Goal: Transaction & Acquisition: Purchase product/service

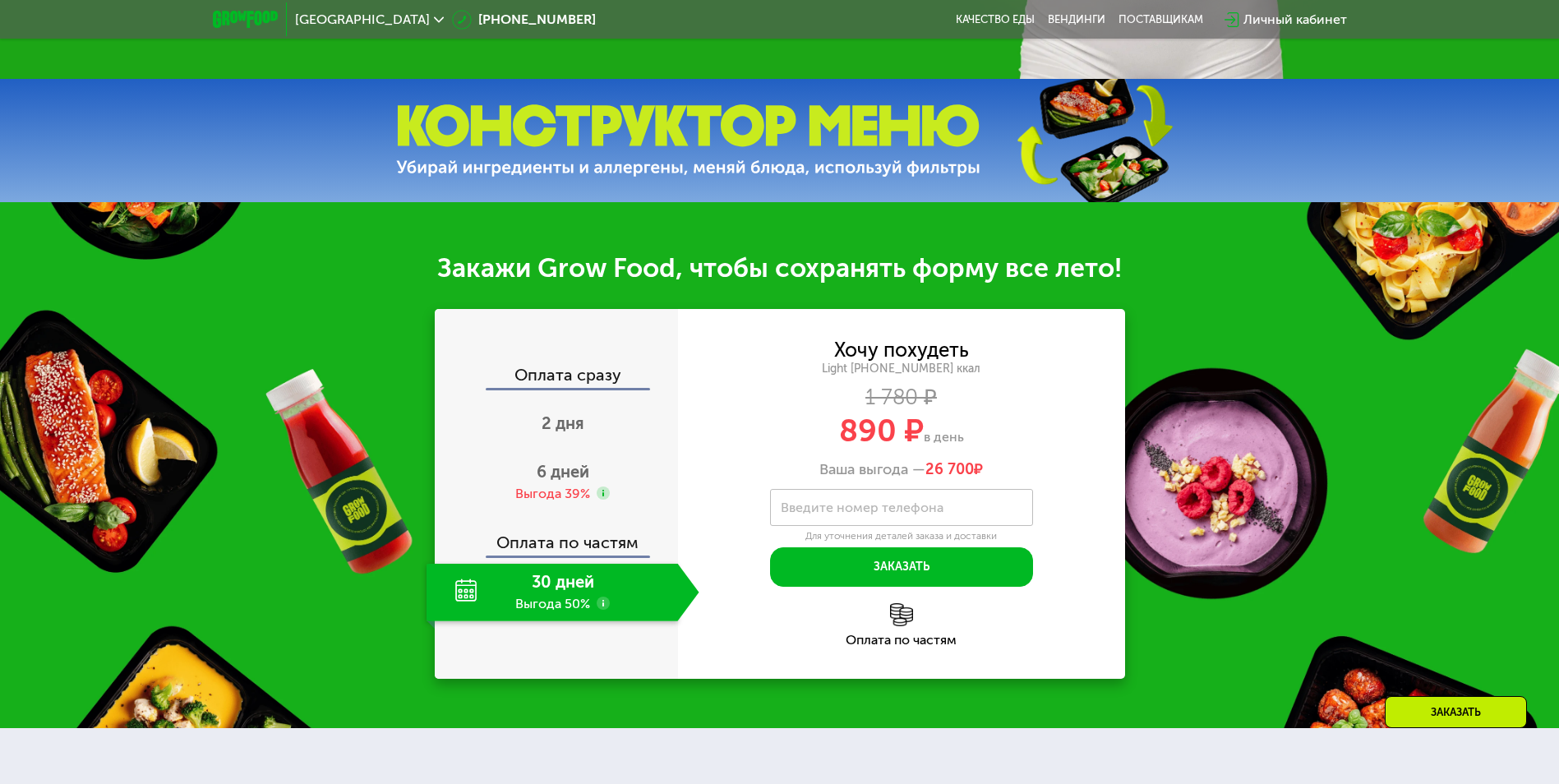
scroll to position [739, 0]
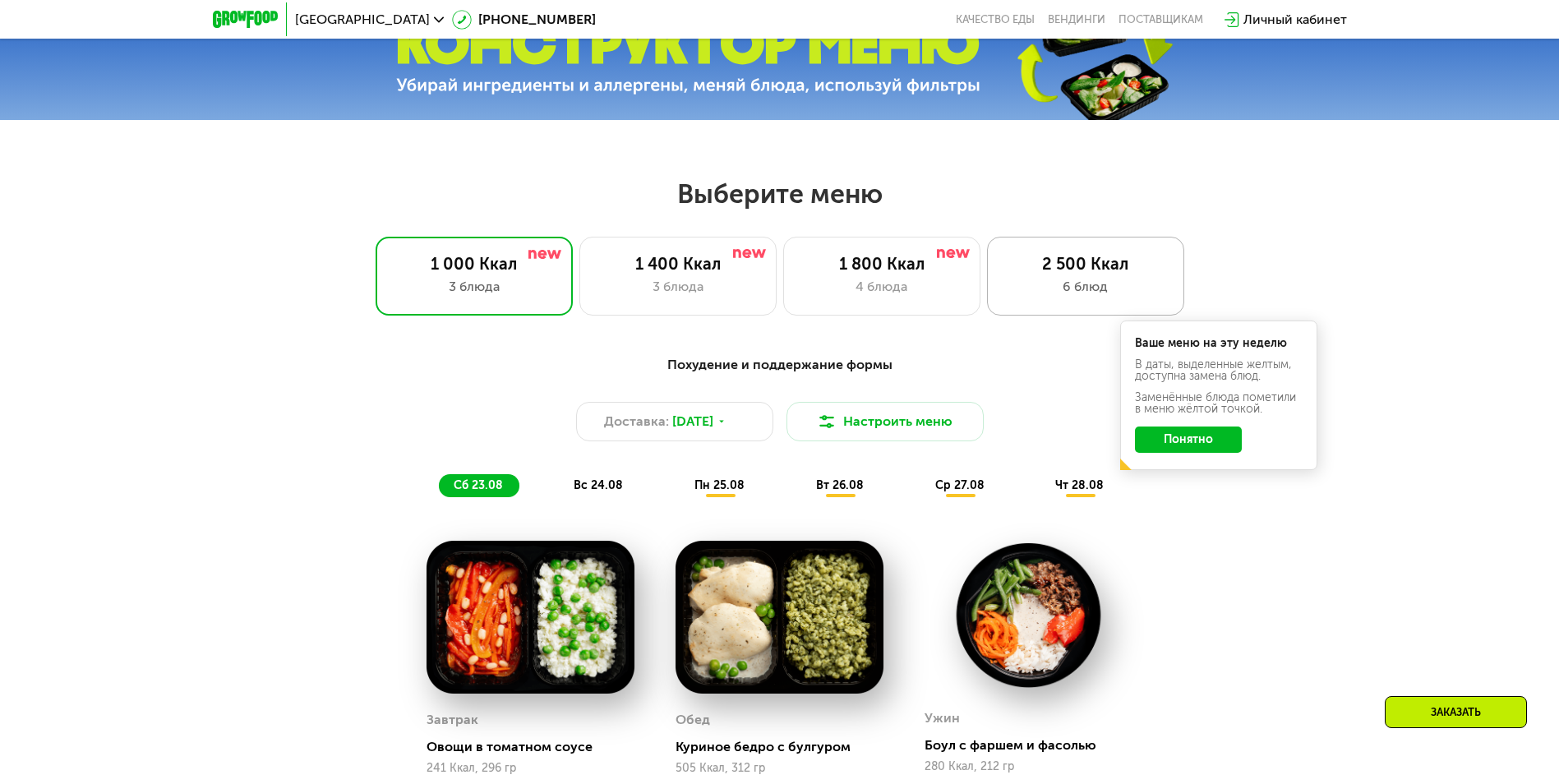
click at [1098, 297] on div "6 блюд" at bounding box center [1086, 286] width 163 height 19
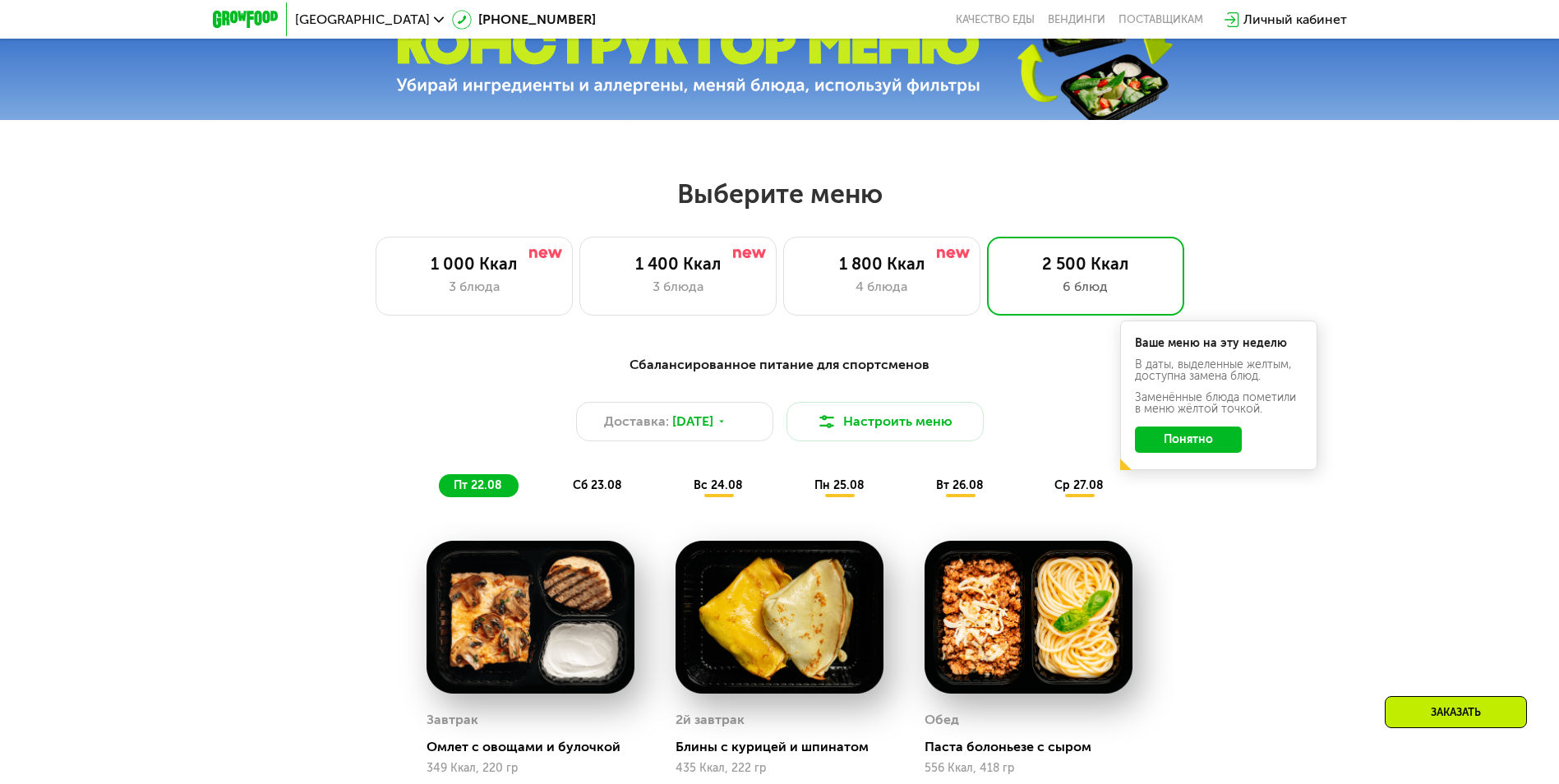
click at [1241, 445] on div "Ваше меню на эту неделю В даты, выделенные желтым, доступна замена блюд. Заменё…" at bounding box center [1219, 394] width 197 height 149
click at [1226, 444] on button "Понятно" at bounding box center [1188, 439] width 107 height 27
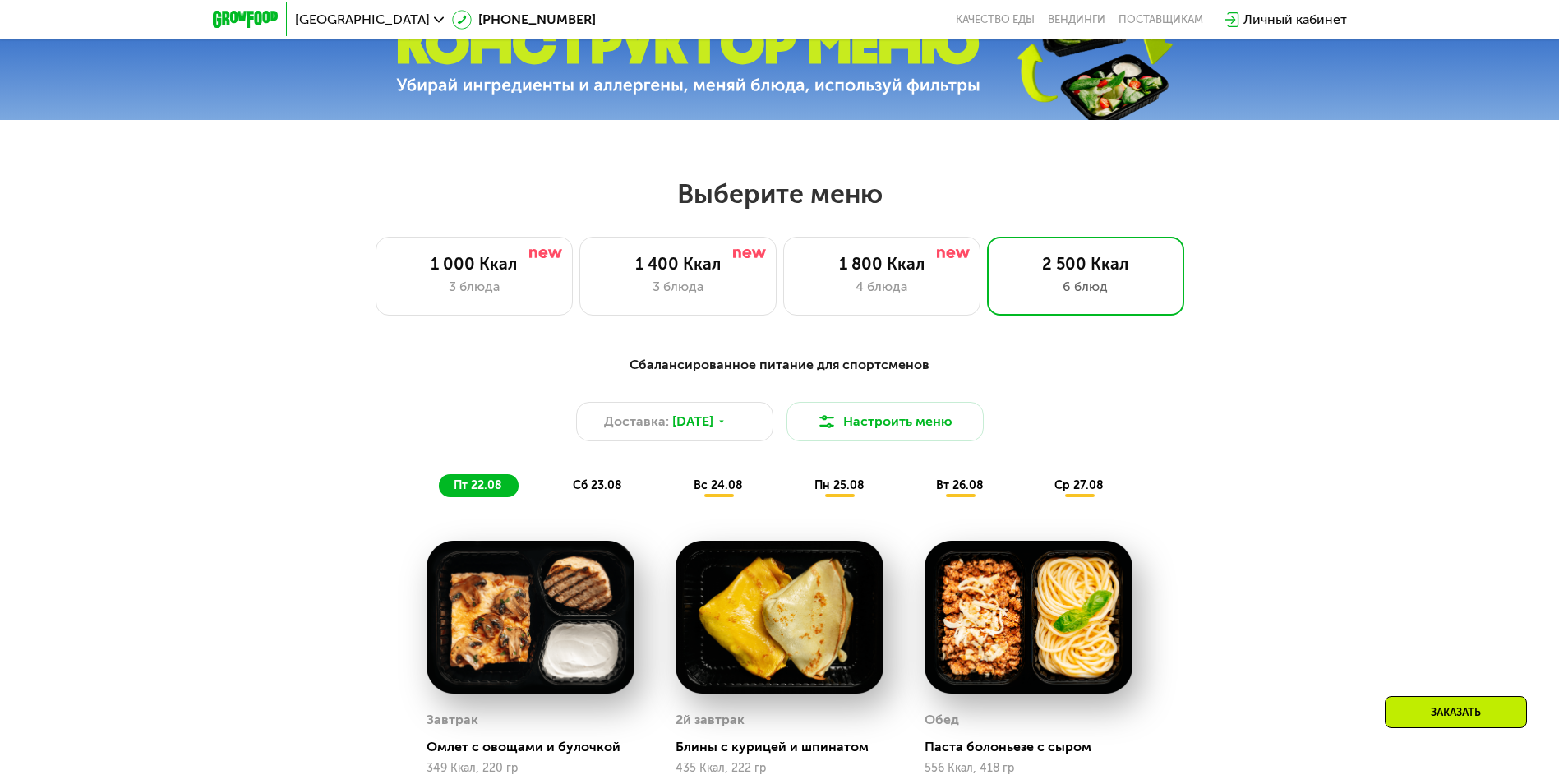
click at [617, 491] on span "сб 23.08" at bounding box center [598, 485] width 50 height 14
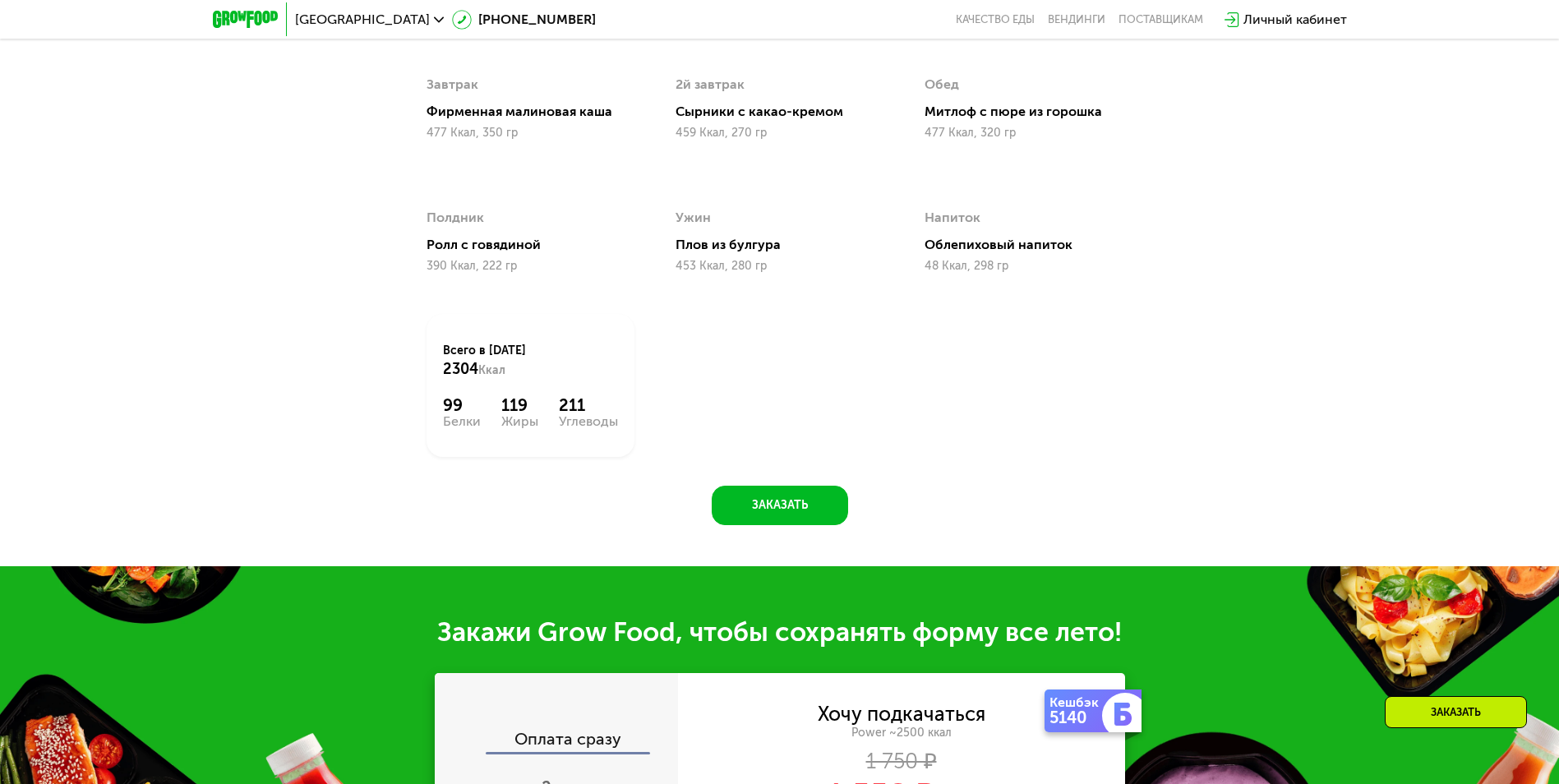
scroll to position [1068, 0]
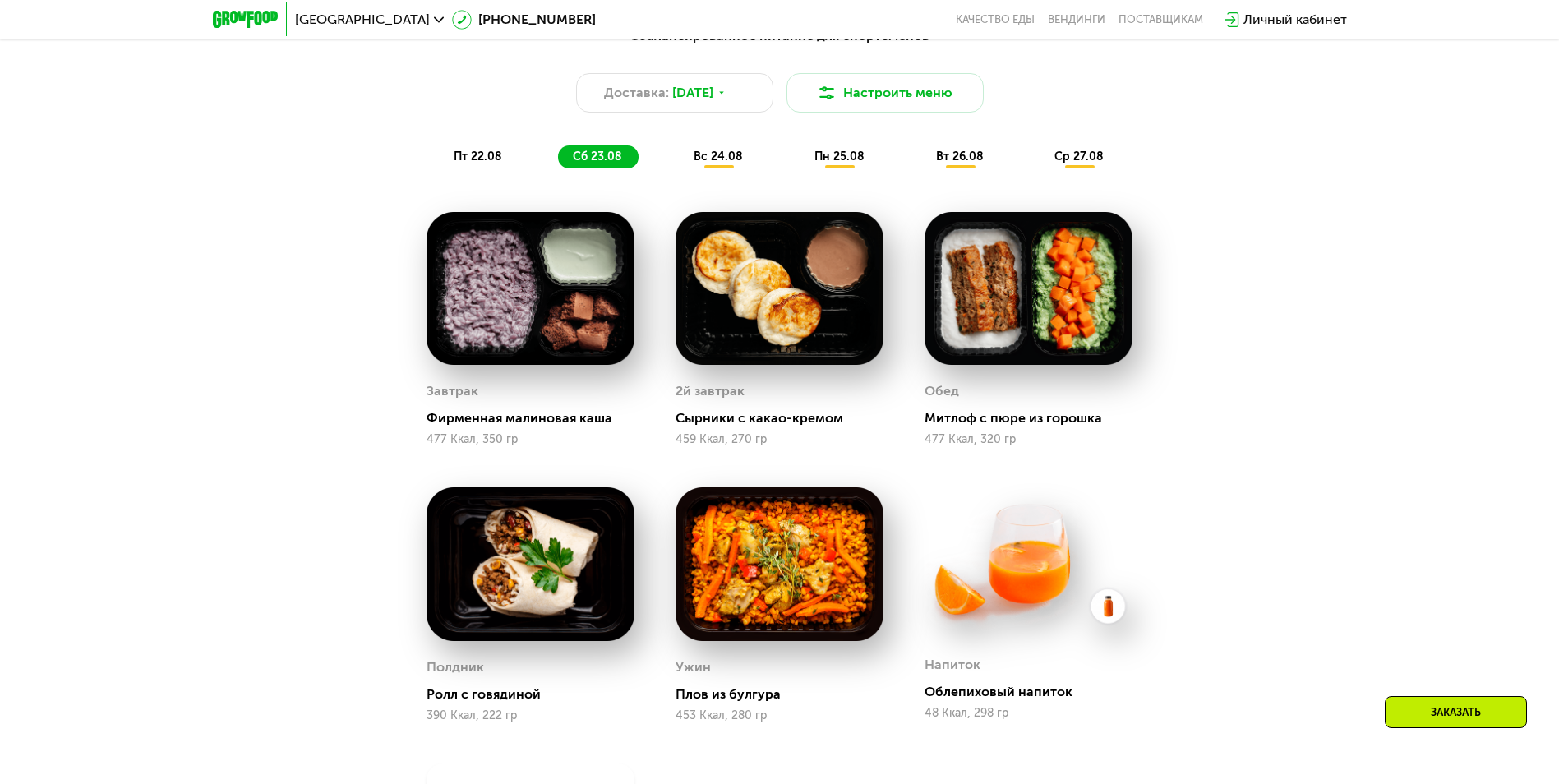
click at [707, 179] on div "Сбалансированное питание для спортсменов Доставка: [DATE] Настроить меню пт 22.…" at bounding box center [780, 97] width 993 height 162
click at [799, 169] on div "вс 24.08" at bounding box center [840, 157] width 81 height 23
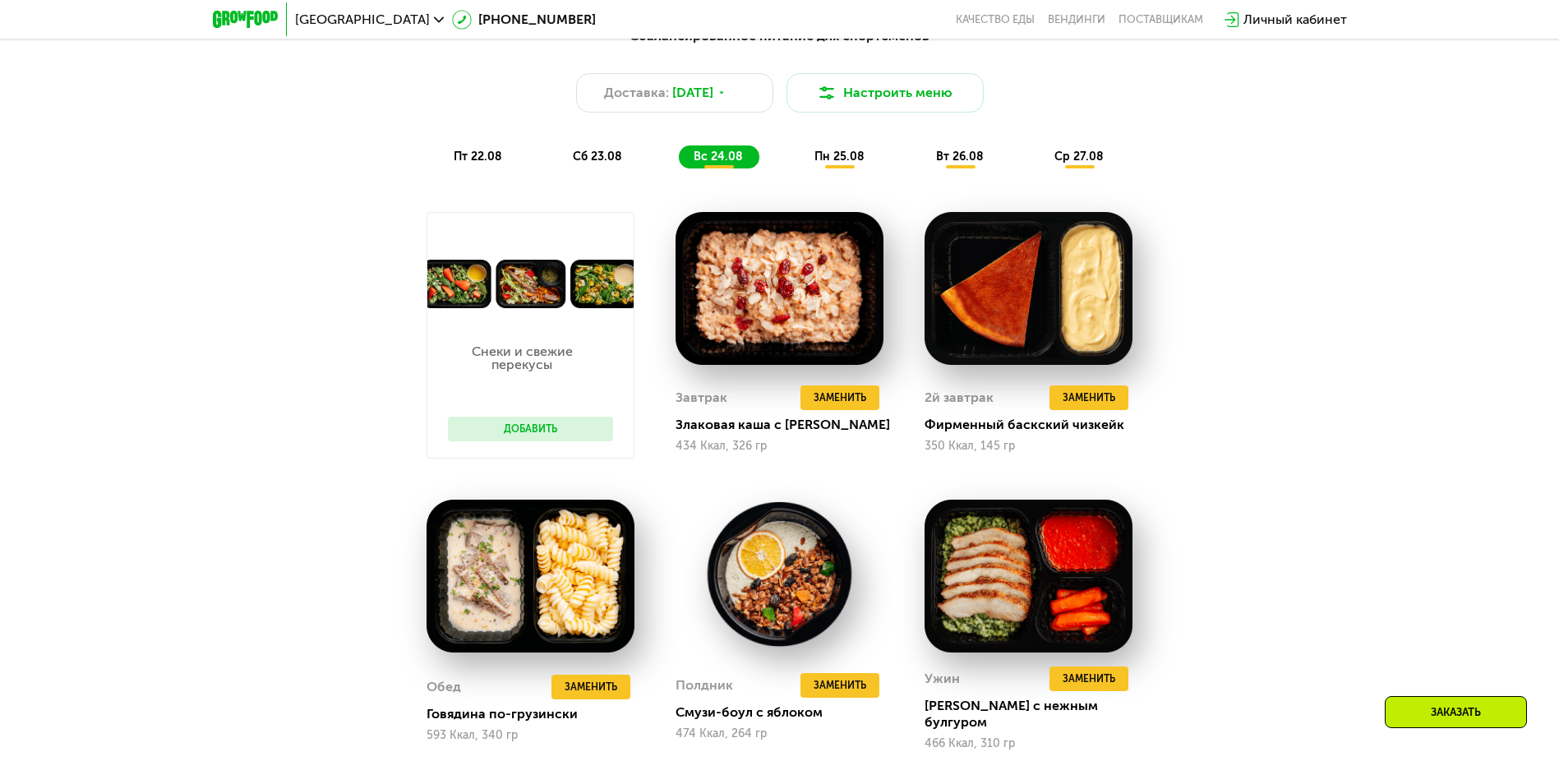
click at [921, 169] on div "пн 25.08" at bounding box center [960, 157] width 79 height 23
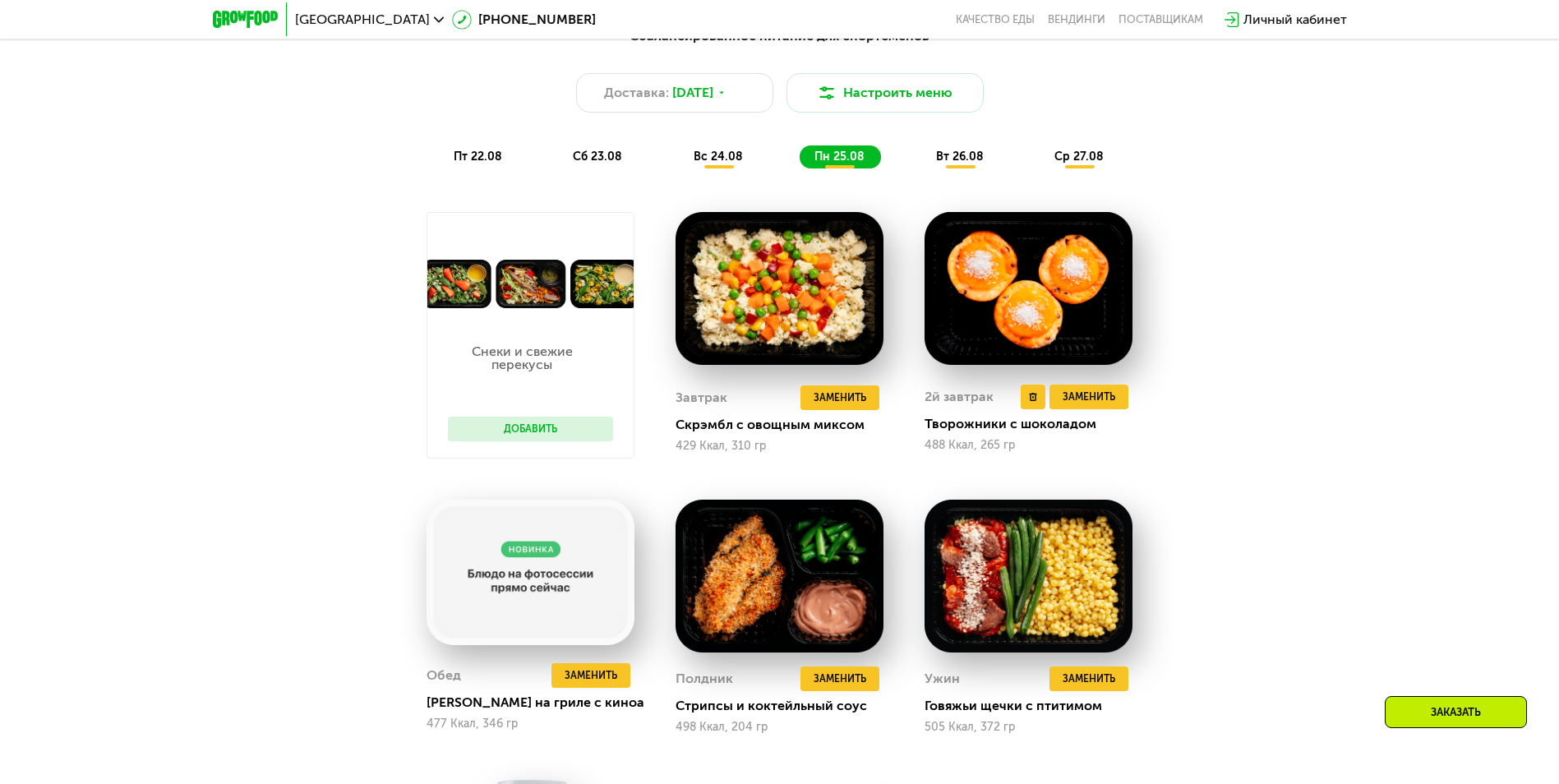
click at [985, 430] on div "Творожники с шоколадом" at bounding box center [1036, 423] width 221 height 17
click at [958, 390] on div "2й завтрак" at bounding box center [959, 397] width 69 height 25
click at [976, 309] on img at bounding box center [1028, 288] width 208 height 153
click at [1045, 278] on img at bounding box center [1028, 288] width 208 height 153
click at [955, 130] on div "Сбалансированное питание для спортсменов Доставка: [DATE] Настроить меню пт 22.…" at bounding box center [780, 97] width 973 height 142
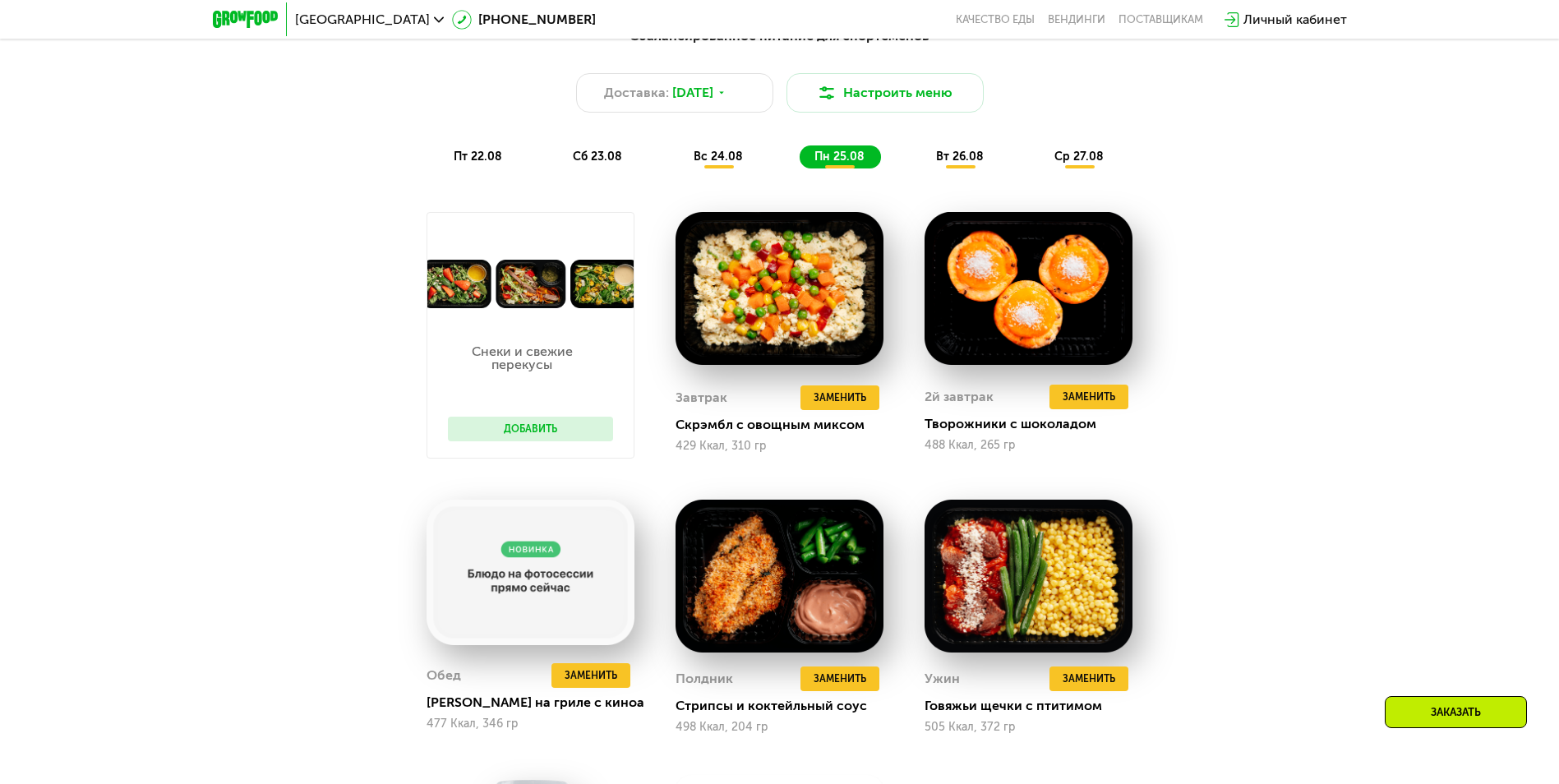
click at [1040, 151] on div "вт 26.08" at bounding box center [1080, 157] width 80 height 23
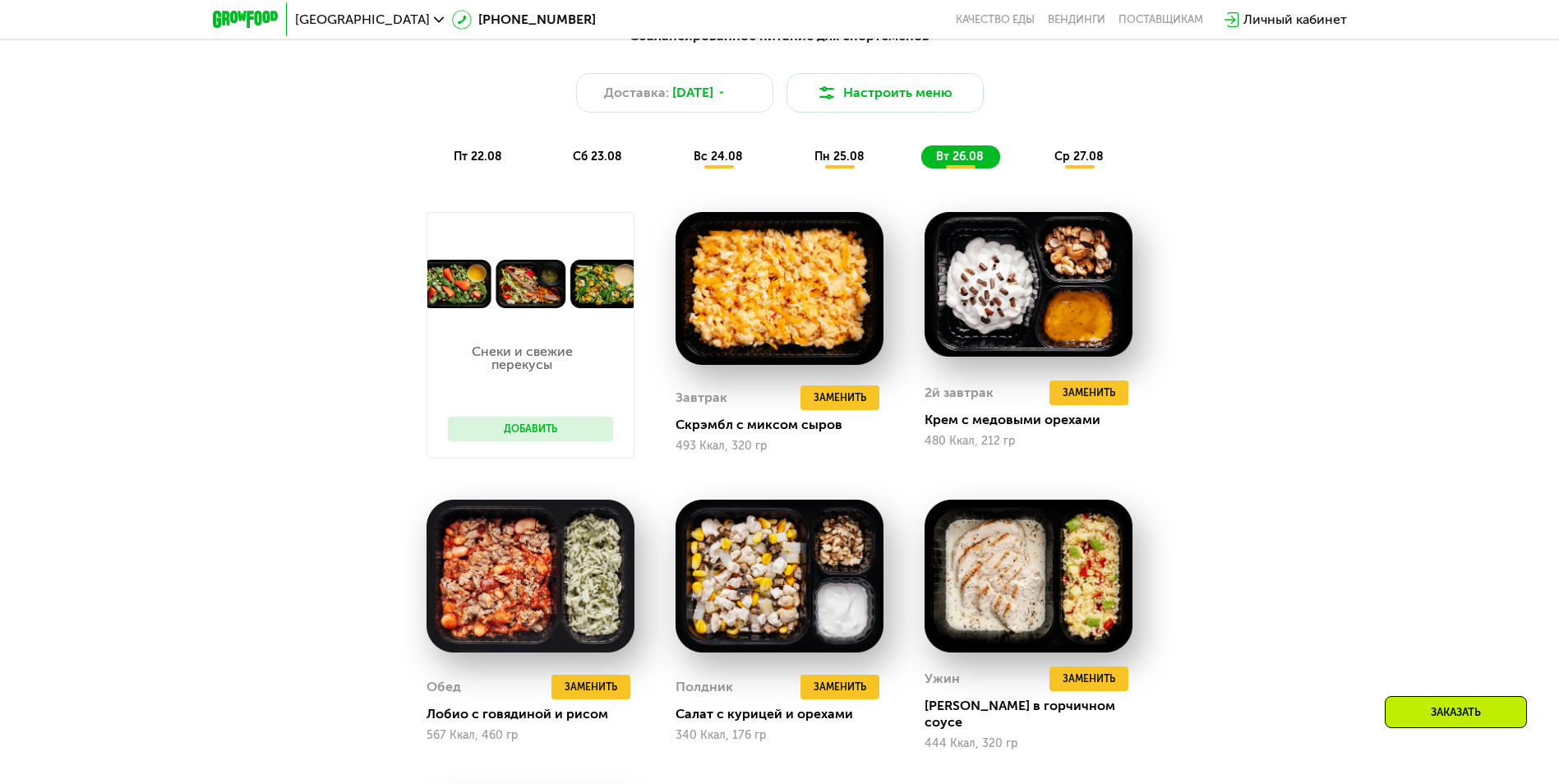
click at [1058, 164] on span "ср 27.08" at bounding box center [1079, 156] width 50 height 14
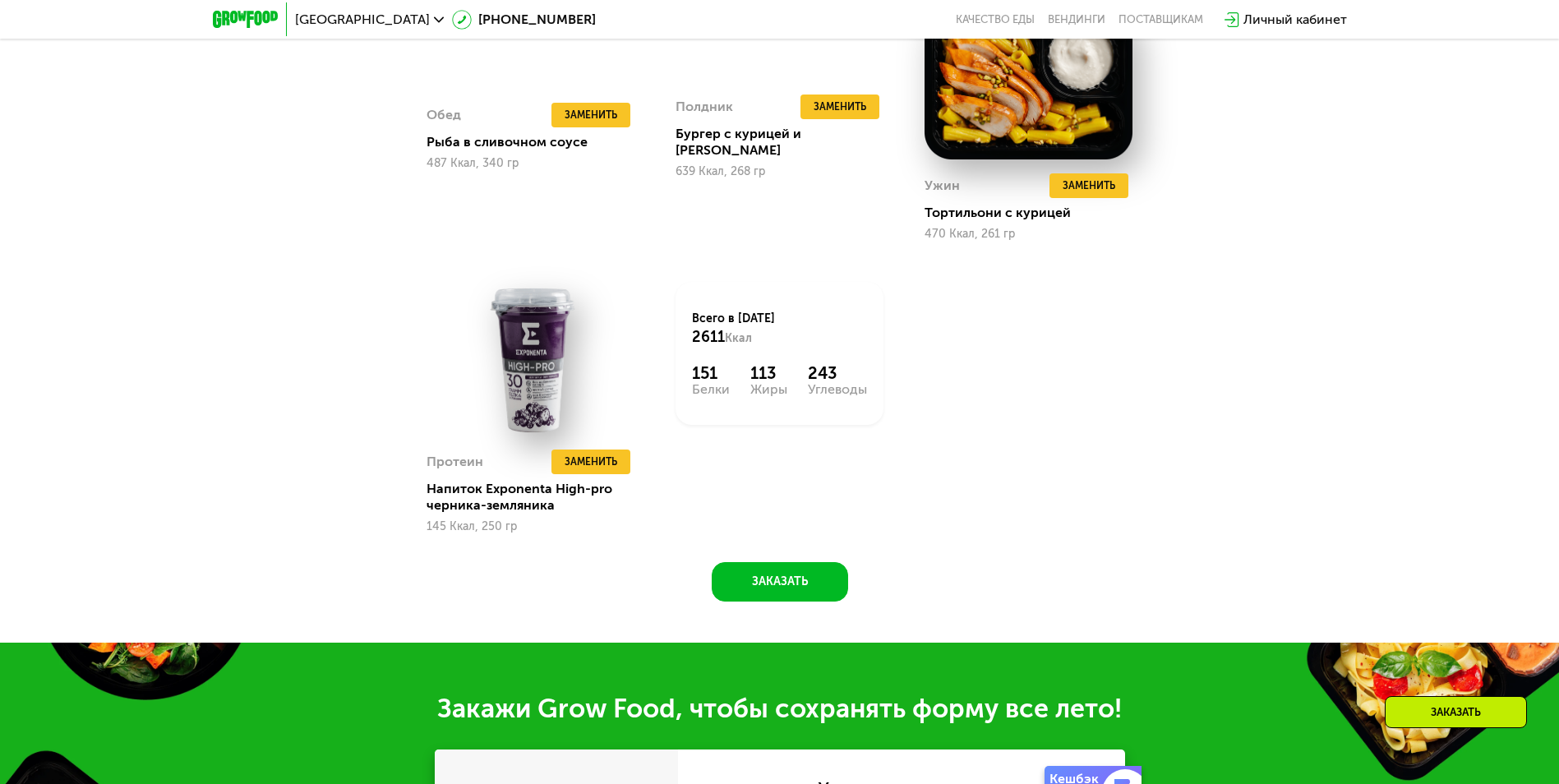
scroll to position [1972, 0]
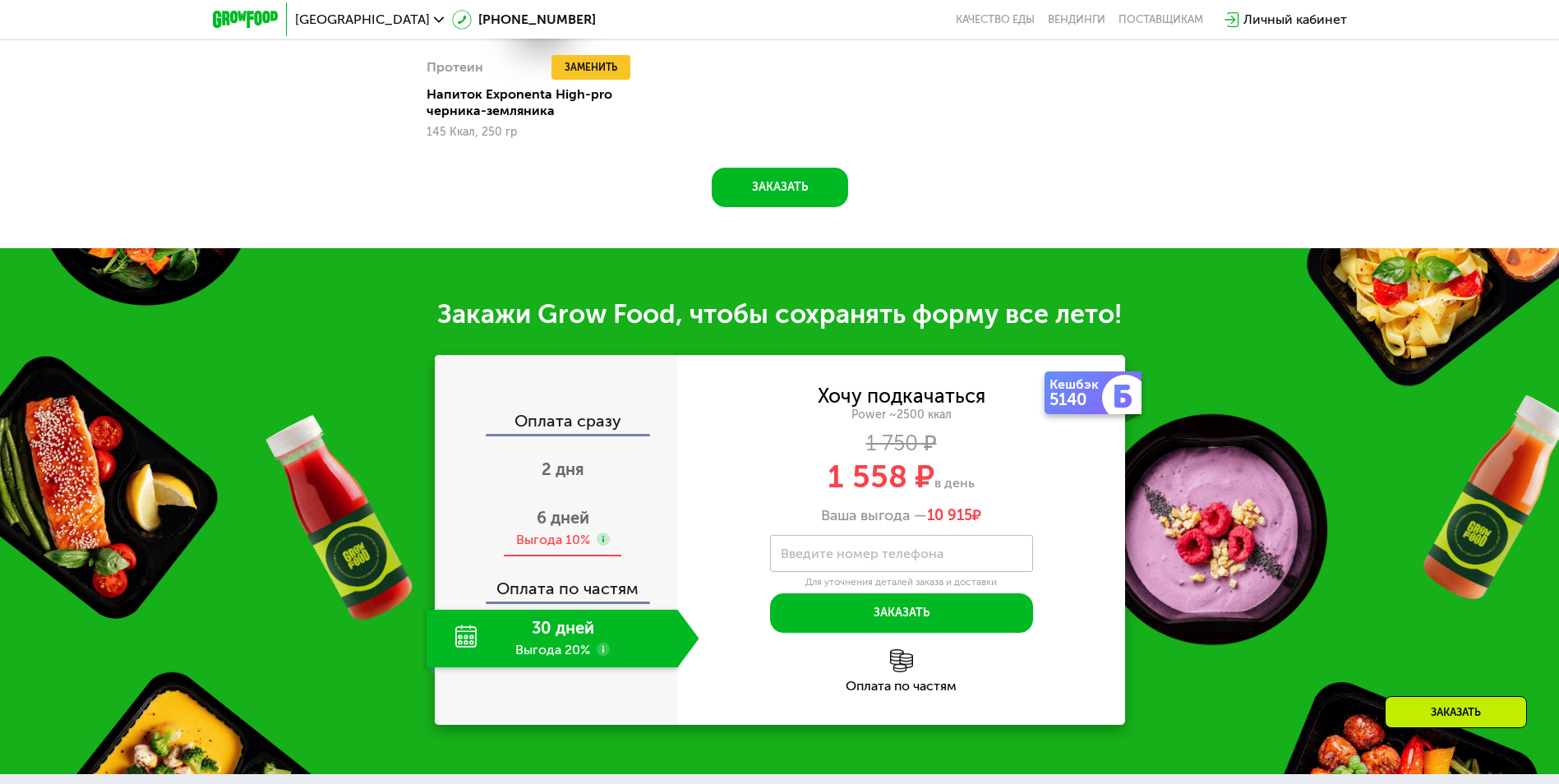
click at [575, 511] on span "6 дней" at bounding box center [562, 517] width 52 height 19
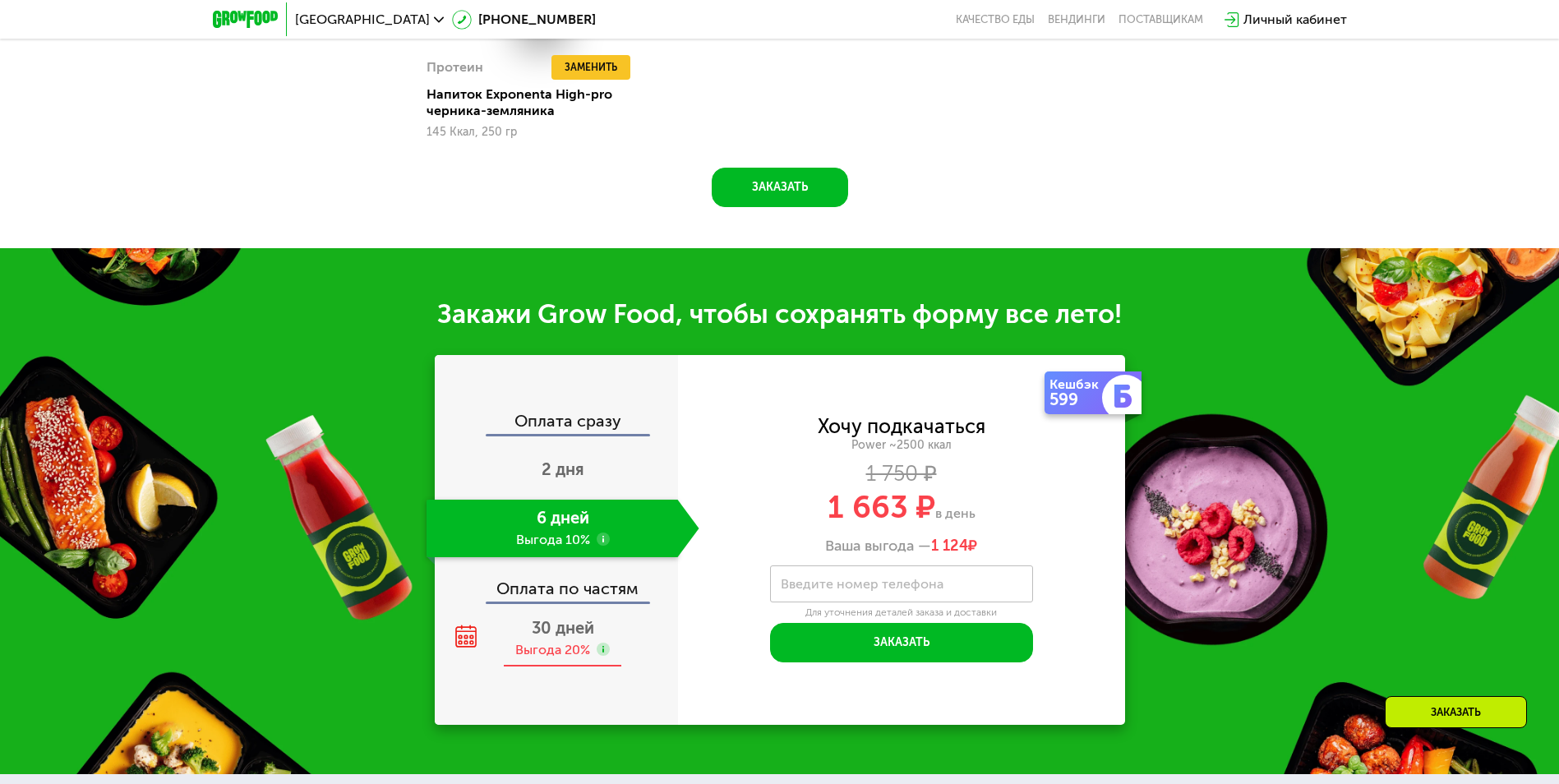
click at [580, 618] on span "30 дней" at bounding box center [562, 628] width 63 height 19
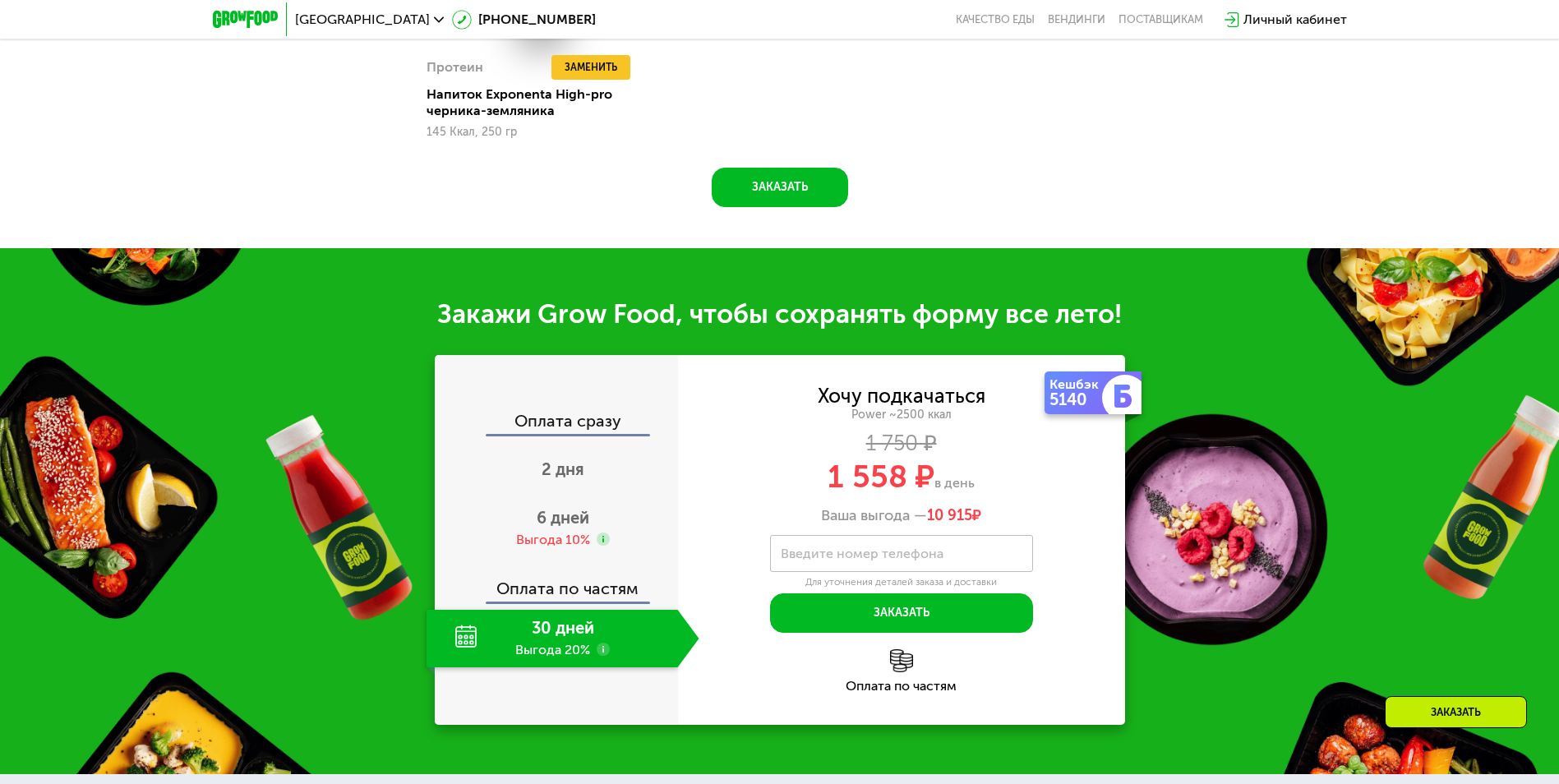
click at [575, 415] on div "Оплата сразу" at bounding box center [557, 423] width 241 height 21
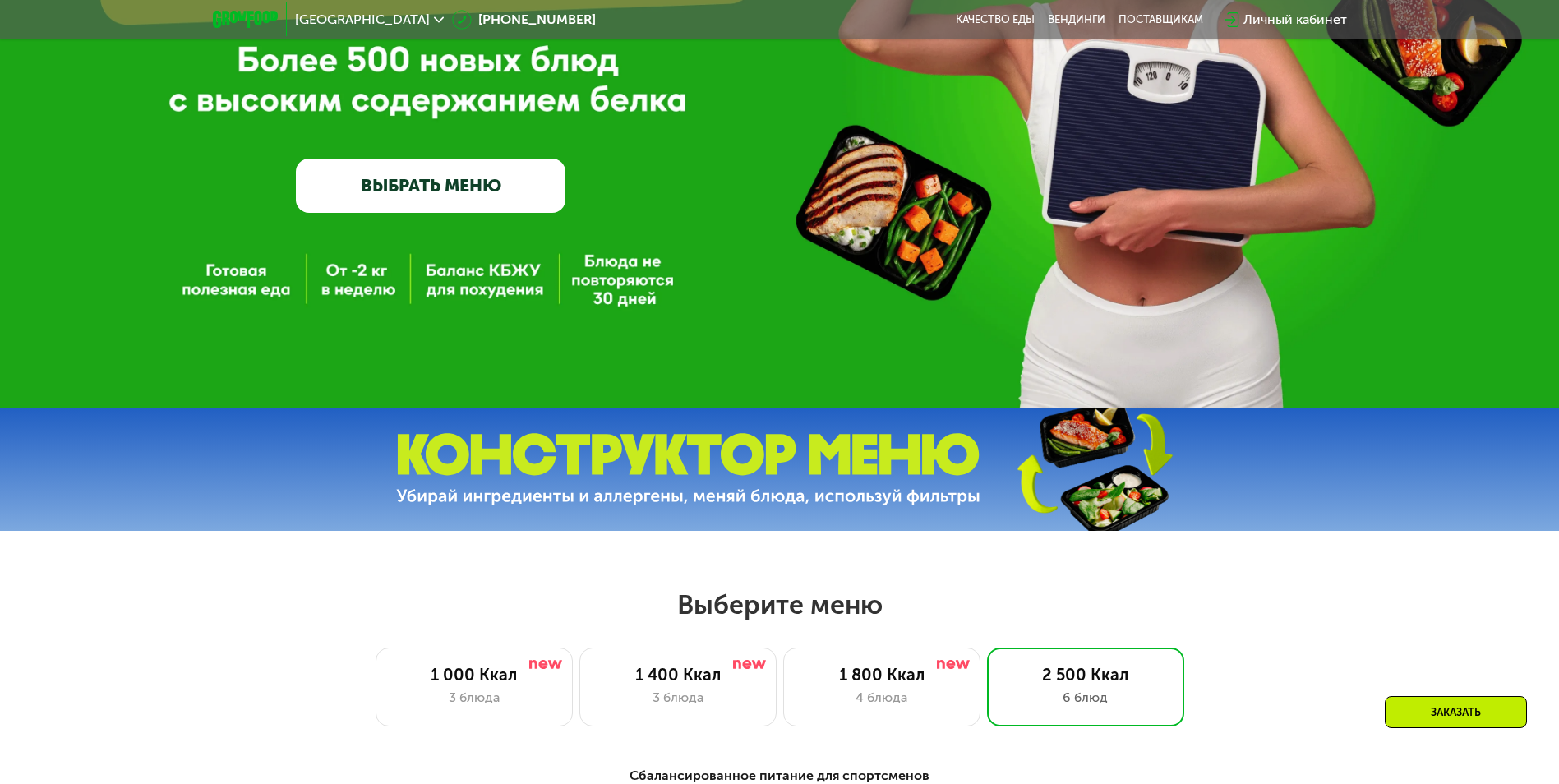
scroll to position [739, 0]
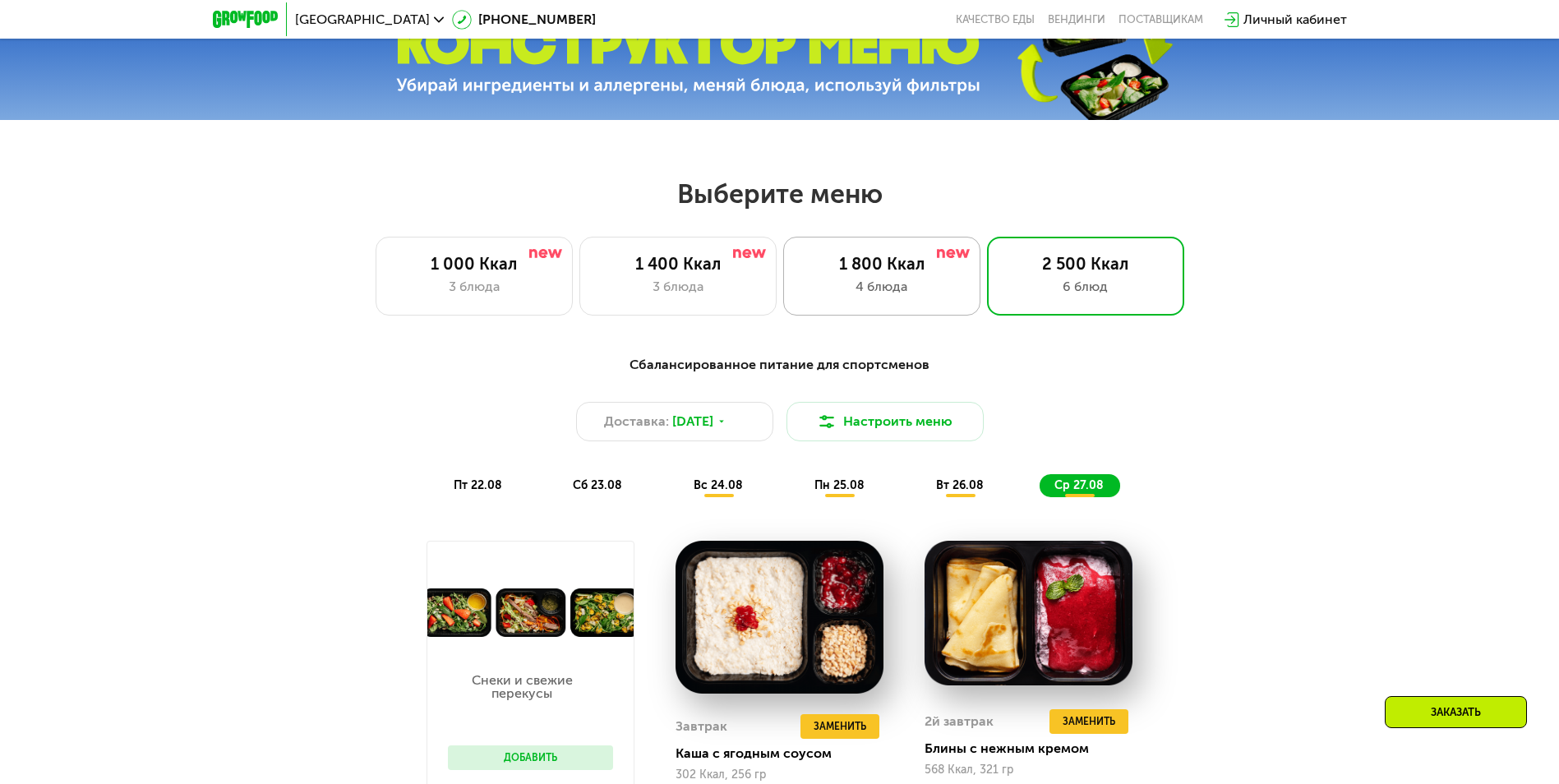
click at [880, 285] on div "4 блюда" at bounding box center [882, 286] width 163 height 19
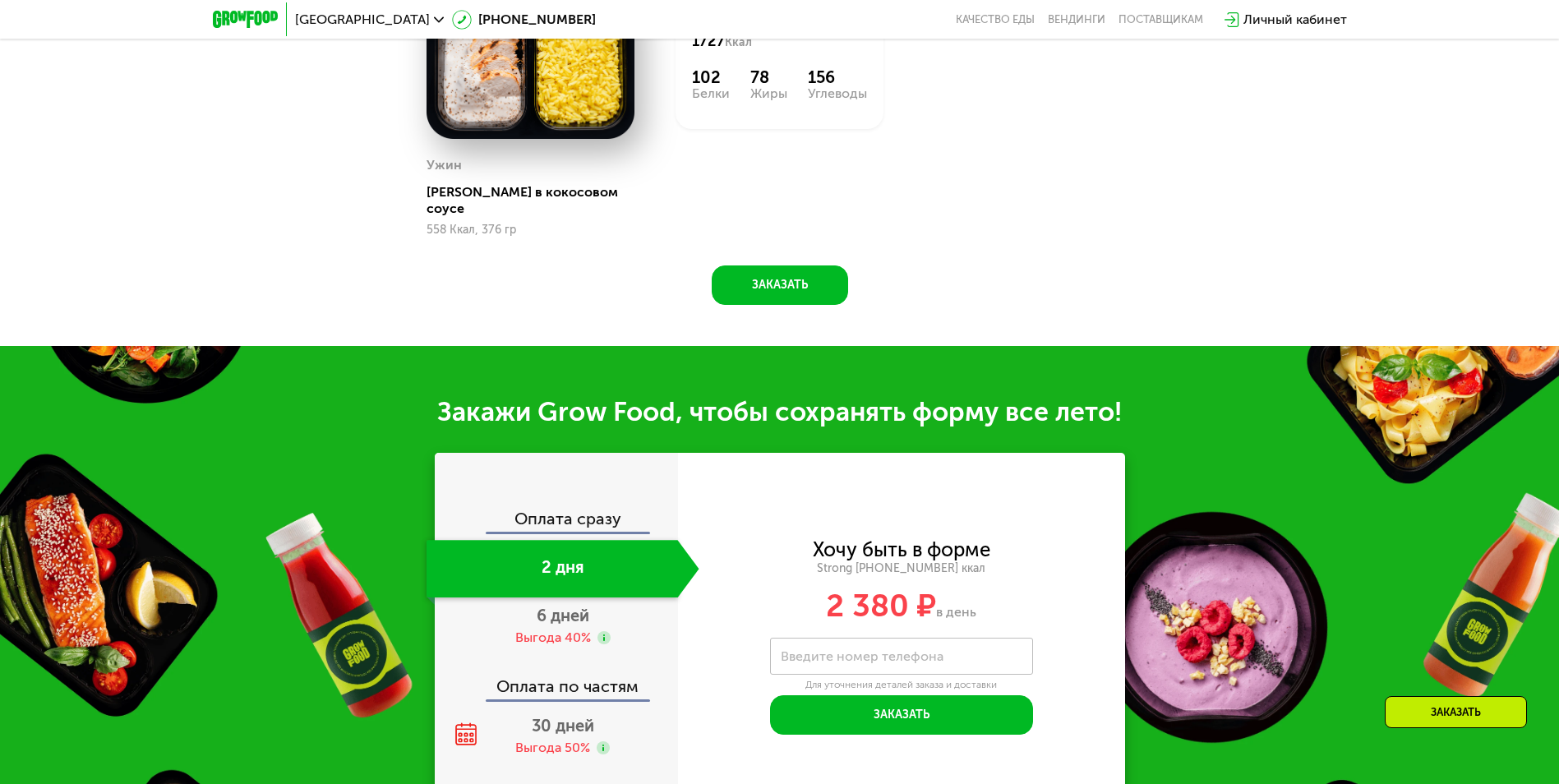
scroll to position [1972, 0]
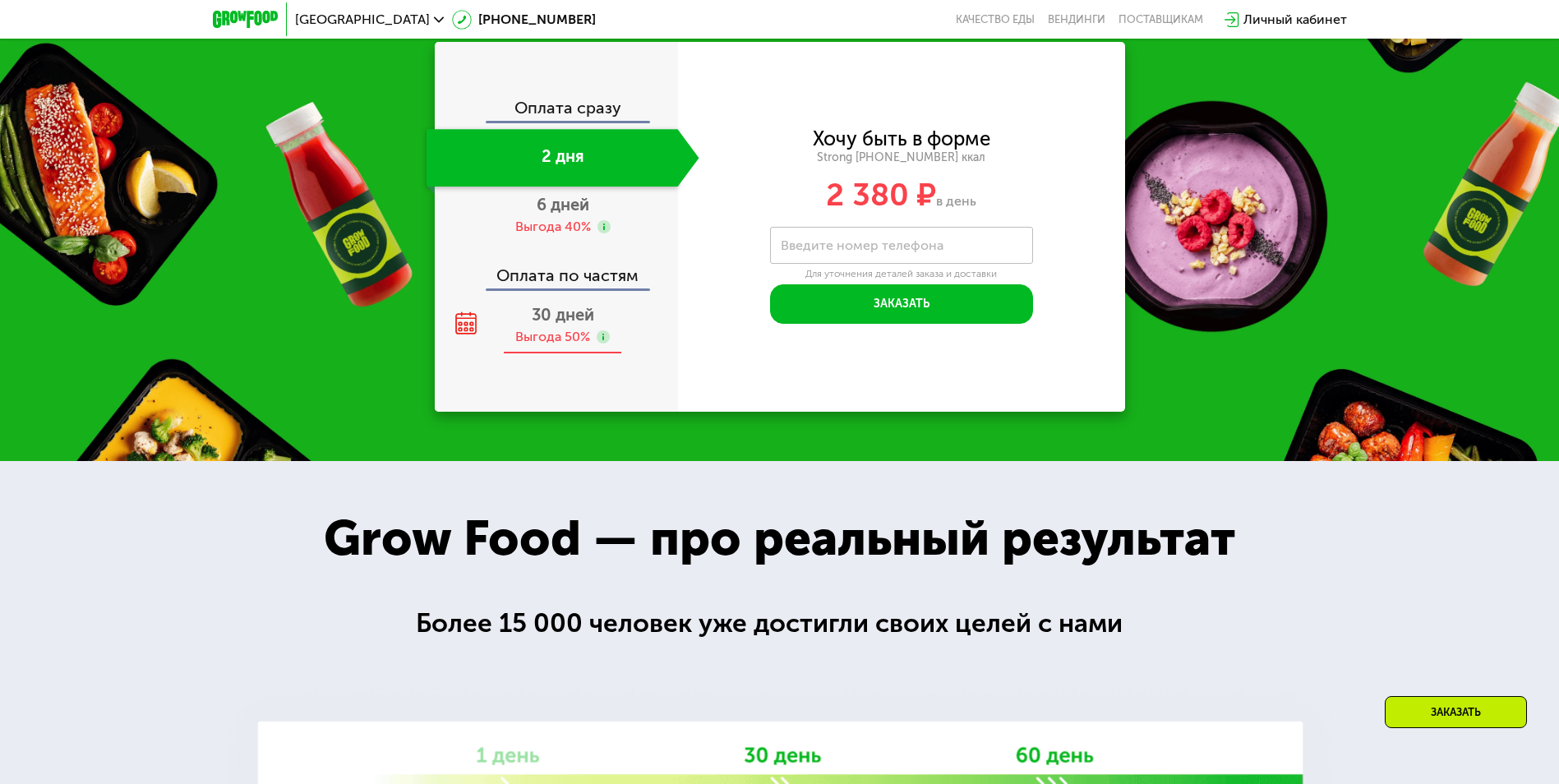
click at [546, 308] on span "30 дней" at bounding box center [562, 315] width 63 height 19
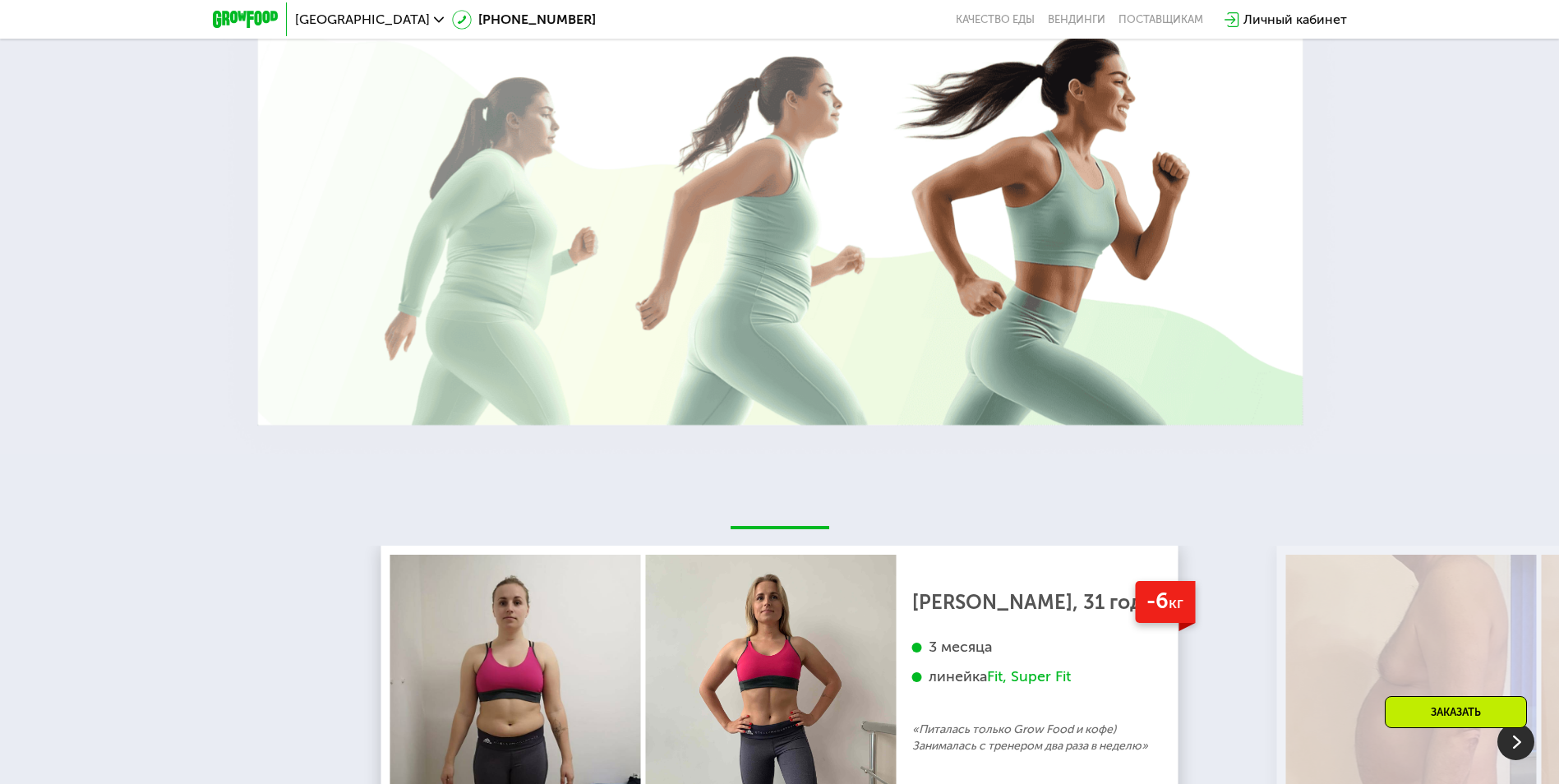
scroll to position [3204, 0]
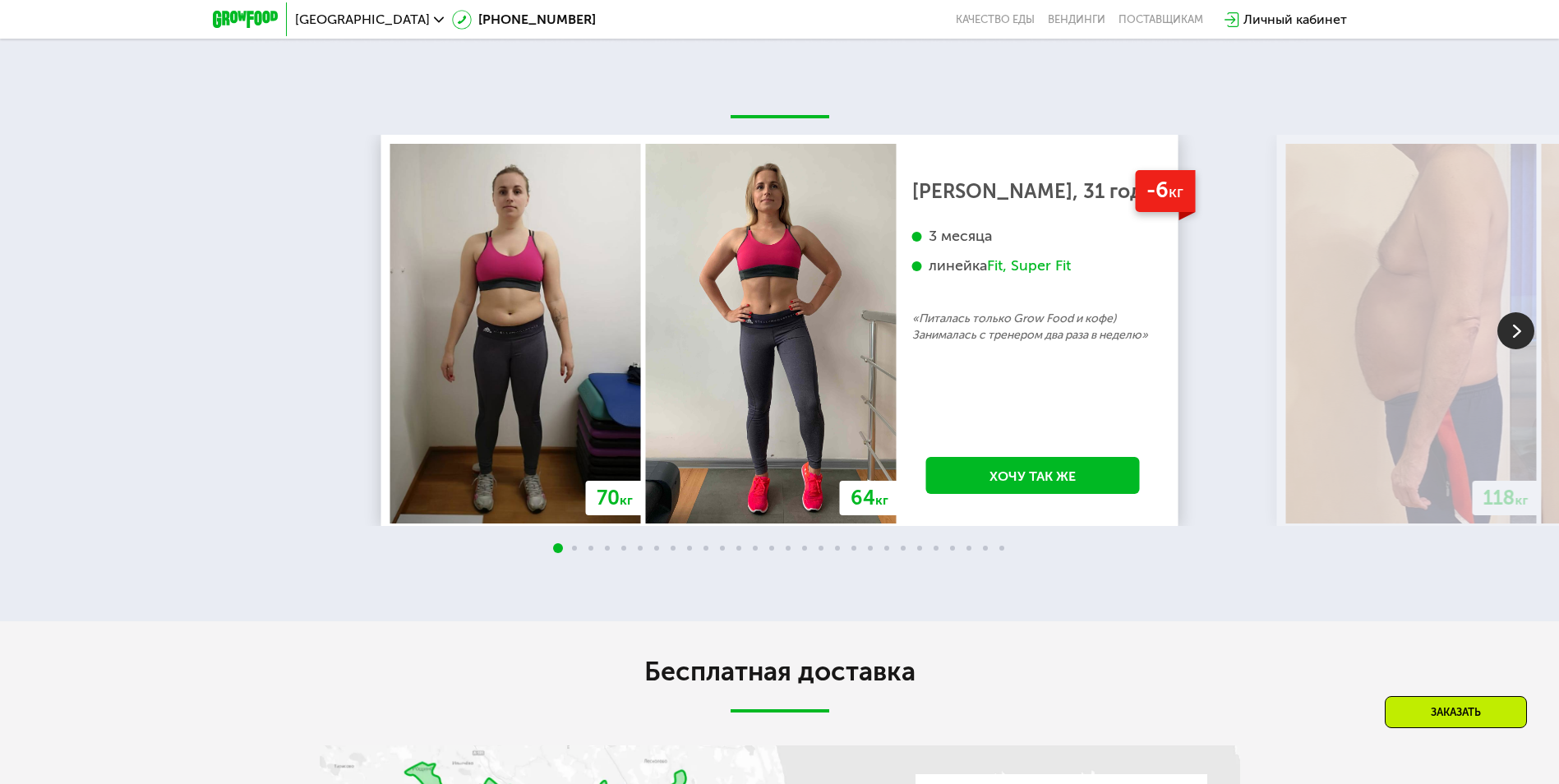
click at [1496, 310] on img at bounding box center [1411, 333] width 250 height 379
click at [1522, 316] on img at bounding box center [1516, 331] width 37 height 37
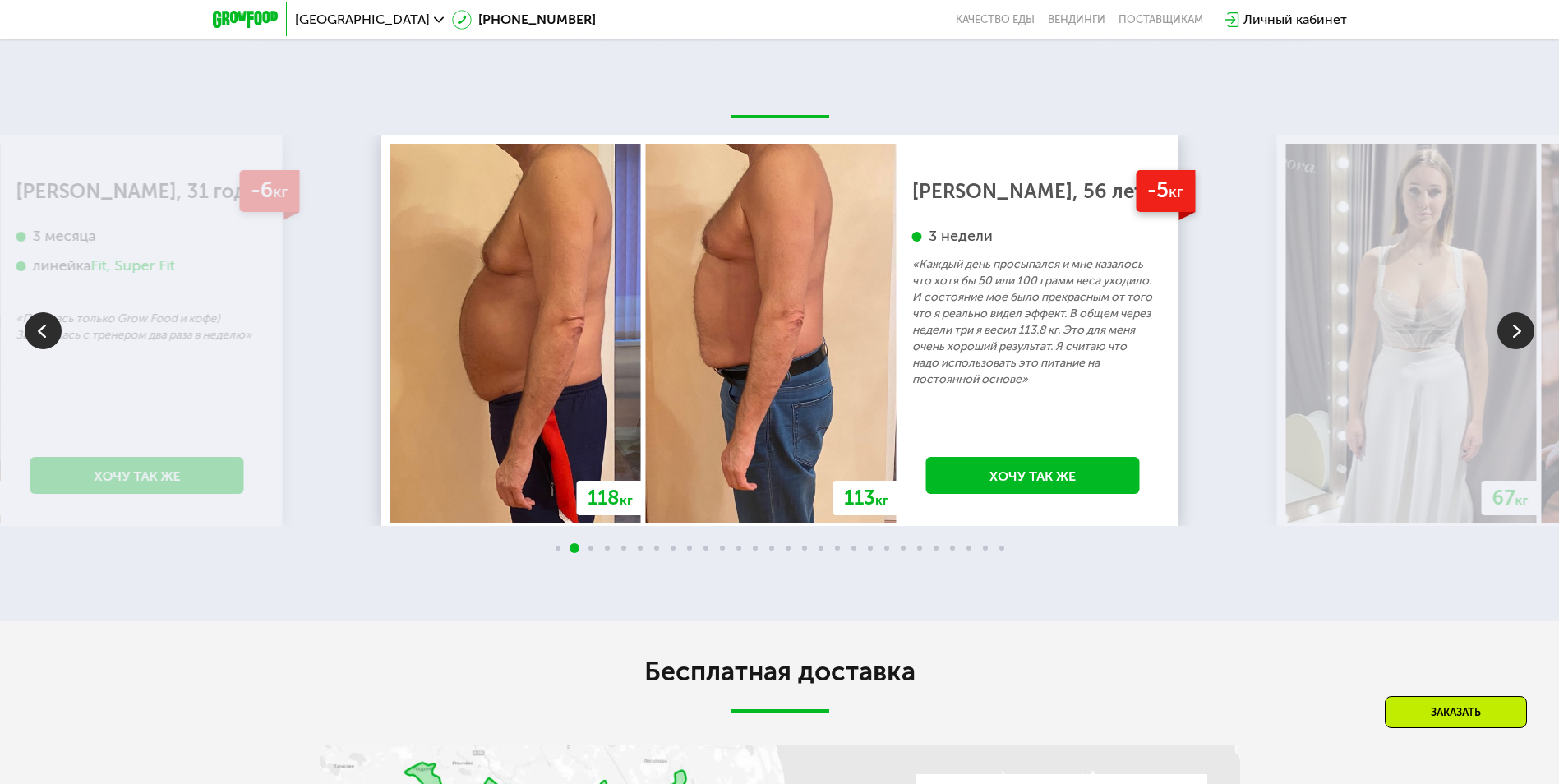
click at [1522, 316] on img at bounding box center [1516, 331] width 37 height 37
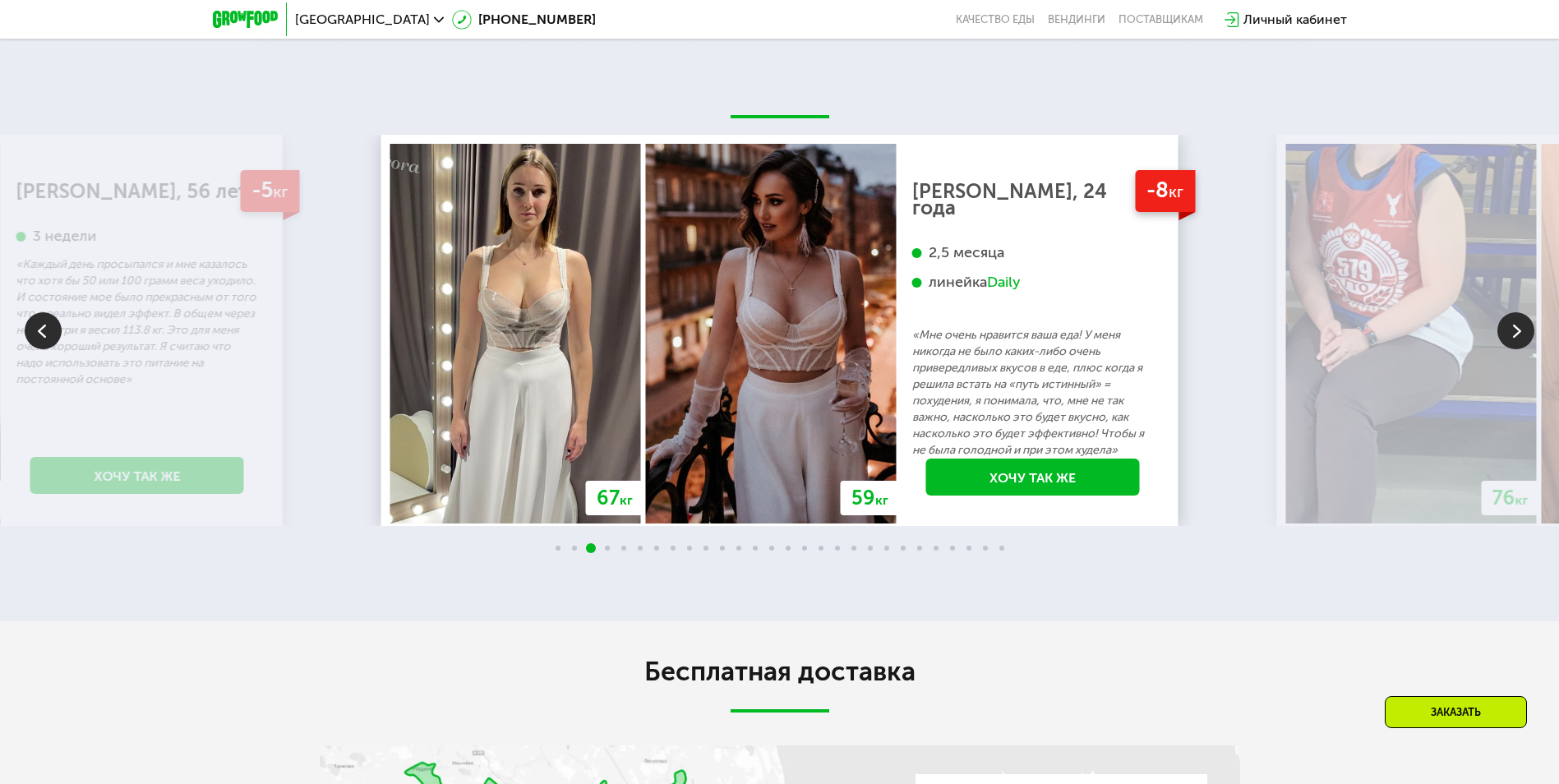
click at [1522, 316] on img at bounding box center [1516, 331] width 37 height 37
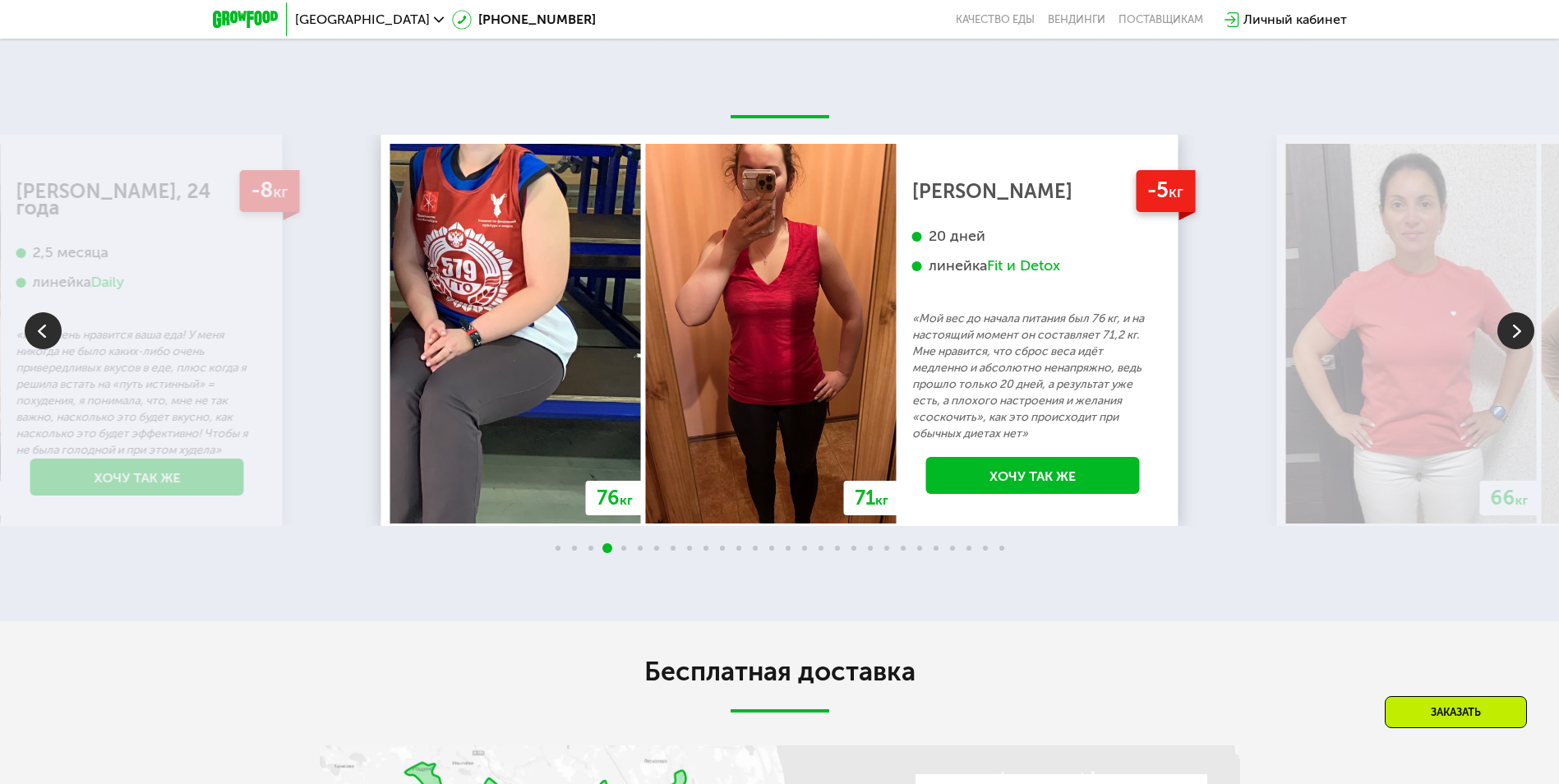
click at [1522, 316] on img at bounding box center [1516, 331] width 37 height 37
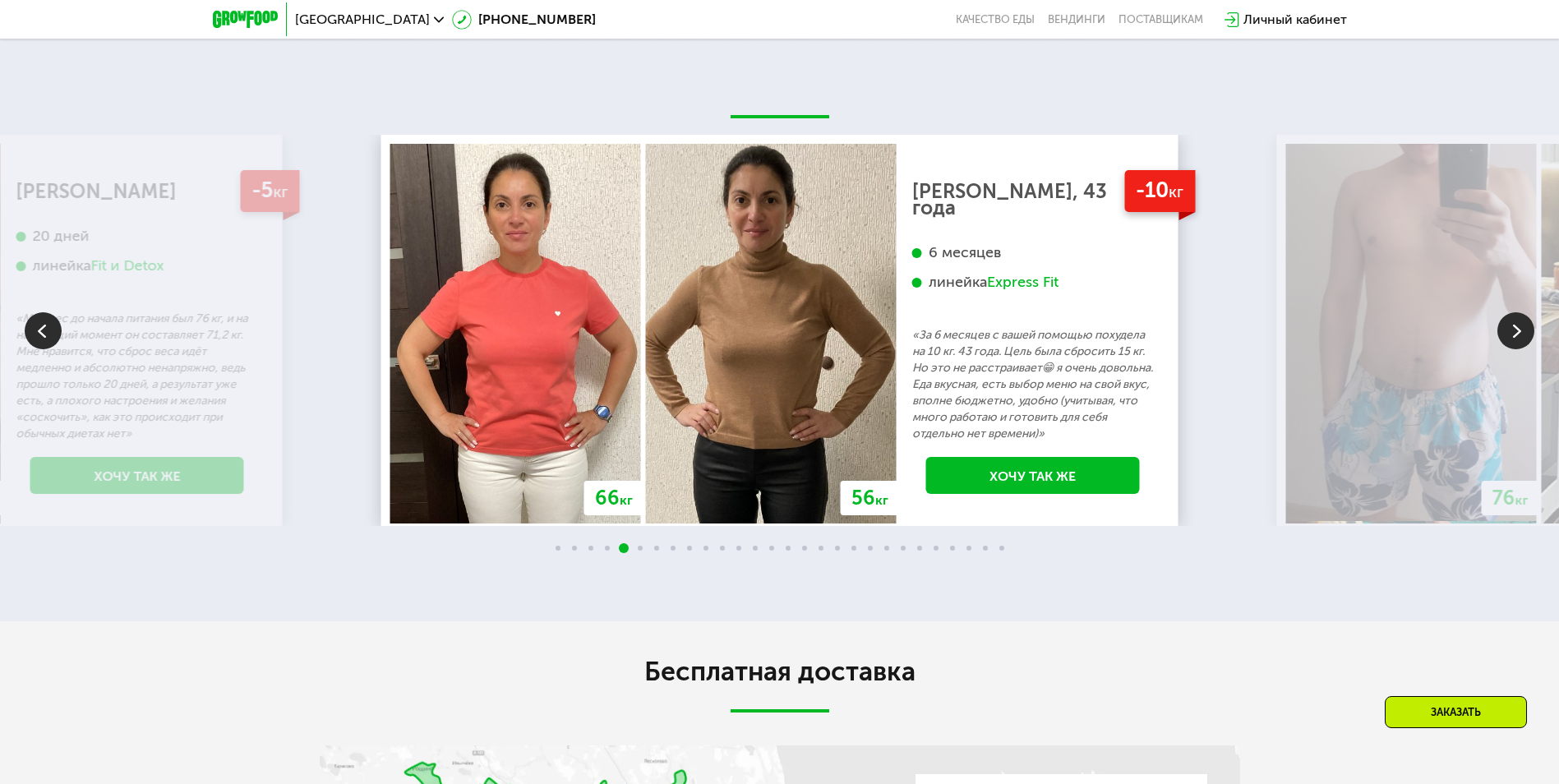
click at [1522, 316] on img at bounding box center [1516, 331] width 37 height 37
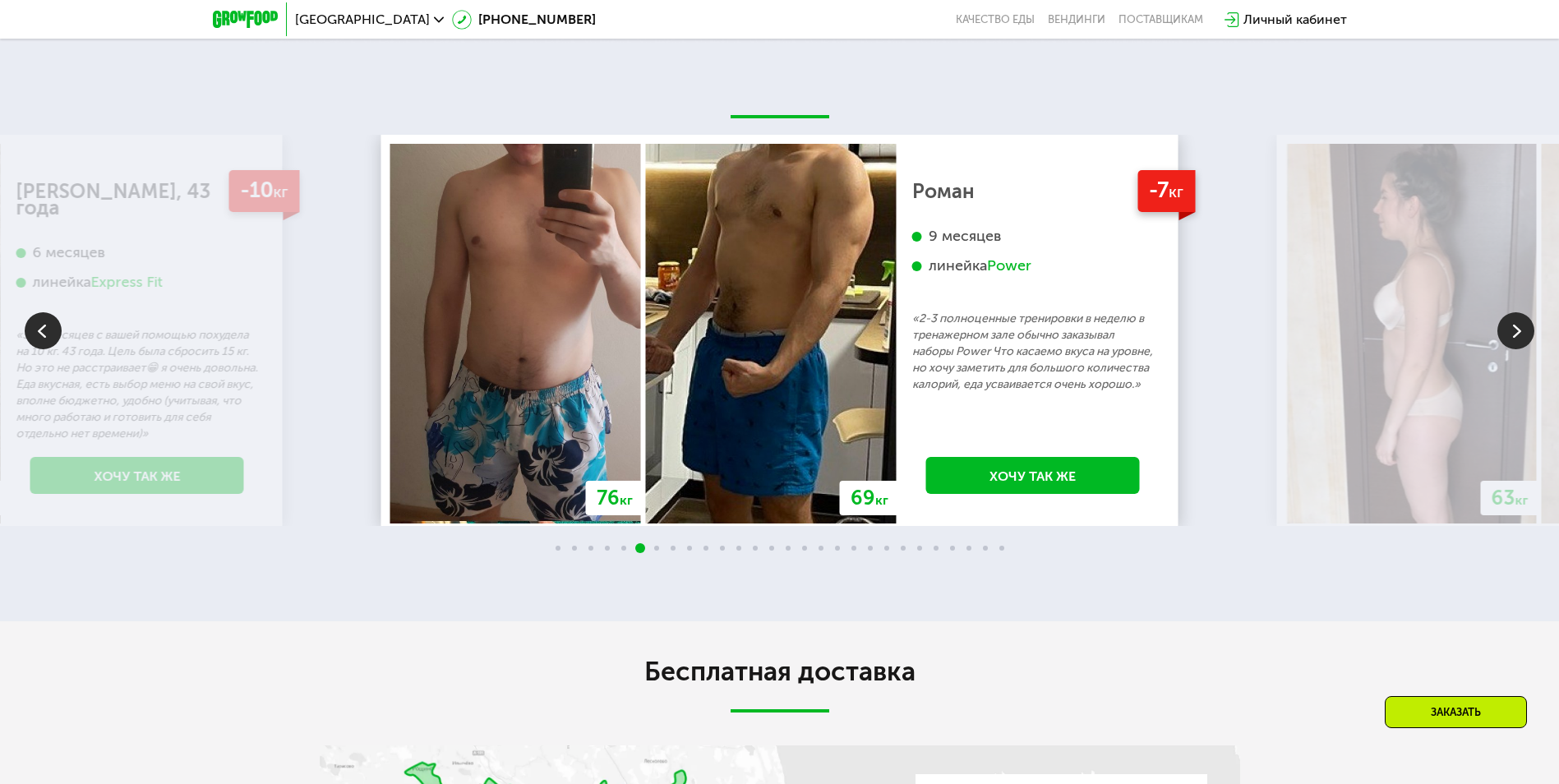
click at [1522, 316] on img at bounding box center [1516, 331] width 37 height 37
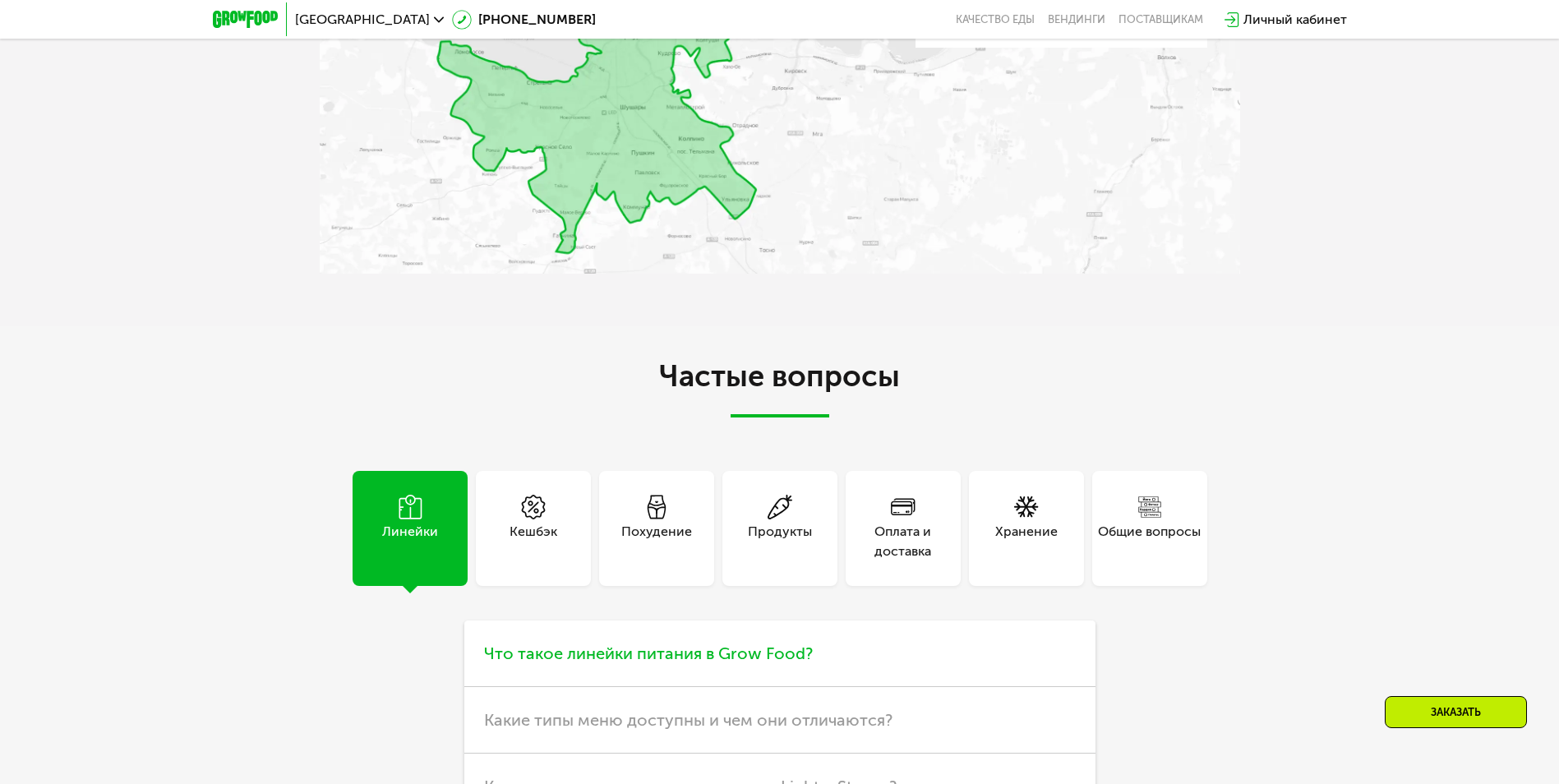
scroll to position [4354, 0]
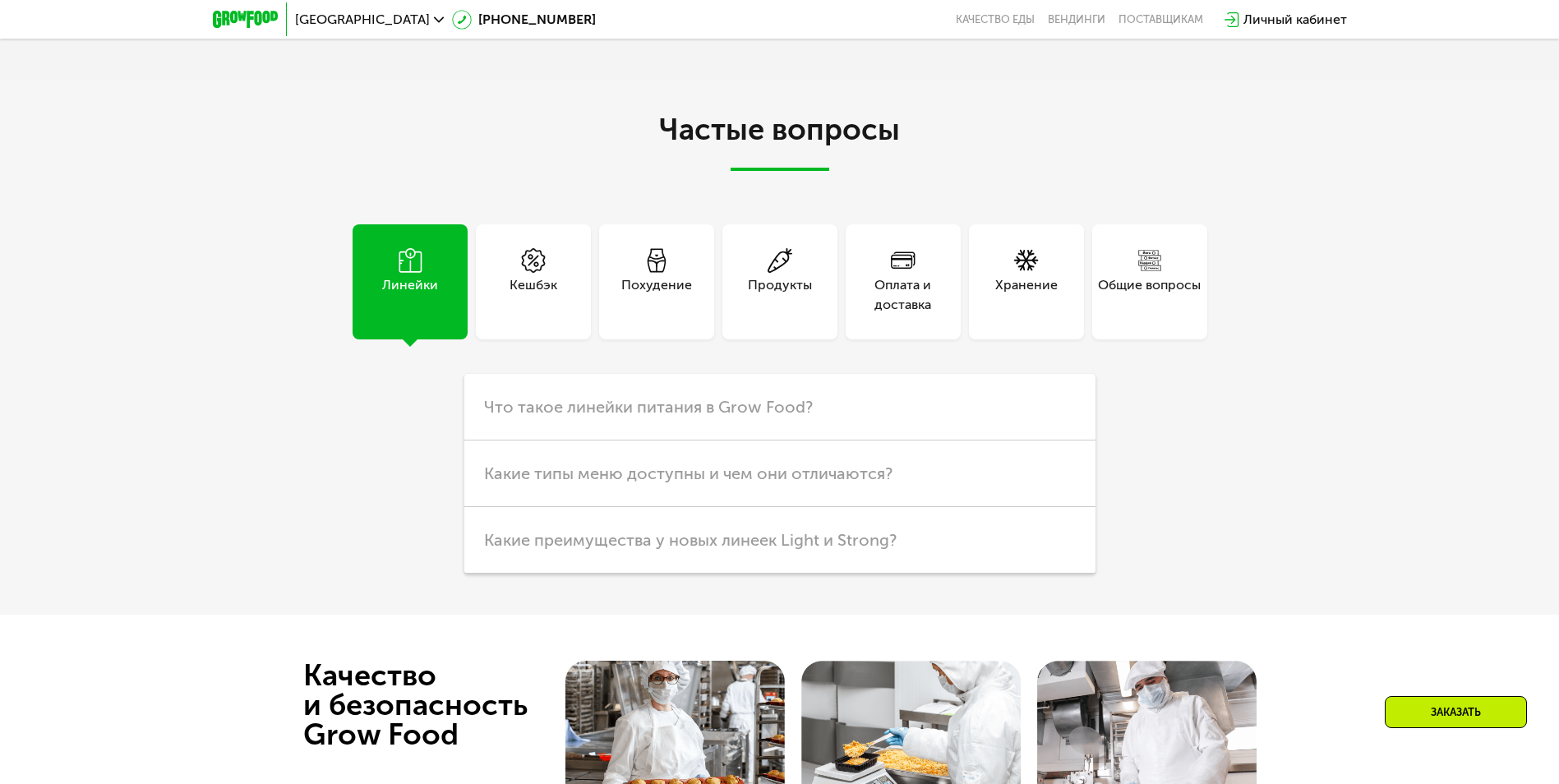
click at [541, 287] on div "Кешбэк" at bounding box center [533, 294] width 48 height 40
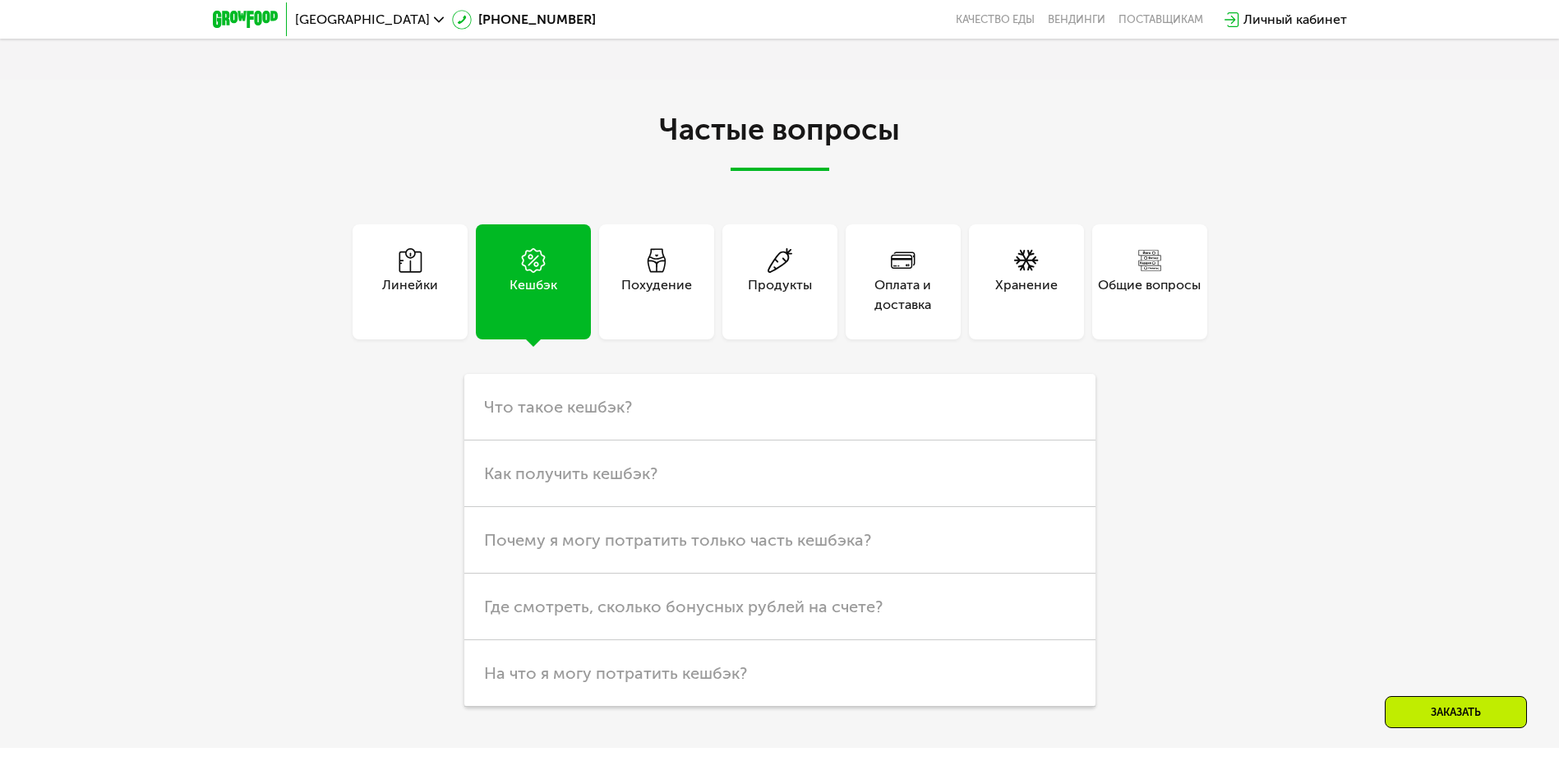
click at [654, 275] on div "Похудение" at bounding box center [657, 294] width 71 height 40
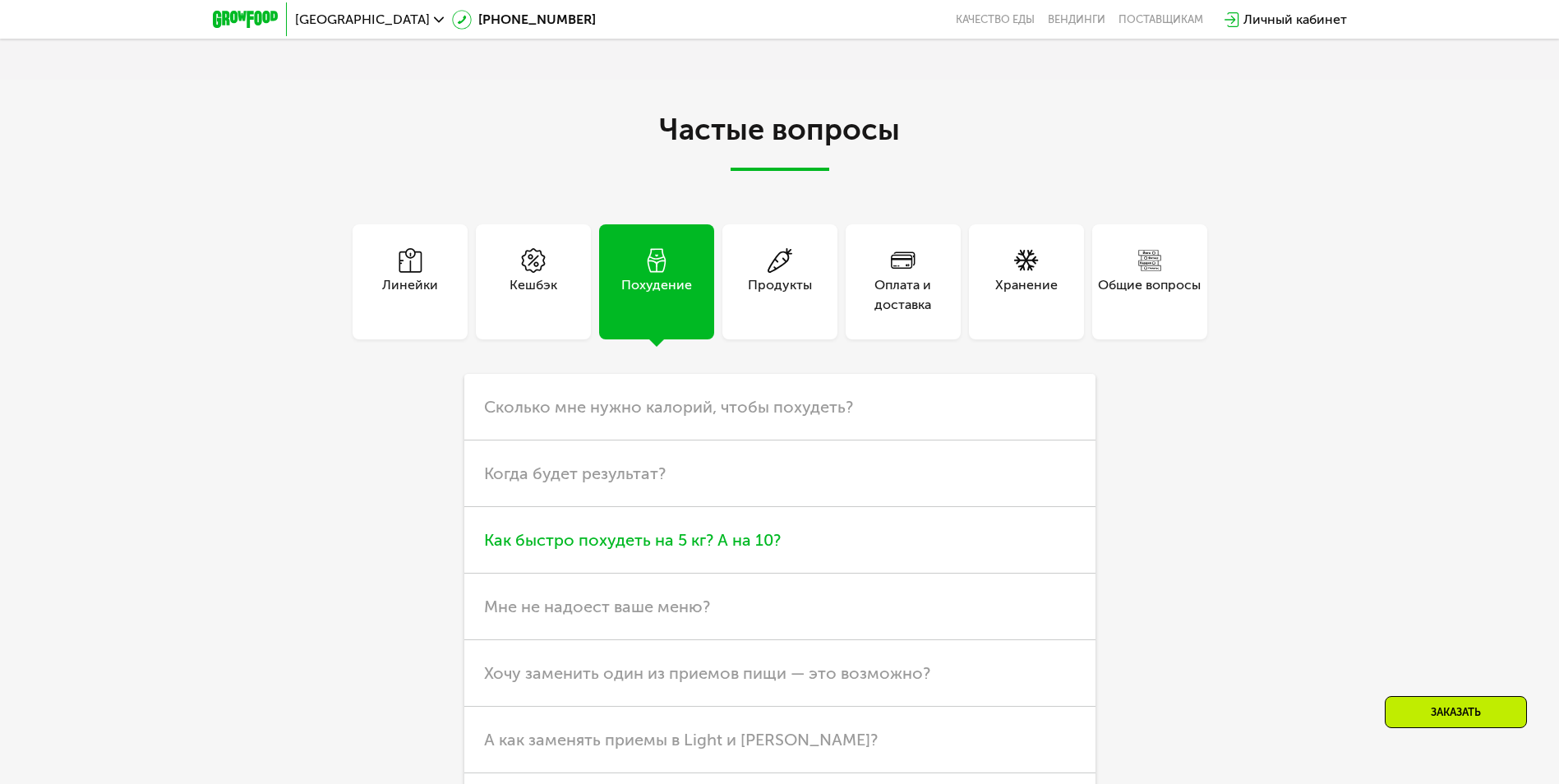
scroll to position [4601, 0]
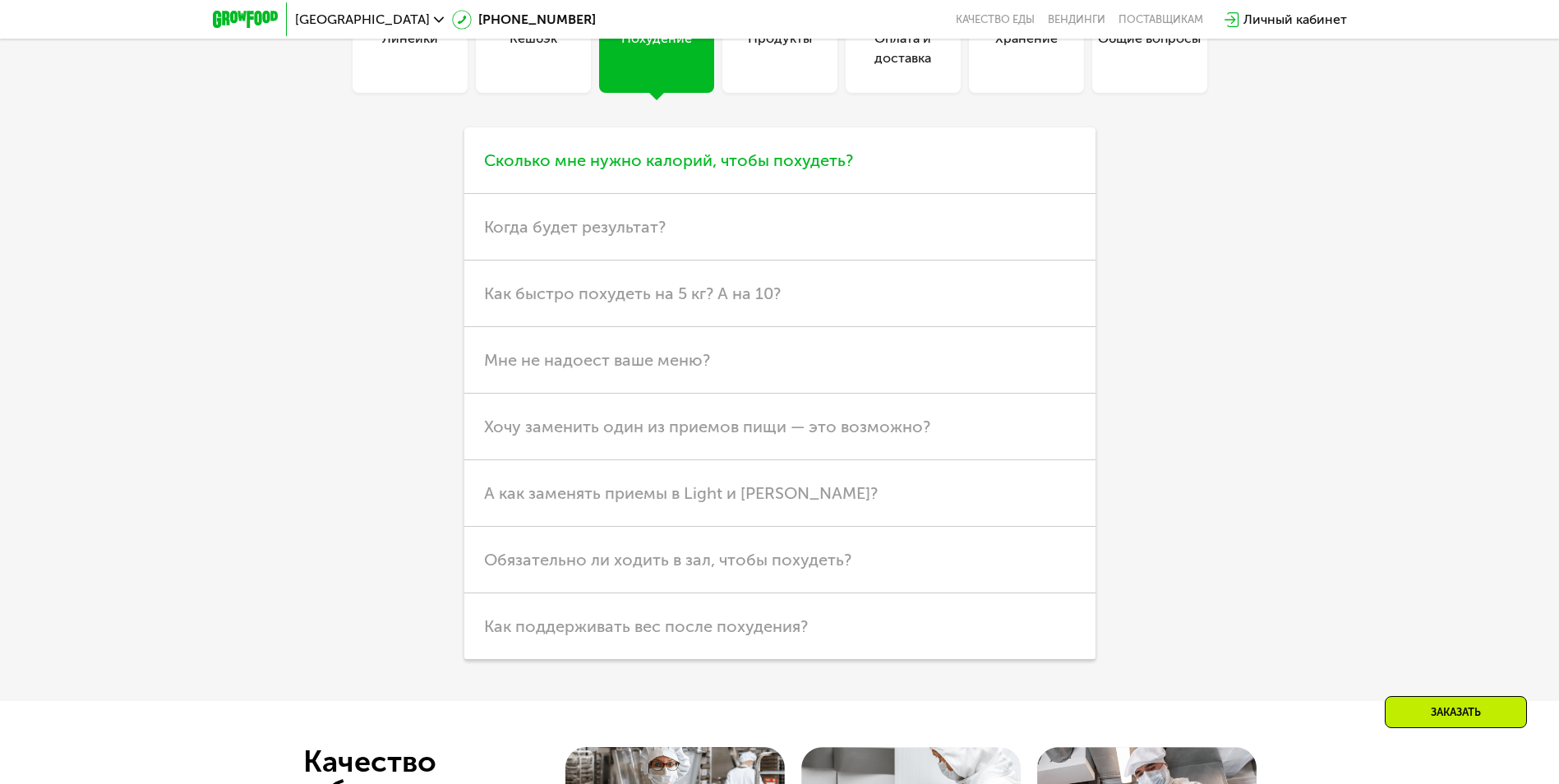
click at [717, 150] on span "Сколько мне нужно калорий, чтобы похудеть?" at bounding box center [668, 160] width 369 height 19
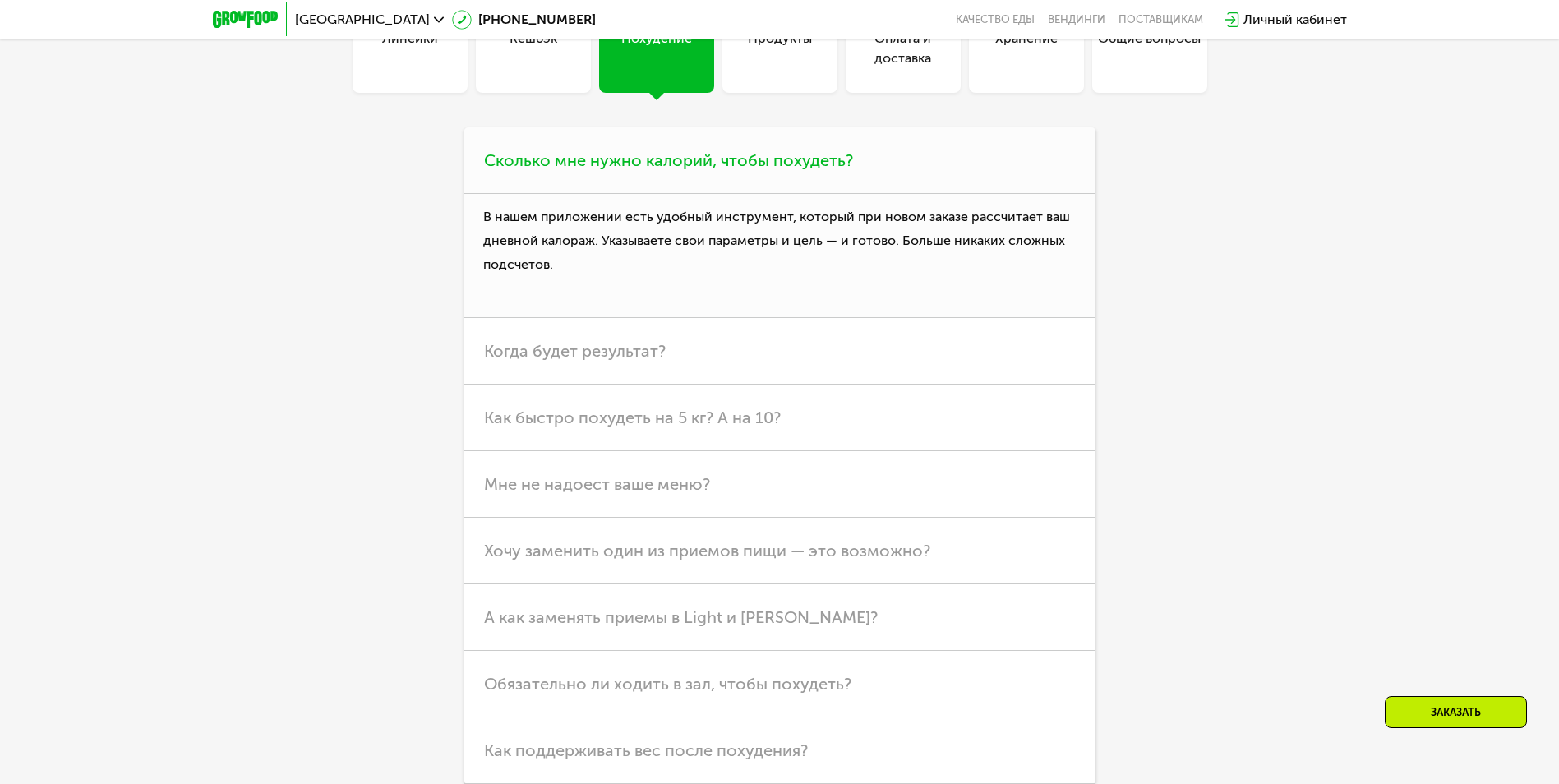
scroll to position [4518, 0]
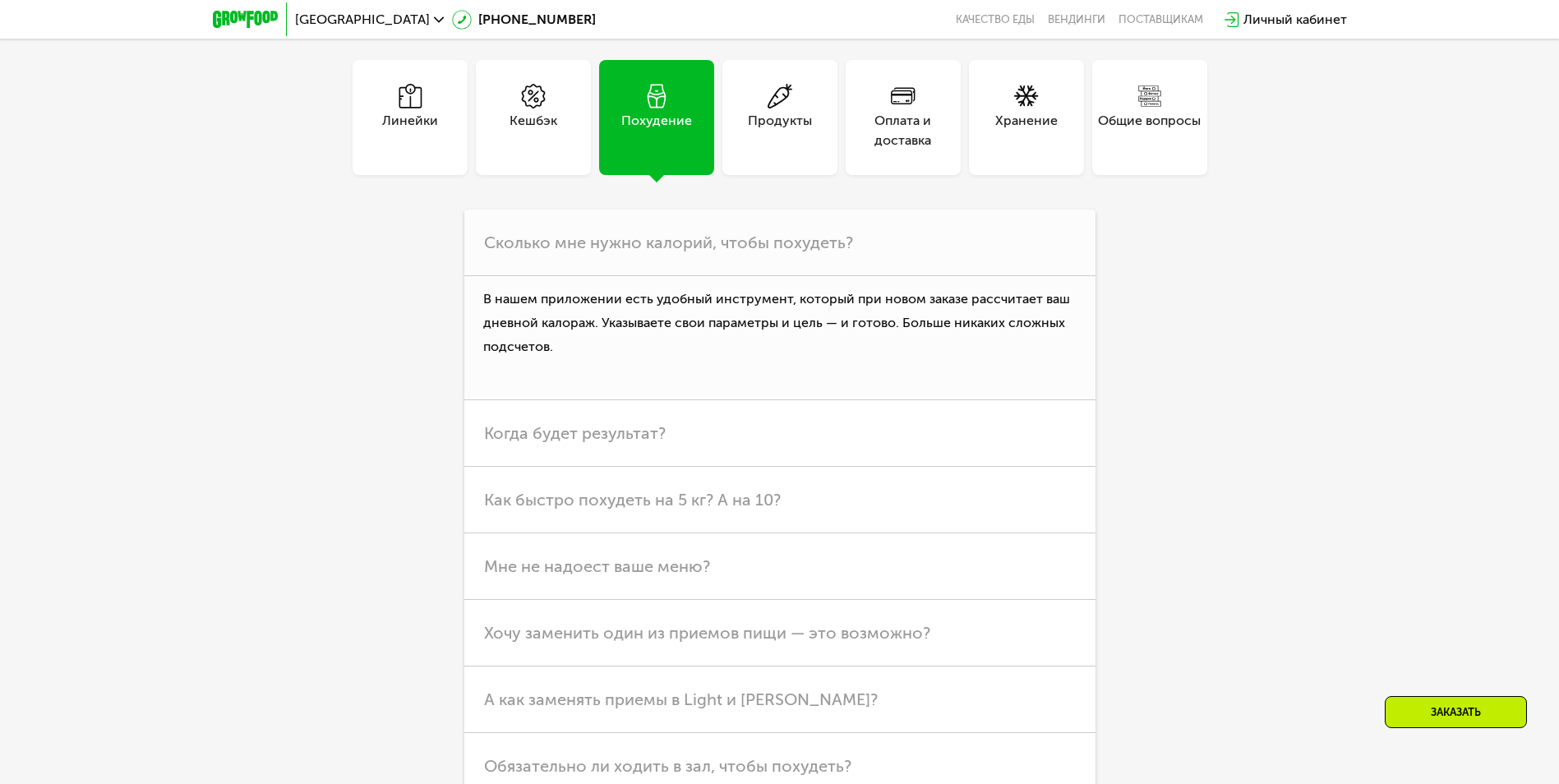
click at [787, 134] on div "Продукты" at bounding box center [780, 118] width 115 height 115
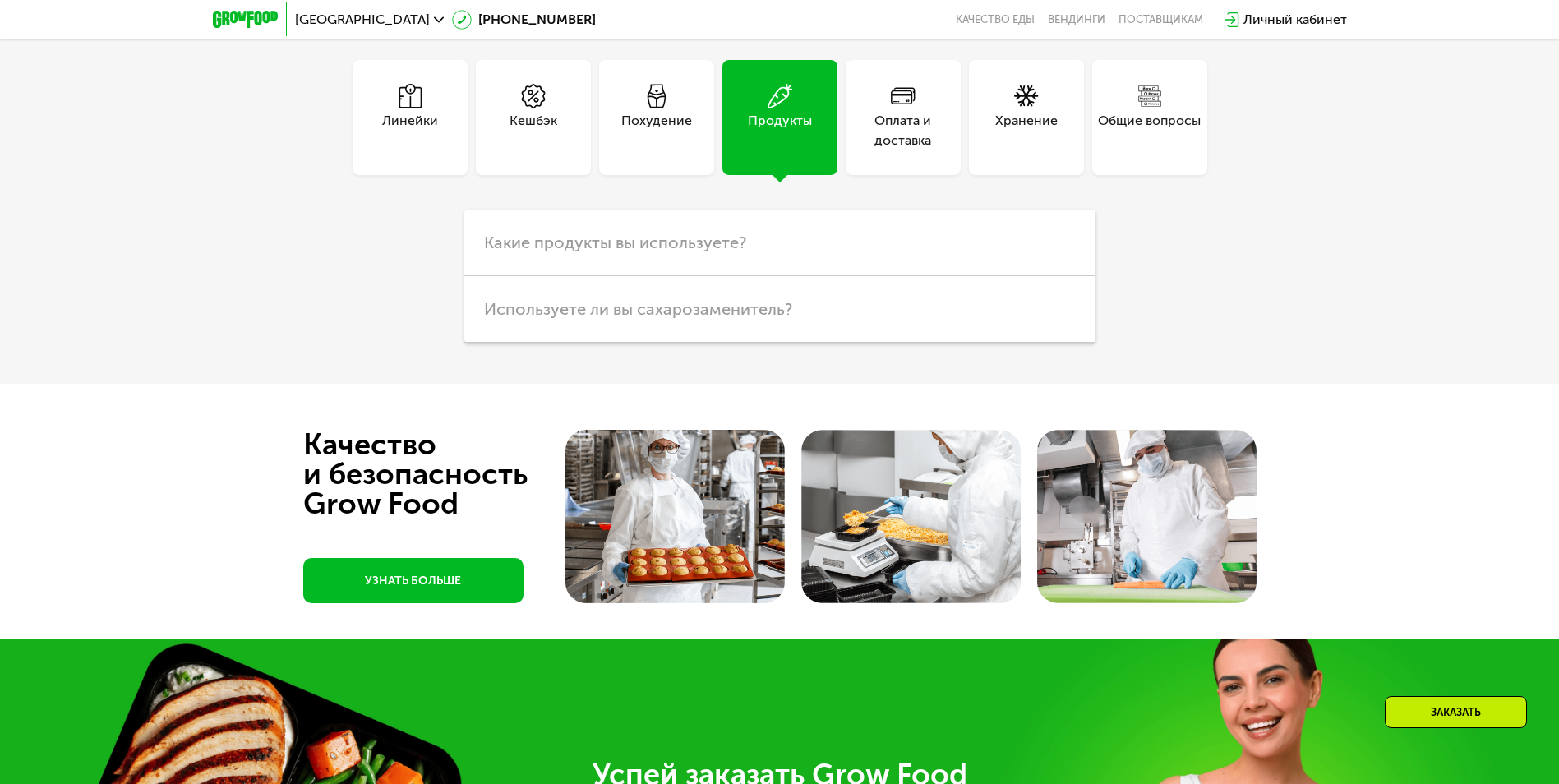
click at [887, 128] on div "Оплата и доставка" at bounding box center [903, 130] width 115 height 40
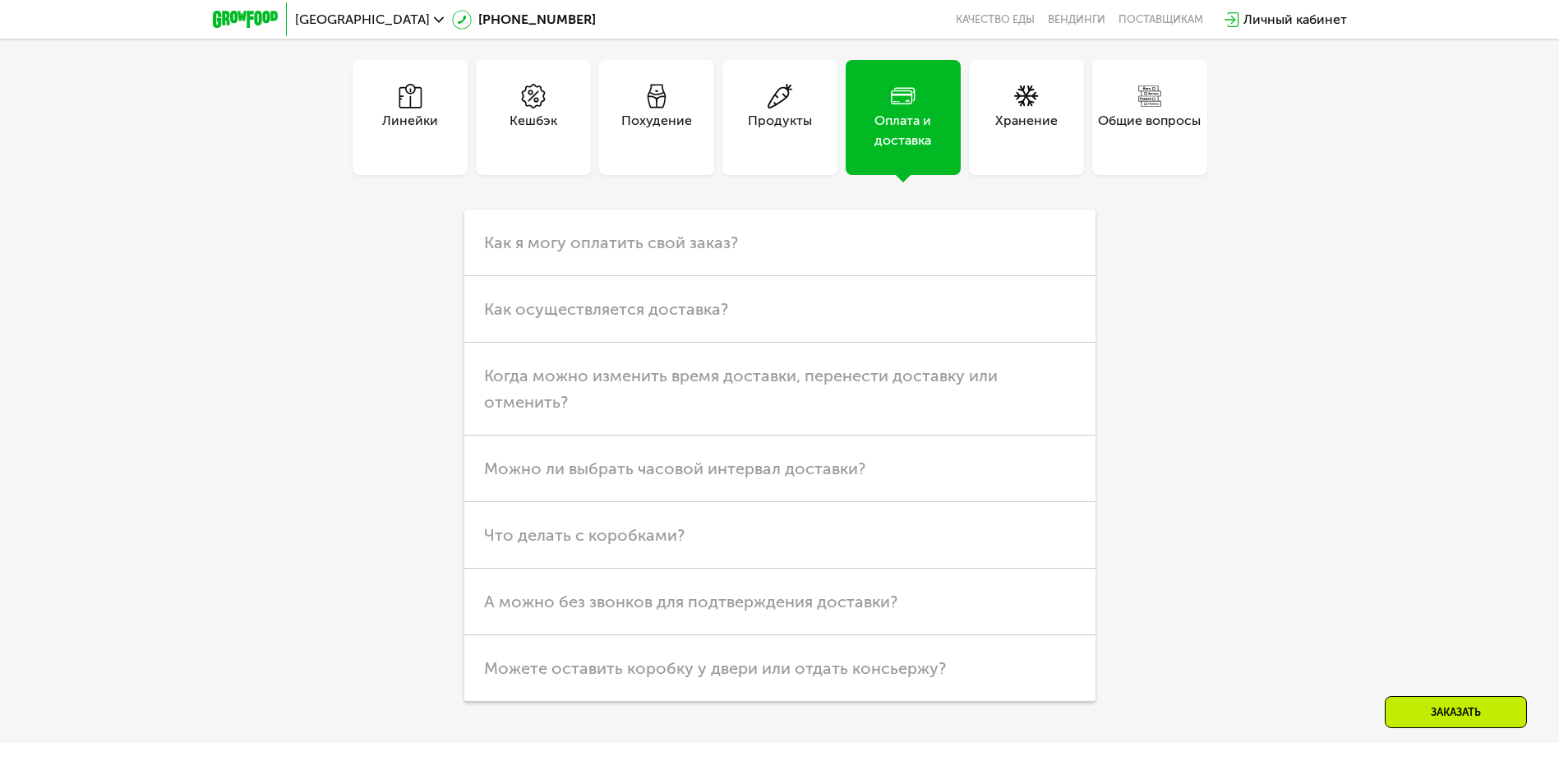
click at [796, 122] on div "Продукты" at bounding box center [780, 130] width 64 height 40
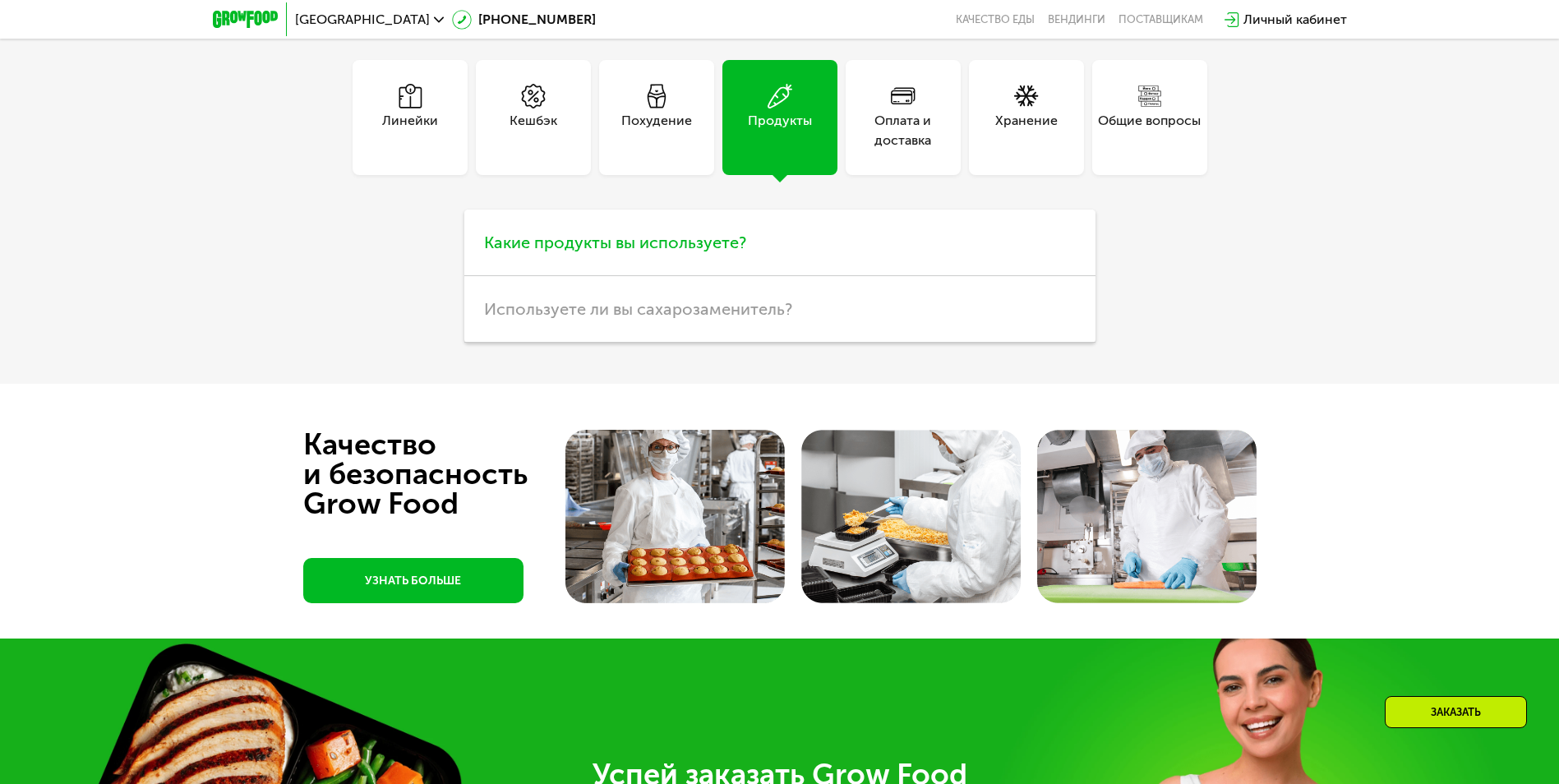
click at [685, 232] on span "Какие продукты вы используете?" at bounding box center [615, 242] width 262 height 19
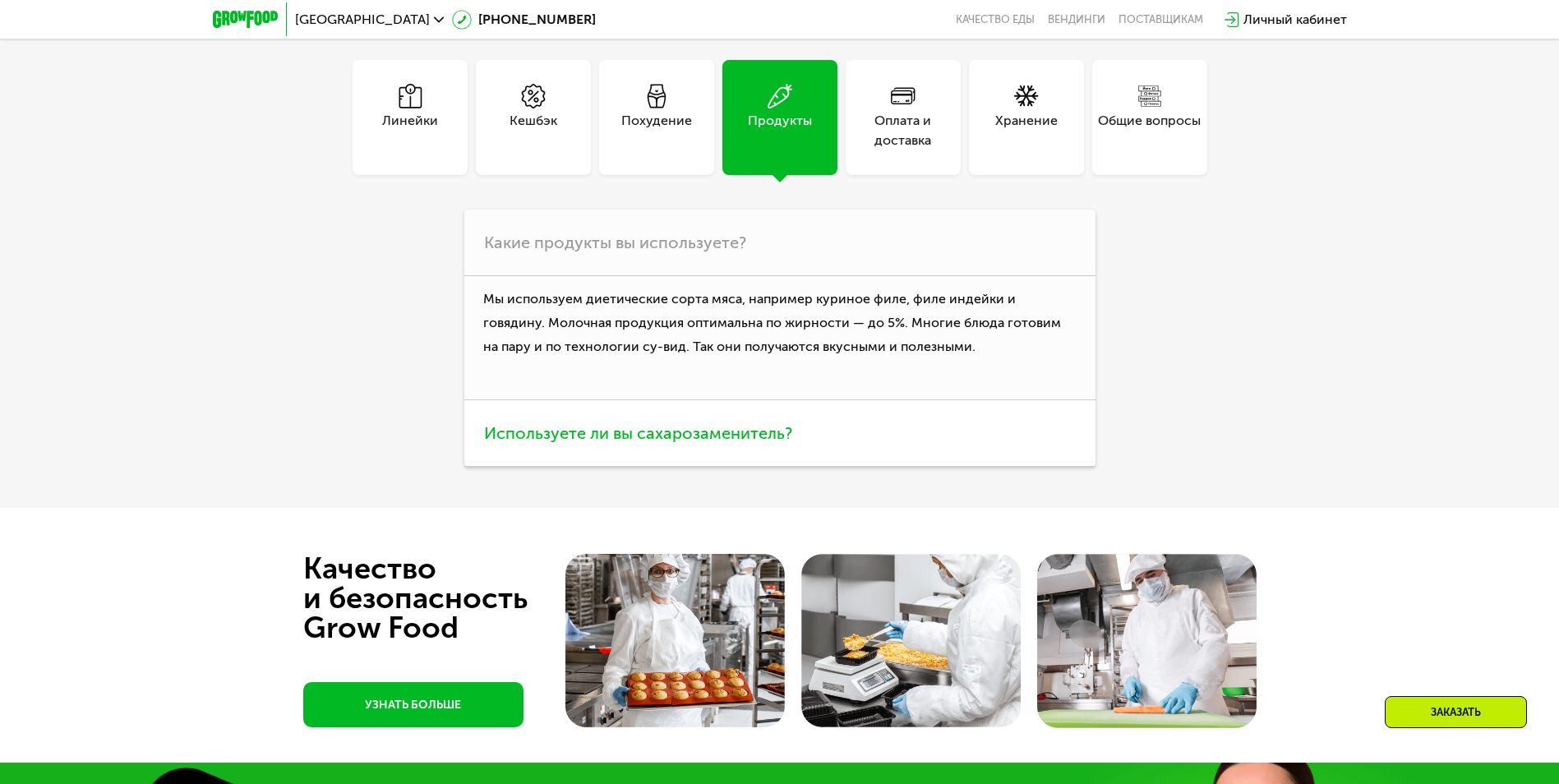
click at [684, 423] on span "Используете ли вы сахарозаменитель?" at bounding box center [638, 433] width 309 height 19
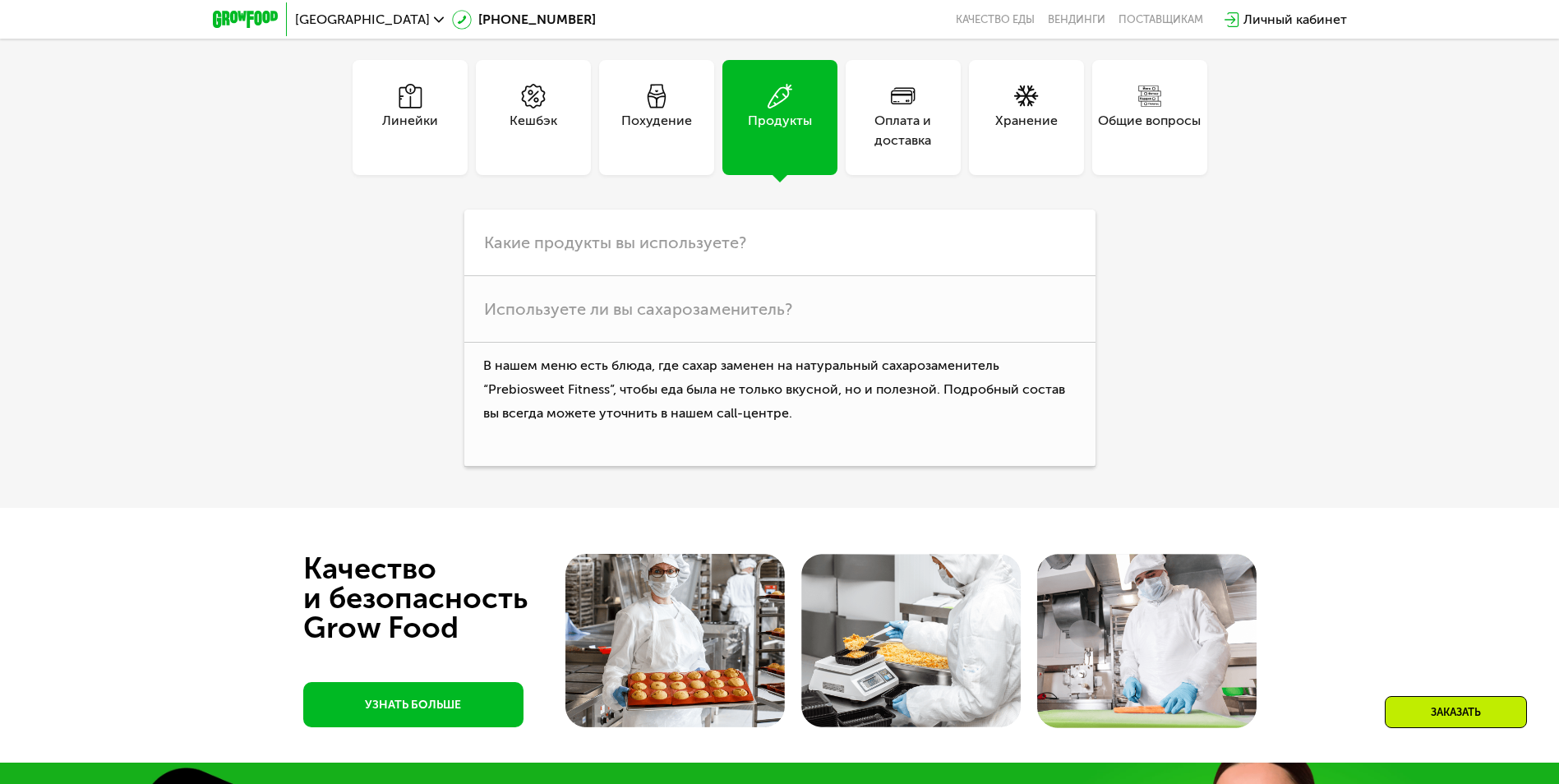
click at [910, 126] on div "Оплата и доставка" at bounding box center [903, 130] width 115 height 40
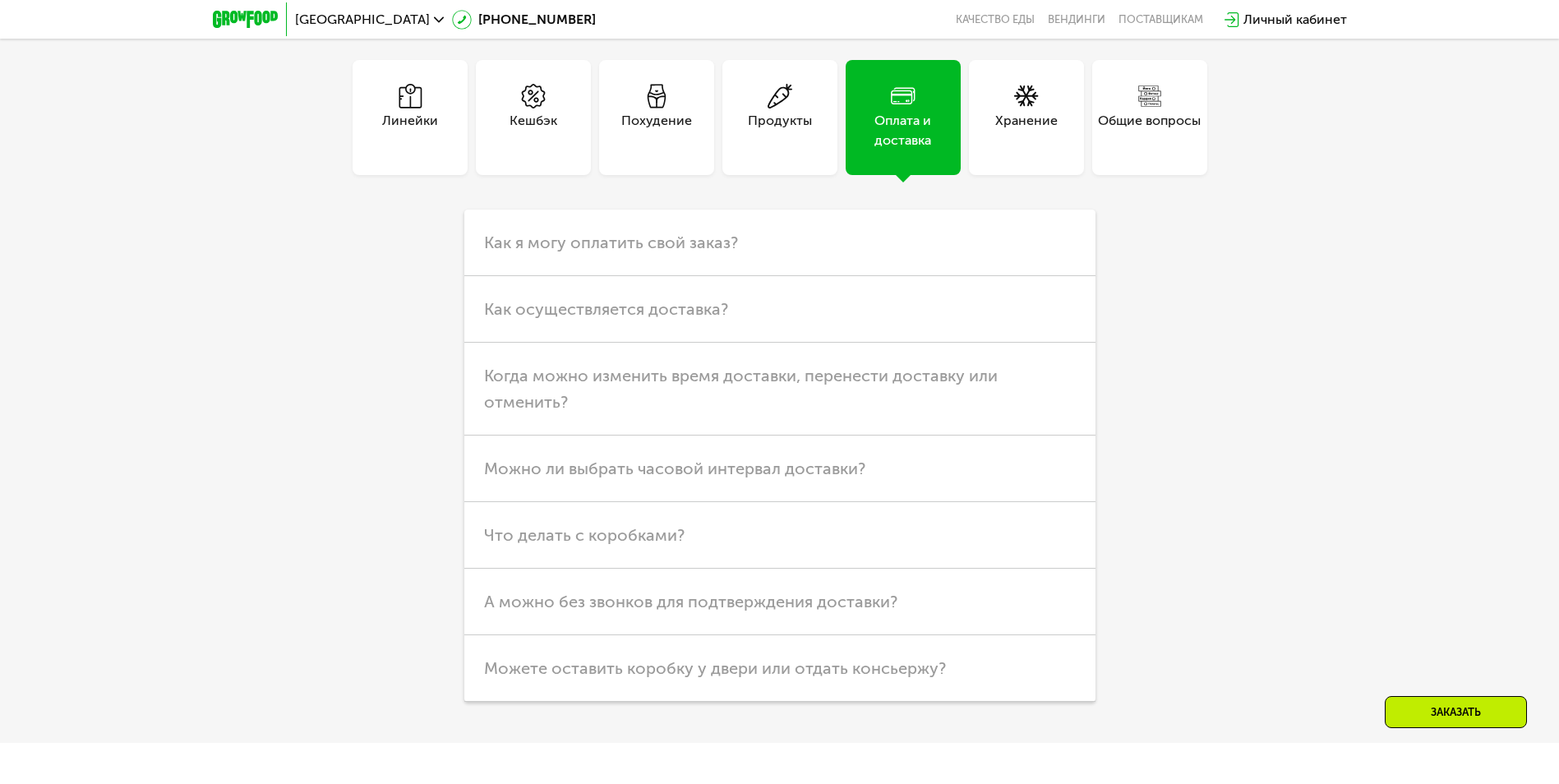
click at [1003, 110] on div "Хранение" at bounding box center [1027, 130] width 63 height 40
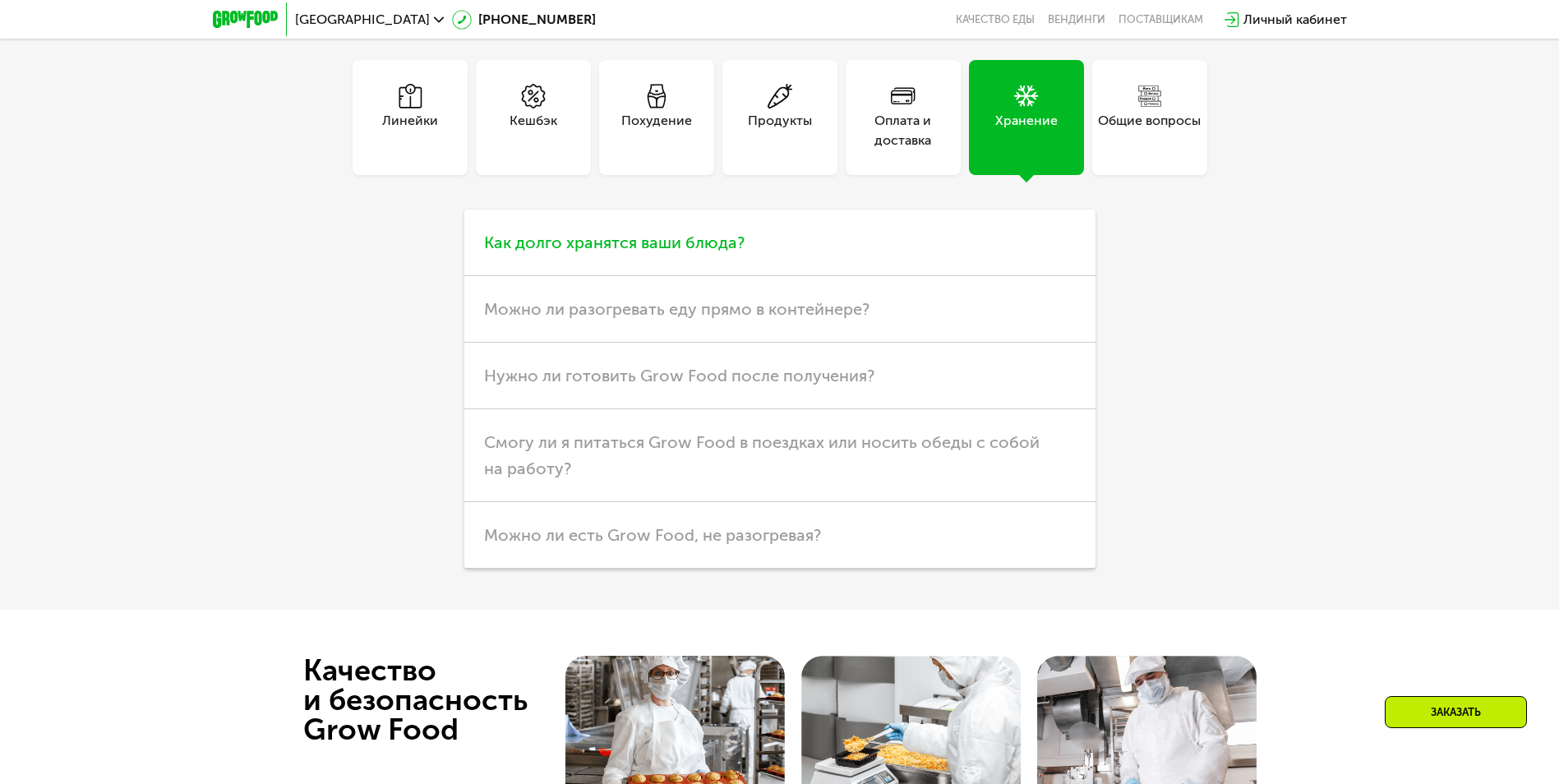
click at [699, 218] on h3 "Как долго хранятся ваши блюда?" at bounding box center [780, 242] width 631 height 66
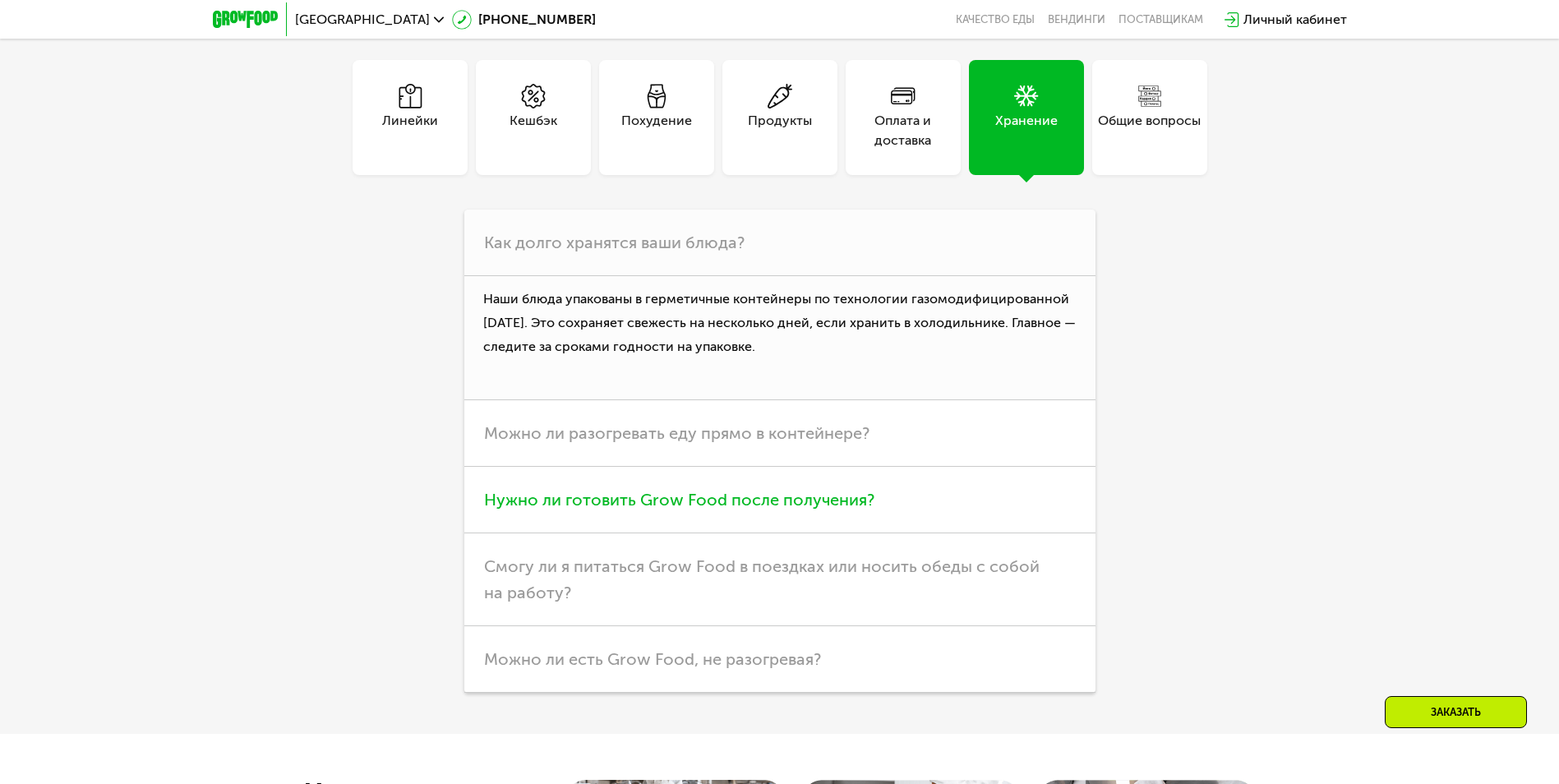
click at [734, 499] on span "Нужно ли готовить Grow Food после получения?" at bounding box center [678, 499] width 390 height 19
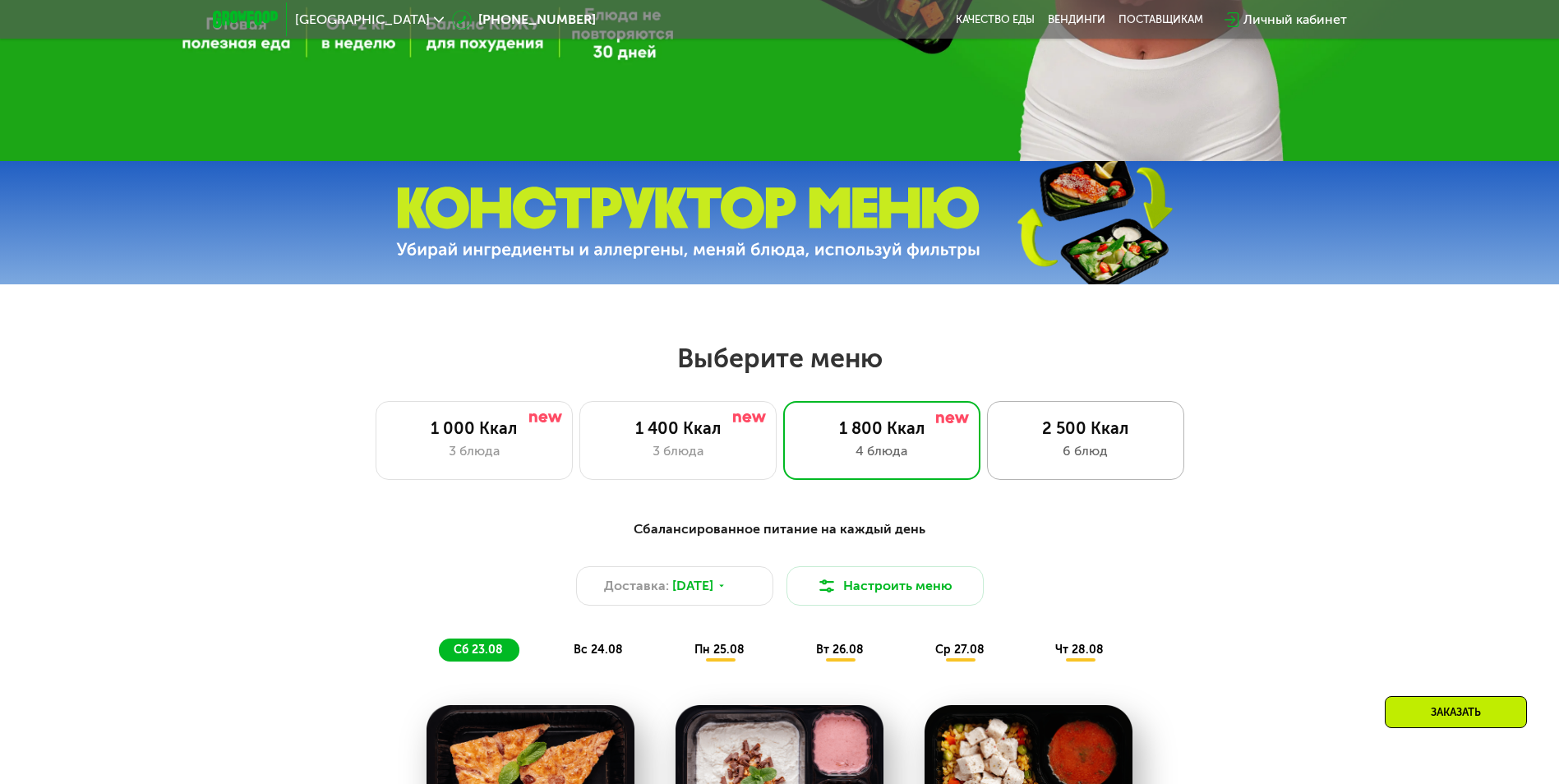
scroll to position [658, 0]
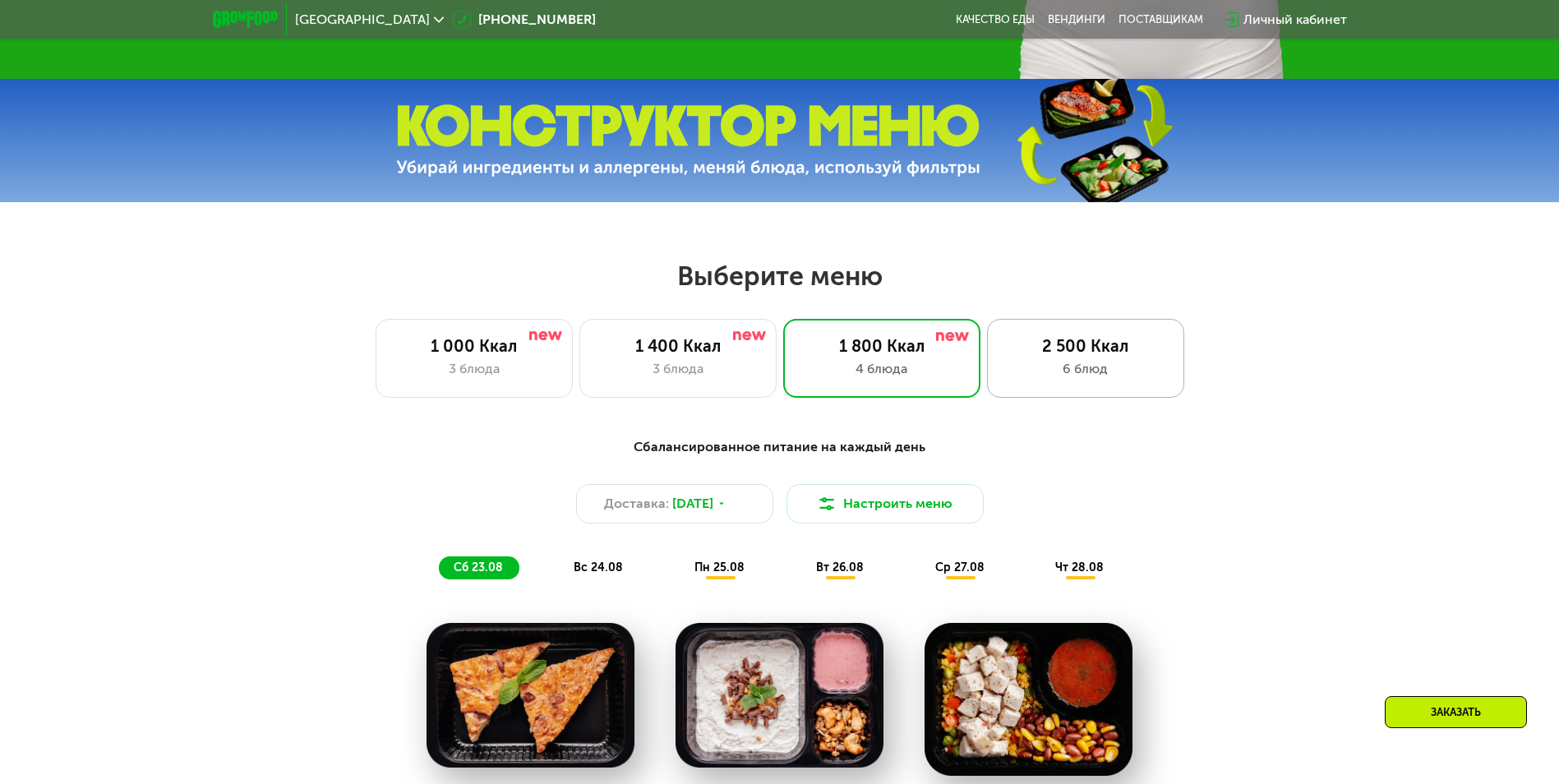
click at [1043, 366] on div "6 блюд" at bounding box center [1086, 369] width 163 height 19
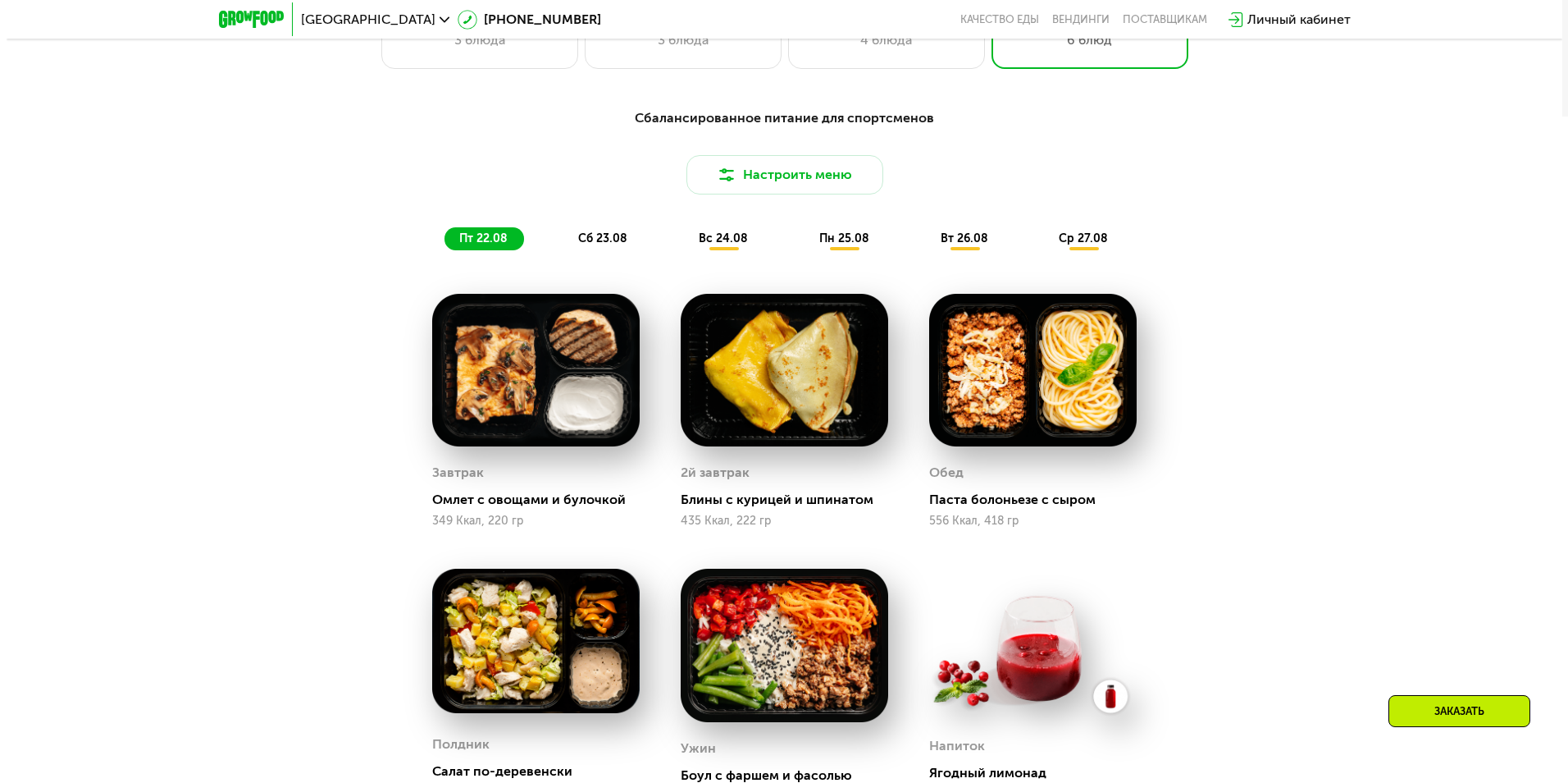
scroll to position [902, 0]
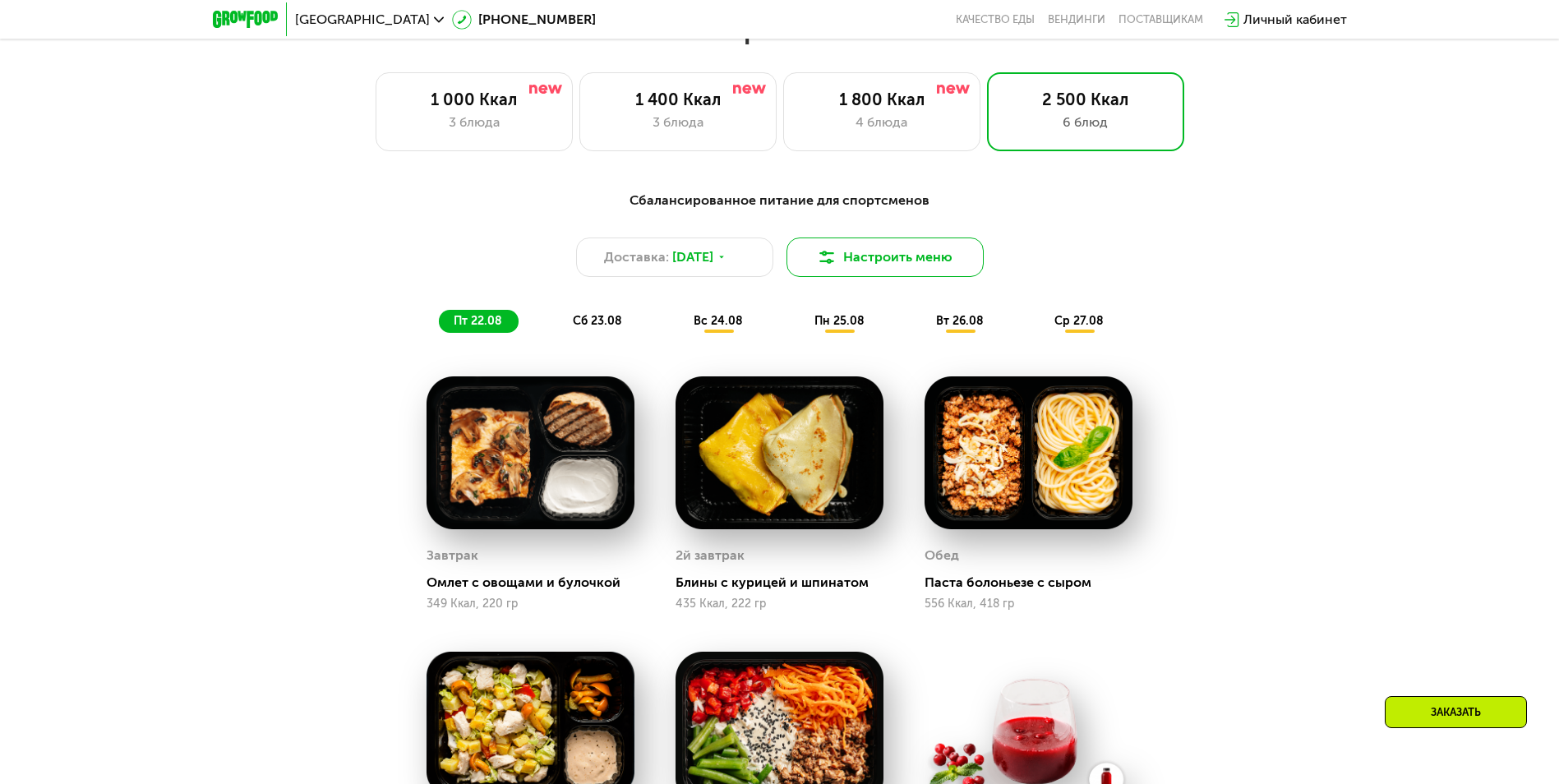
click at [887, 245] on button "Настроить меню" at bounding box center [884, 257] width 197 height 40
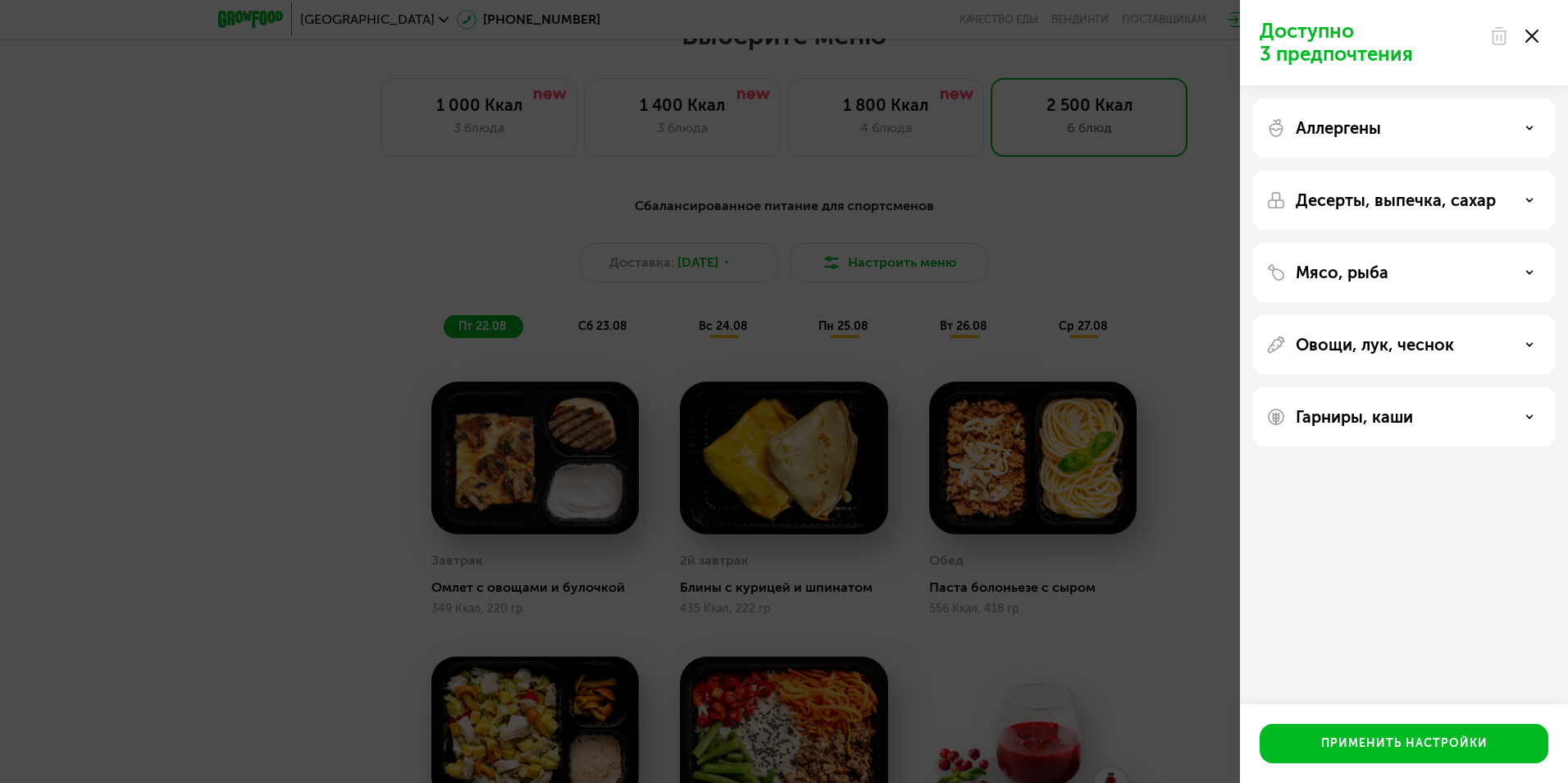
click at [1479, 204] on p "Десерты, выпечка, сахар" at bounding box center [1396, 200] width 200 height 19
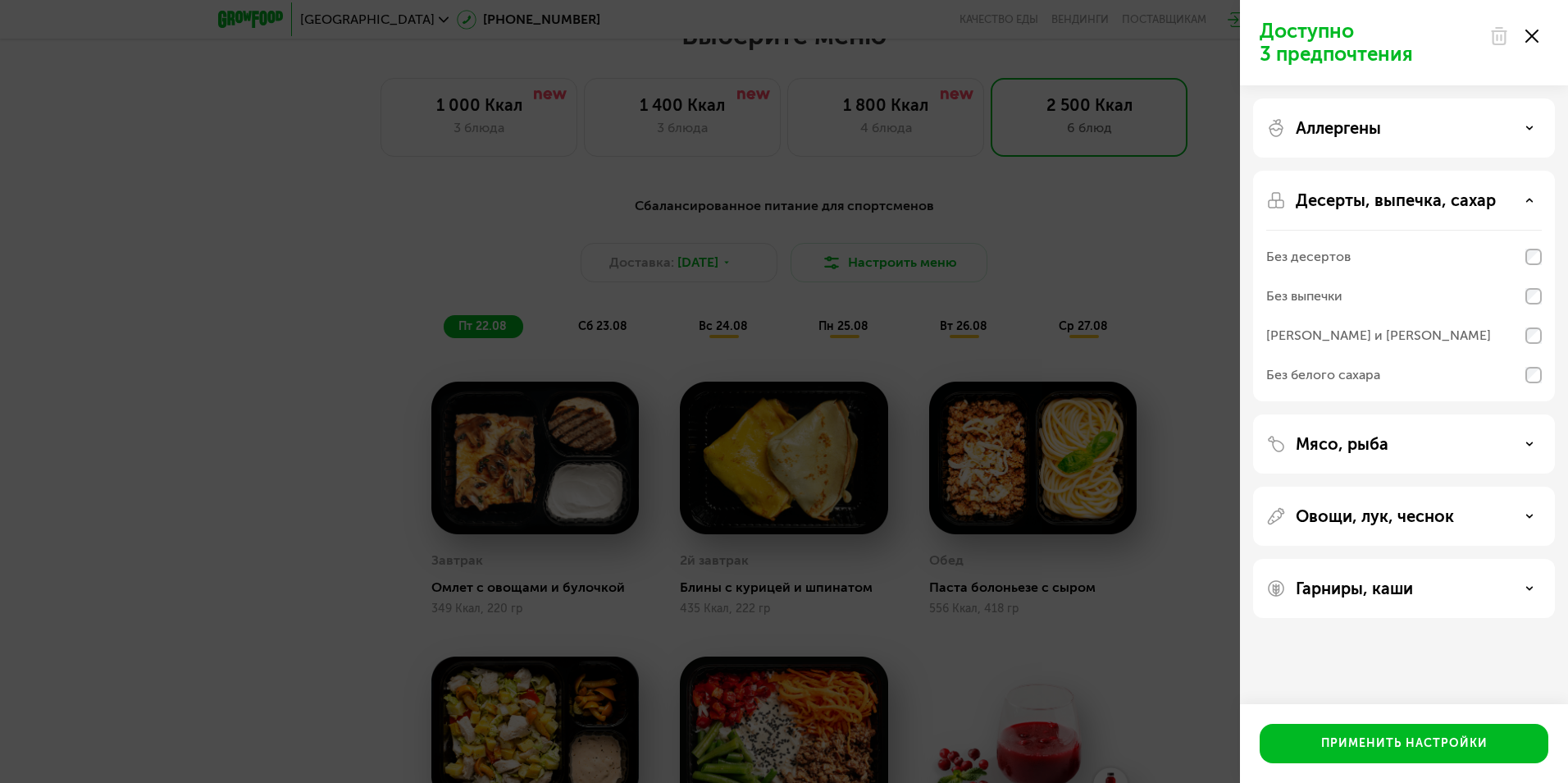
click at [1401, 378] on div "Без белого сахара" at bounding box center [1404, 374] width 275 height 40
click at [1377, 170] on div "Аллергены" at bounding box center [1404, 285] width 302 height 230
click at [1414, 486] on div "Мясо, рыба" at bounding box center [1404, 516] width 302 height 59
click at [1411, 448] on div "Мясо, рыба" at bounding box center [1404, 444] width 275 height 19
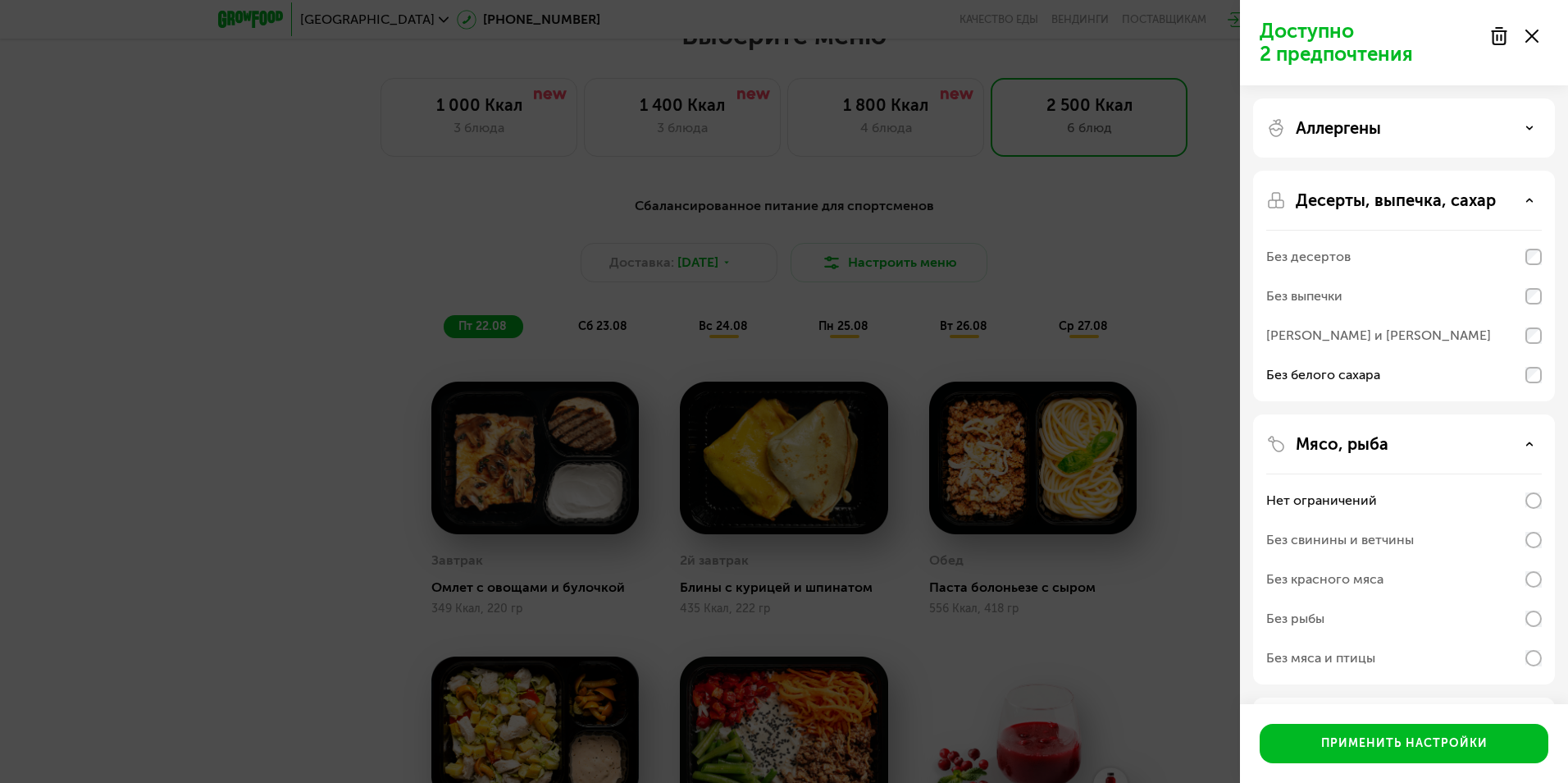
click at [1385, 533] on div "Без свинины и ветчины" at bounding box center [1339, 539] width 147 height 19
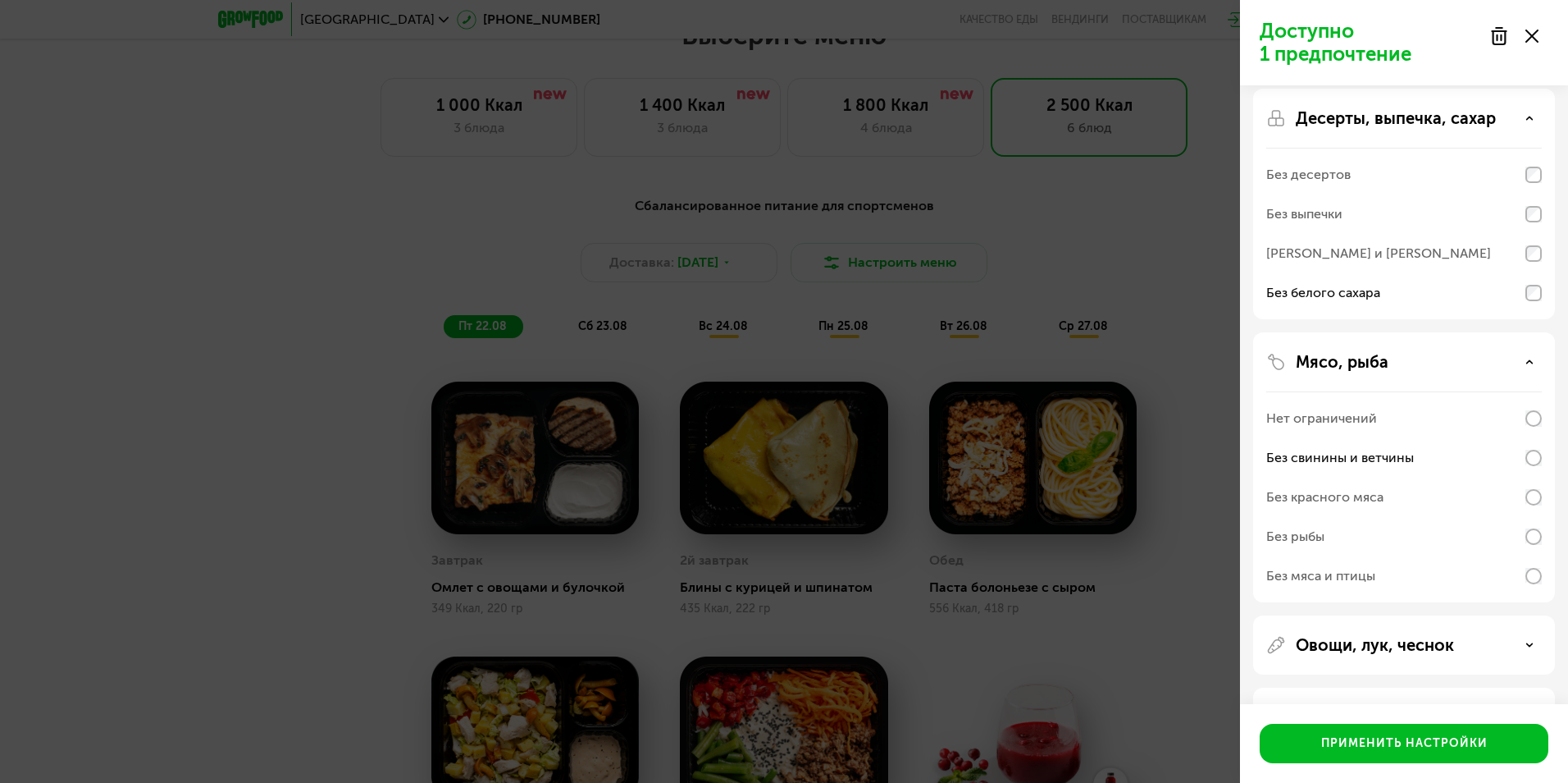
scroll to position [141, 0]
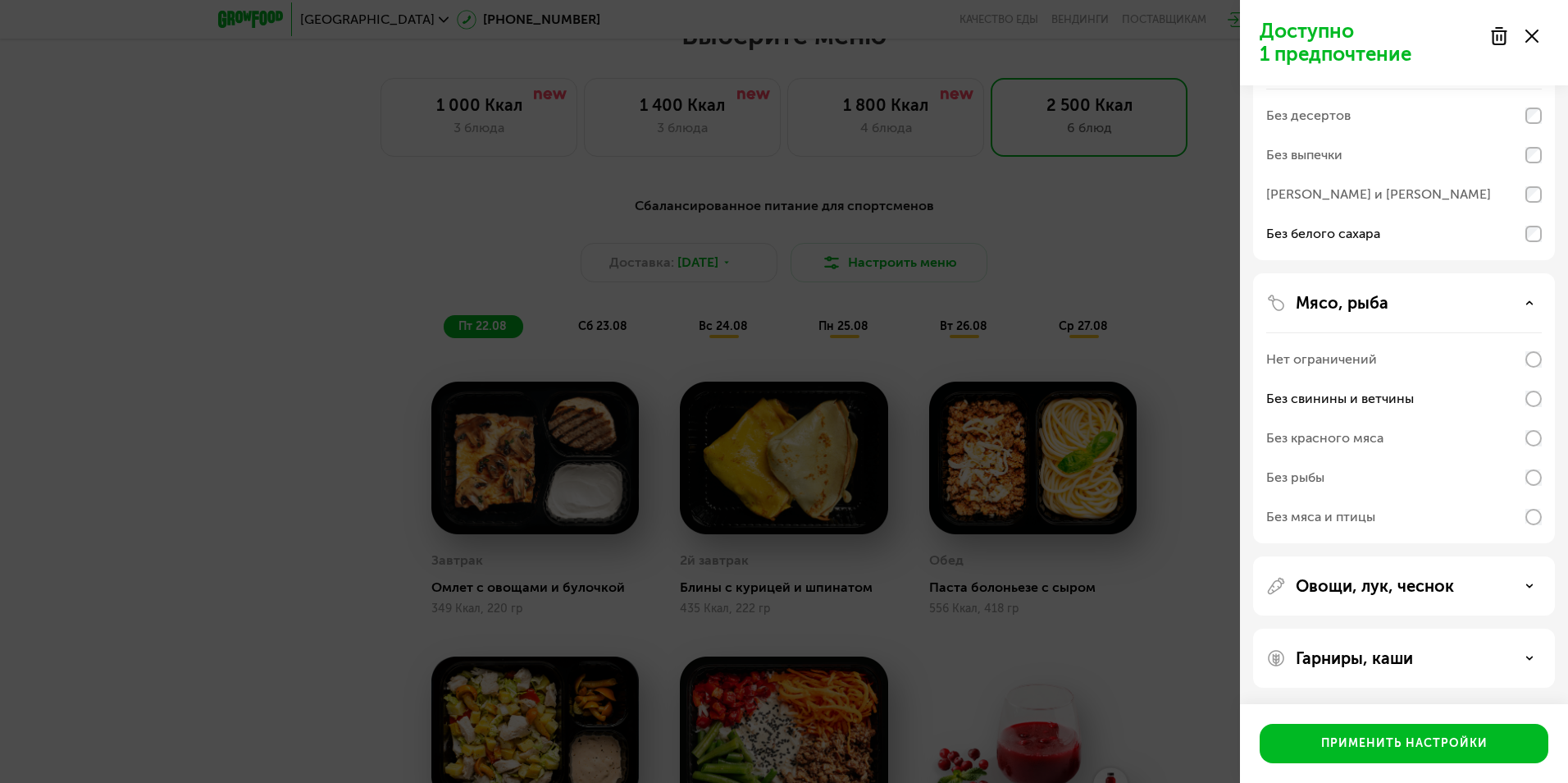
click at [1386, 629] on div "Овощи, лук, чеснок" at bounding box center [1404, 658] width 302 height 59
click at [1386, 582] on p "Овощи, лук, чеснок" at bounding box center [1375, 585] width 158 height 19
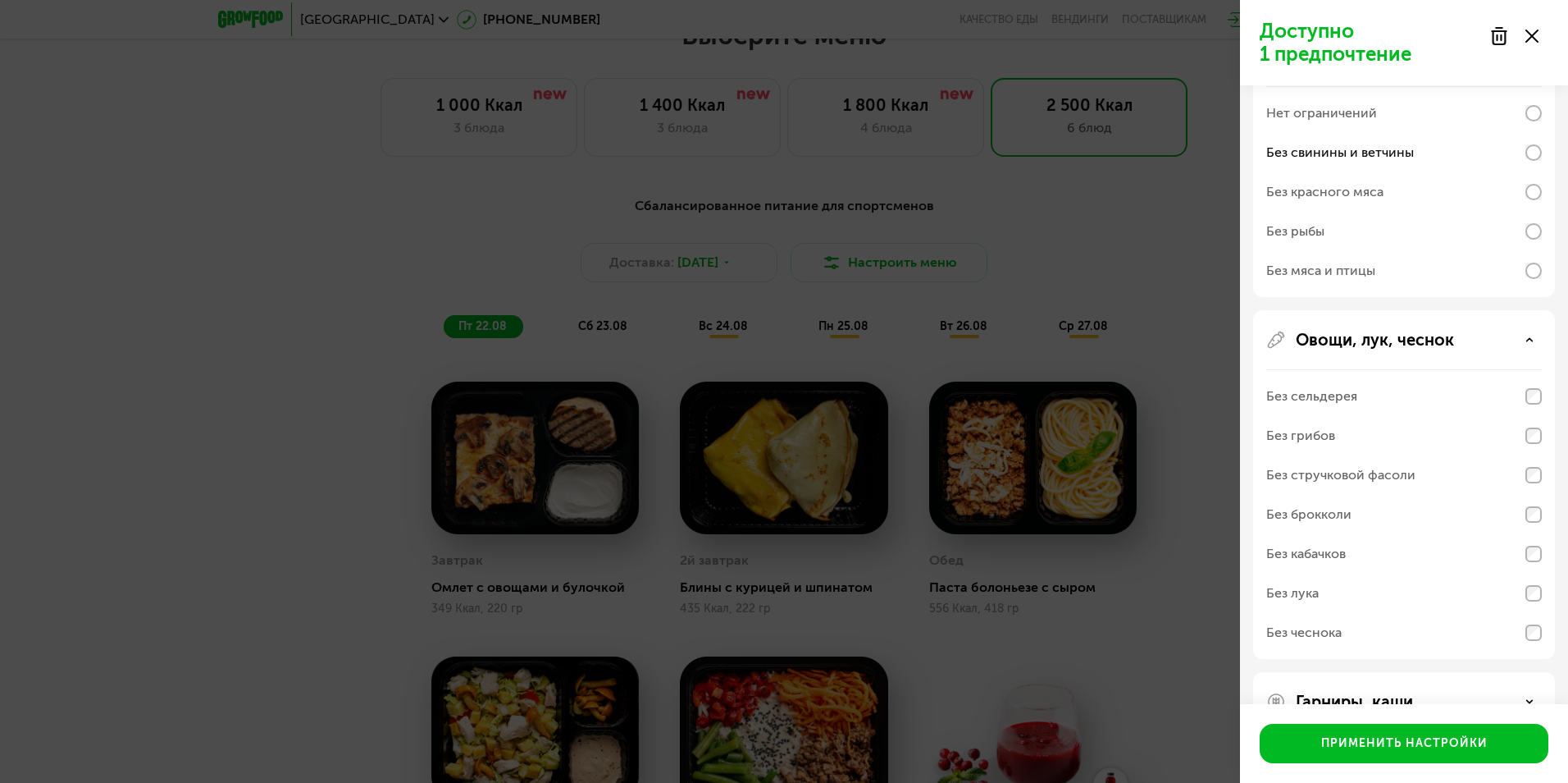
scroll to position [431, 0]
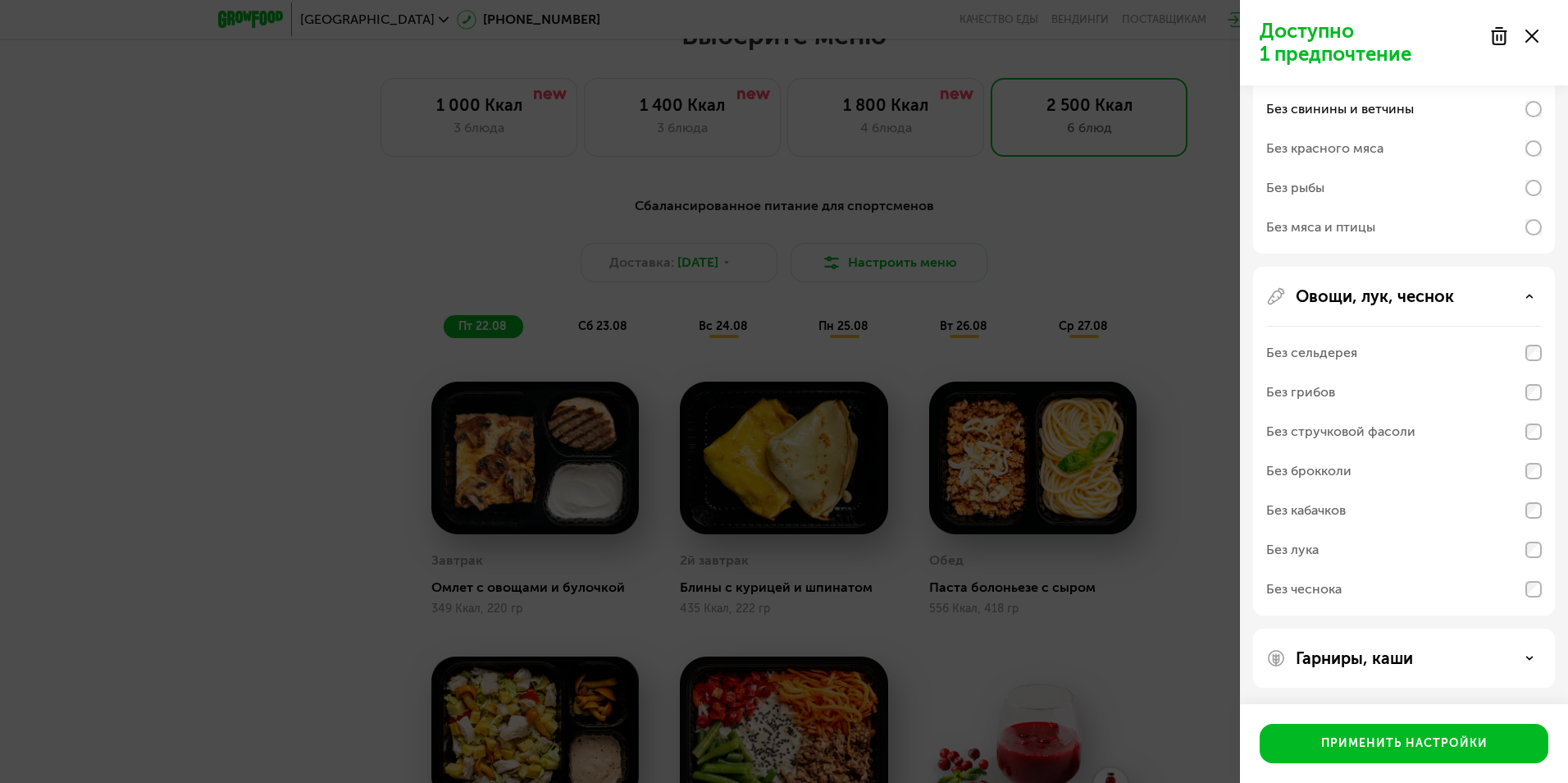
click at [1331, 649] on p "Гарниры, каши" at bounding box center [1354, 658] width 117 height 19
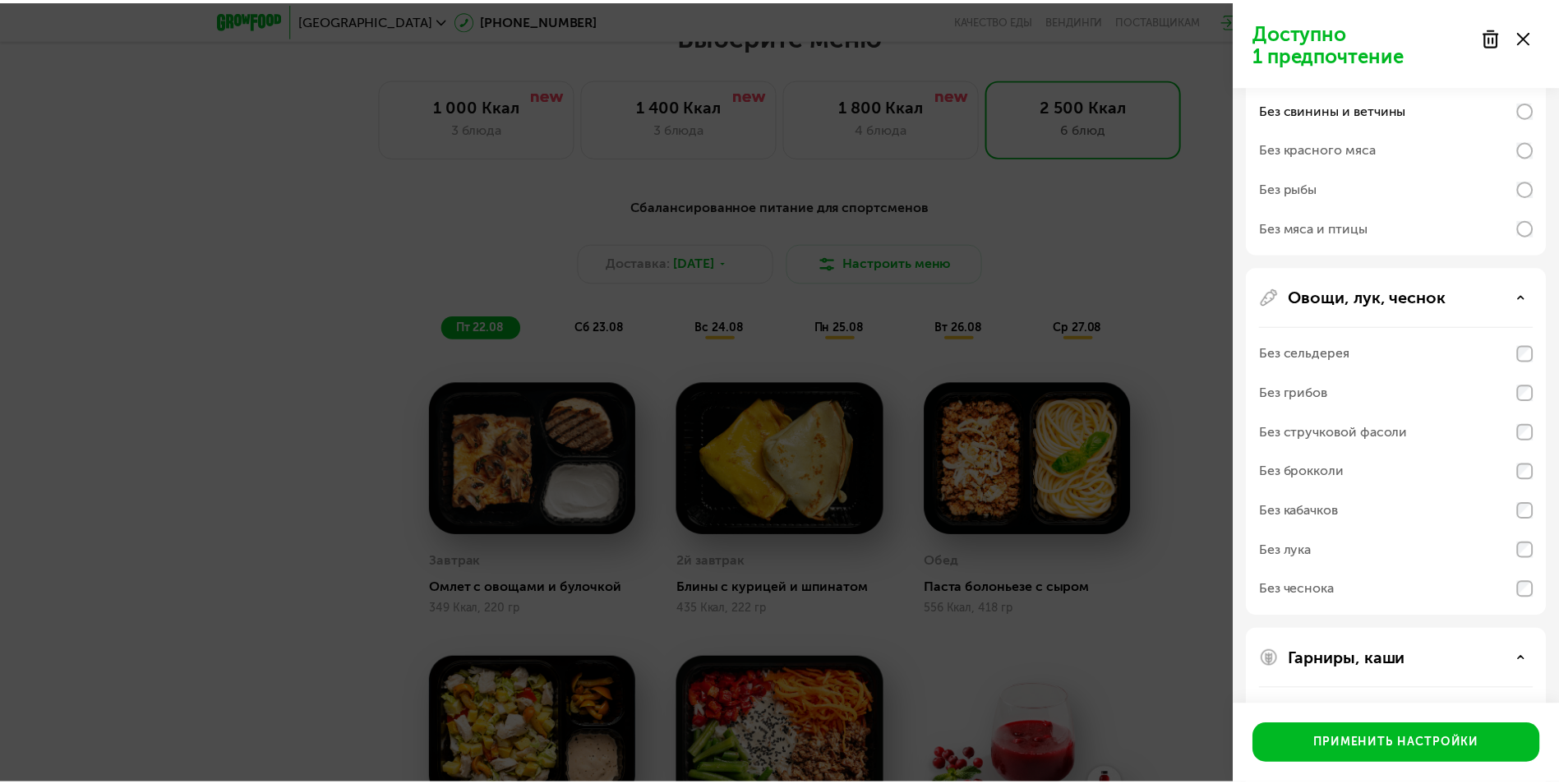
scroll to position [643, 0]
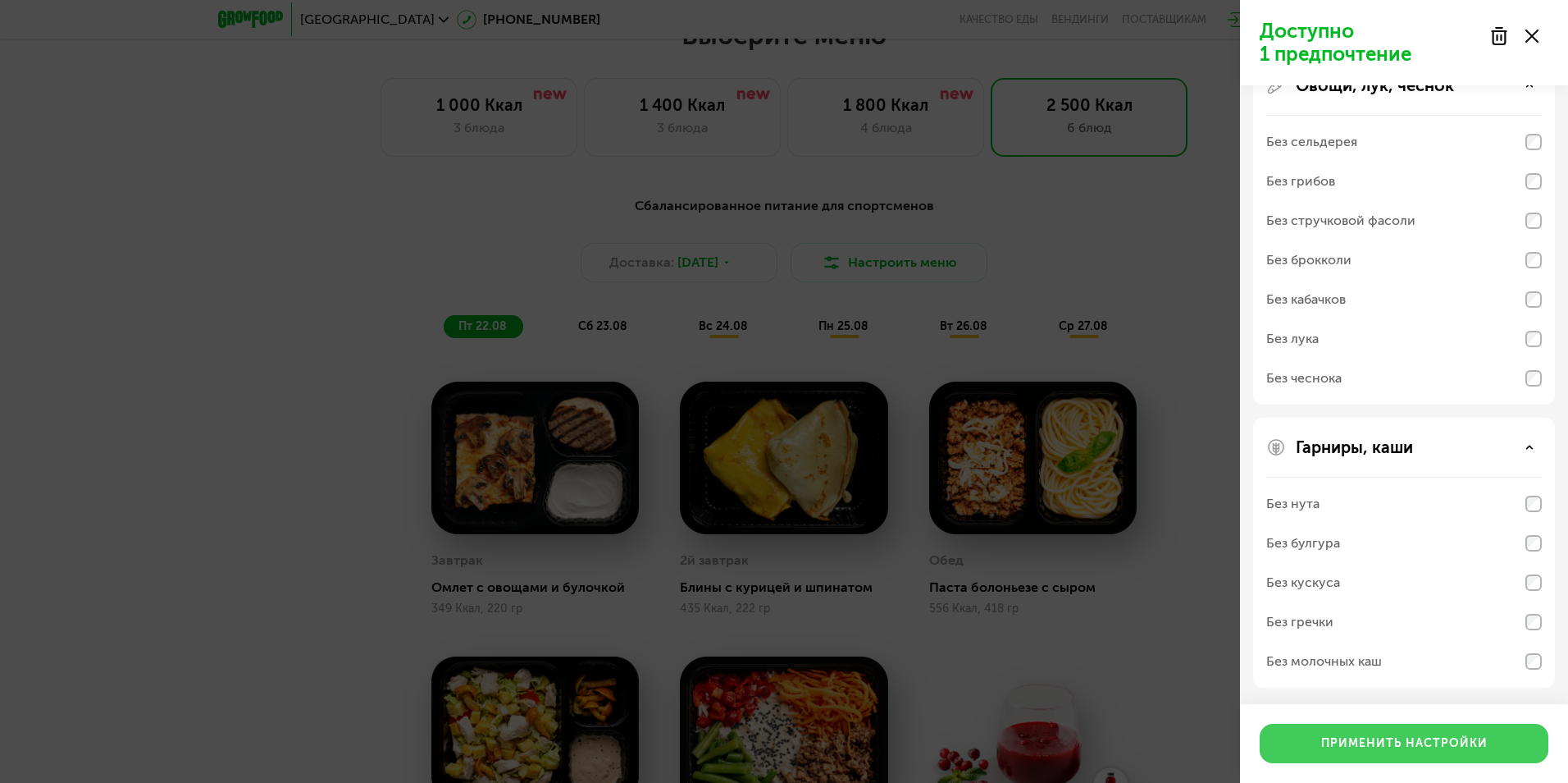
click at [1413, 747] on div "Применить настройки" at bounding box center [1404, 743] width 167 height 17
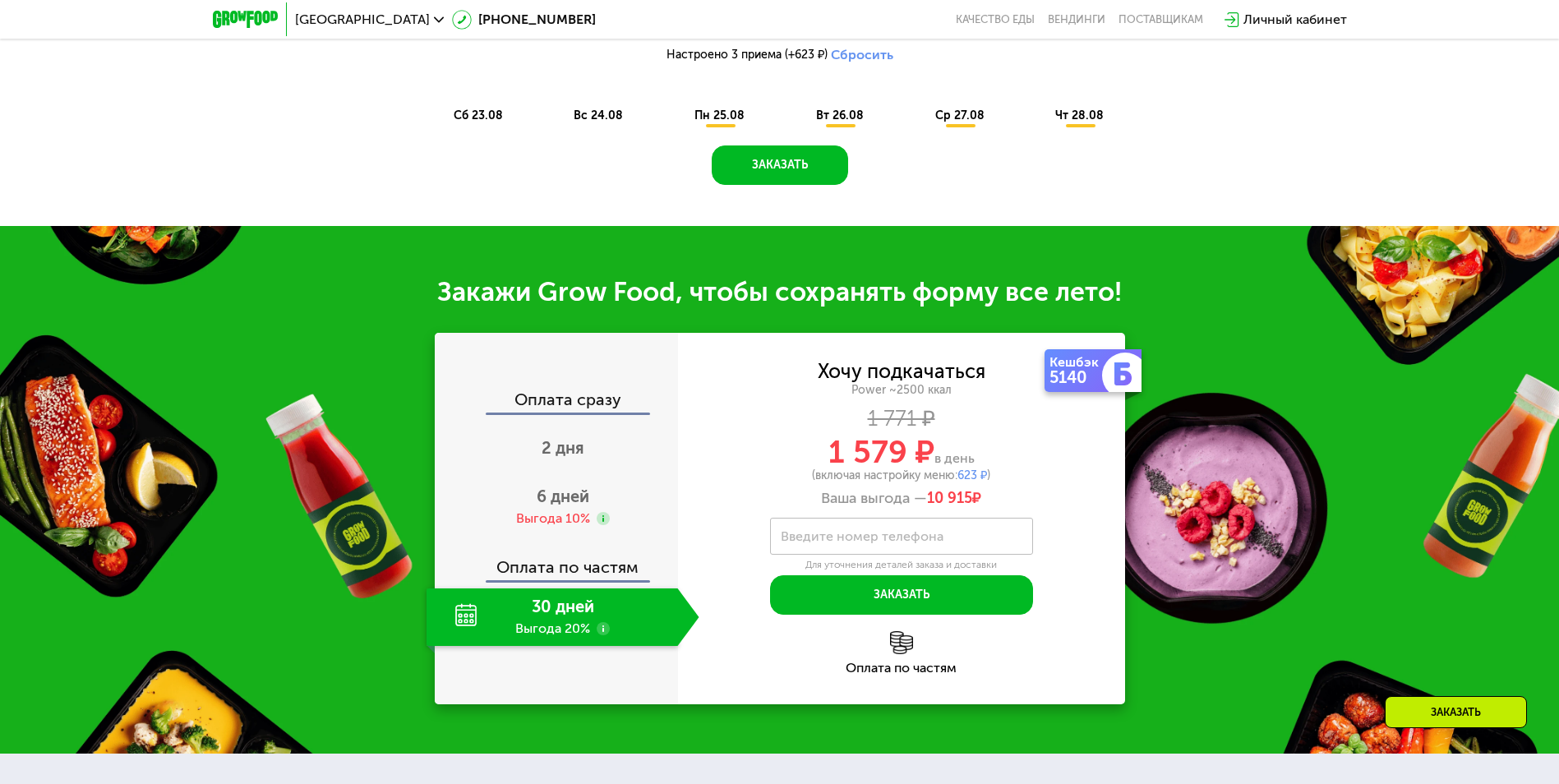
scroll to position [903, 0]
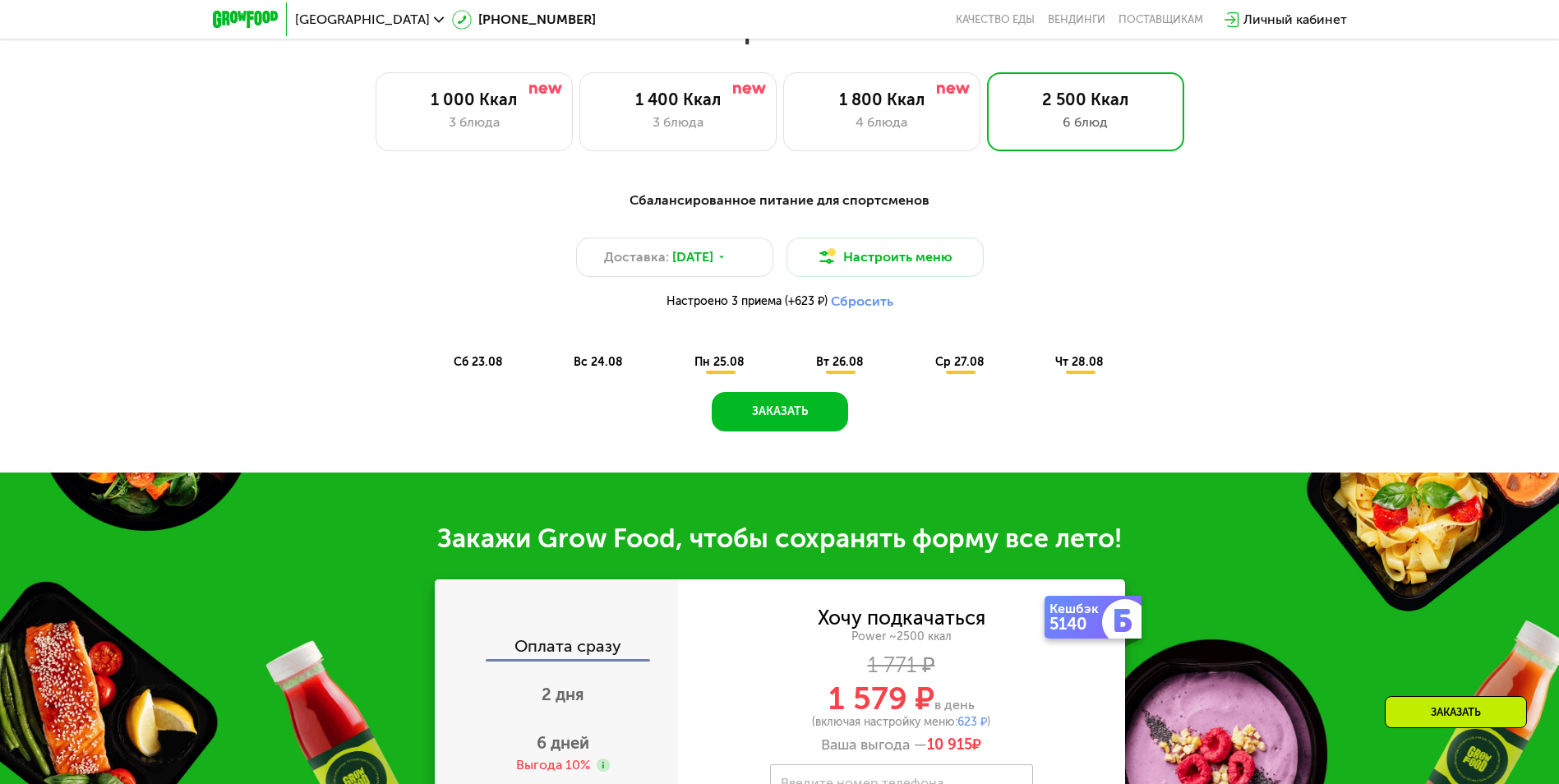
click at [559, 358] on div "сб 23.08" at bounding box center [599, 362] width 80 height 23
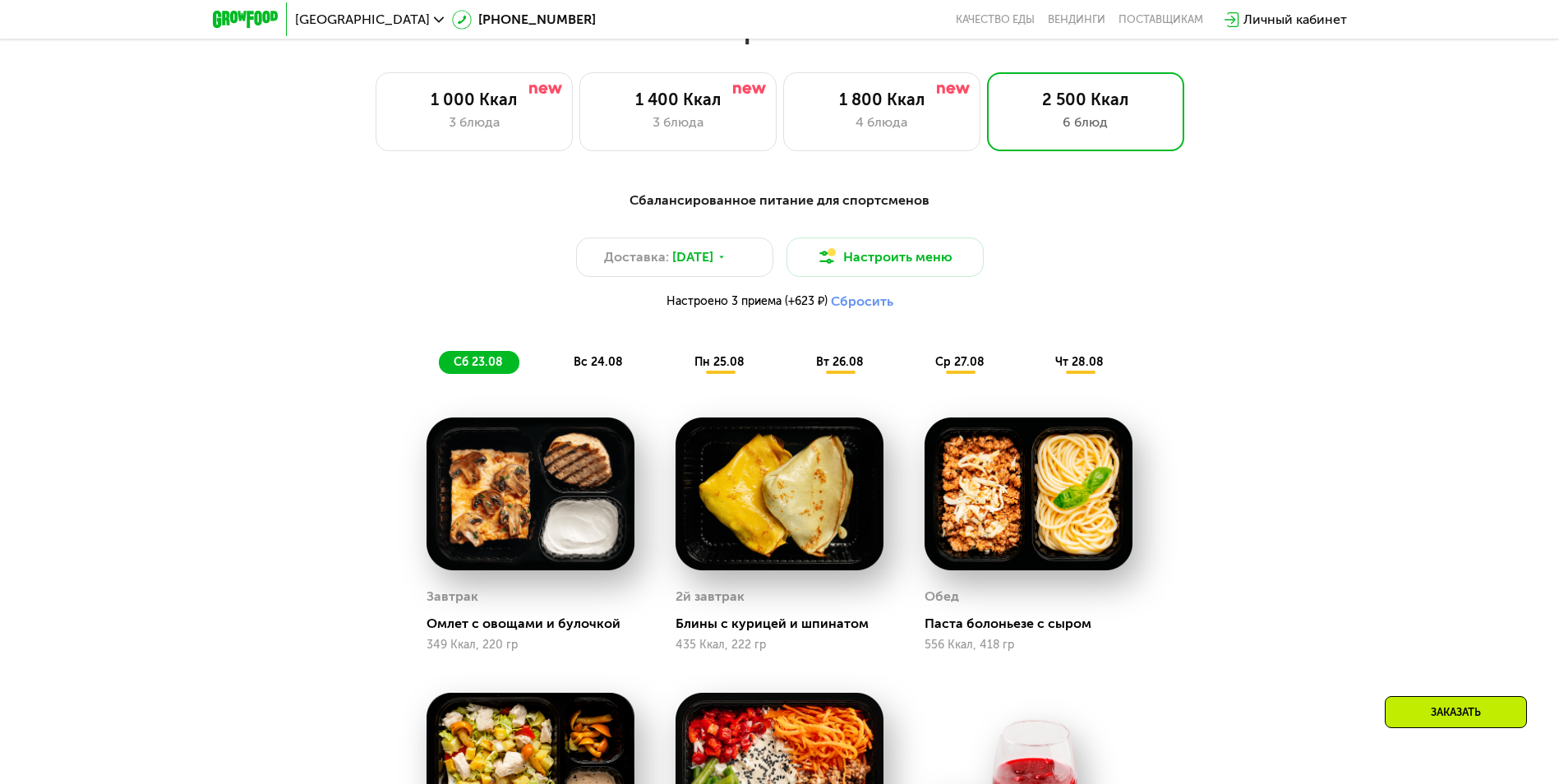
scroll to position [1150, 0]
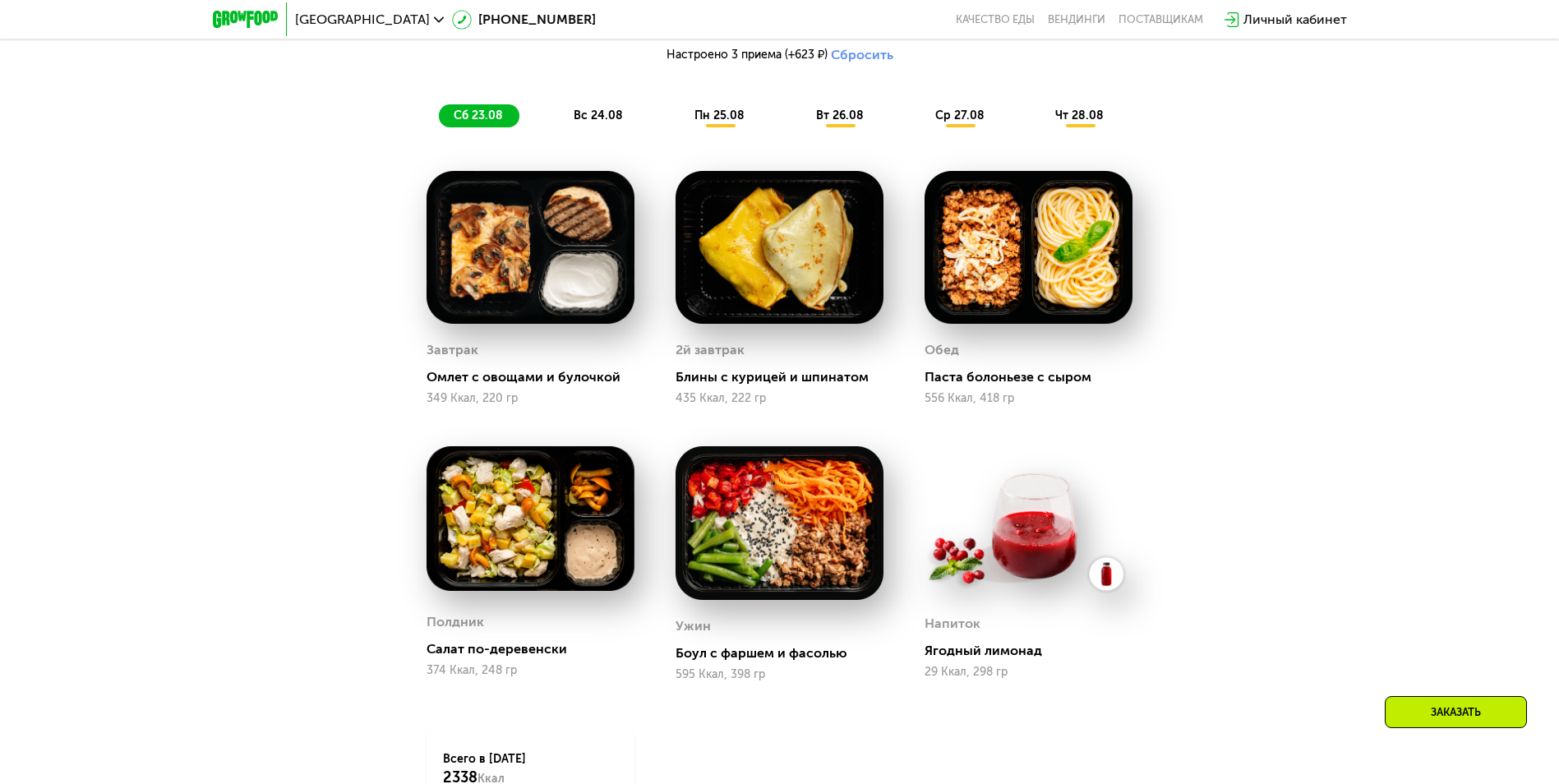
click at [965, 382] on div "Паста болоньезе с сыром" at bounding box center [1036, 377] width 221 height 17
click at [968, 296] on img at bounding box center [1028, 247] width 208 height 154
click at [1029, 271] on img at bounding box center [1028, 247] width 208 height 154
click at [1077, 251] on img at bounding box center [1028, 247] width 208 height 154
click at [1099, 285] on img at bounding box center [1028, 247] width 208 height 154
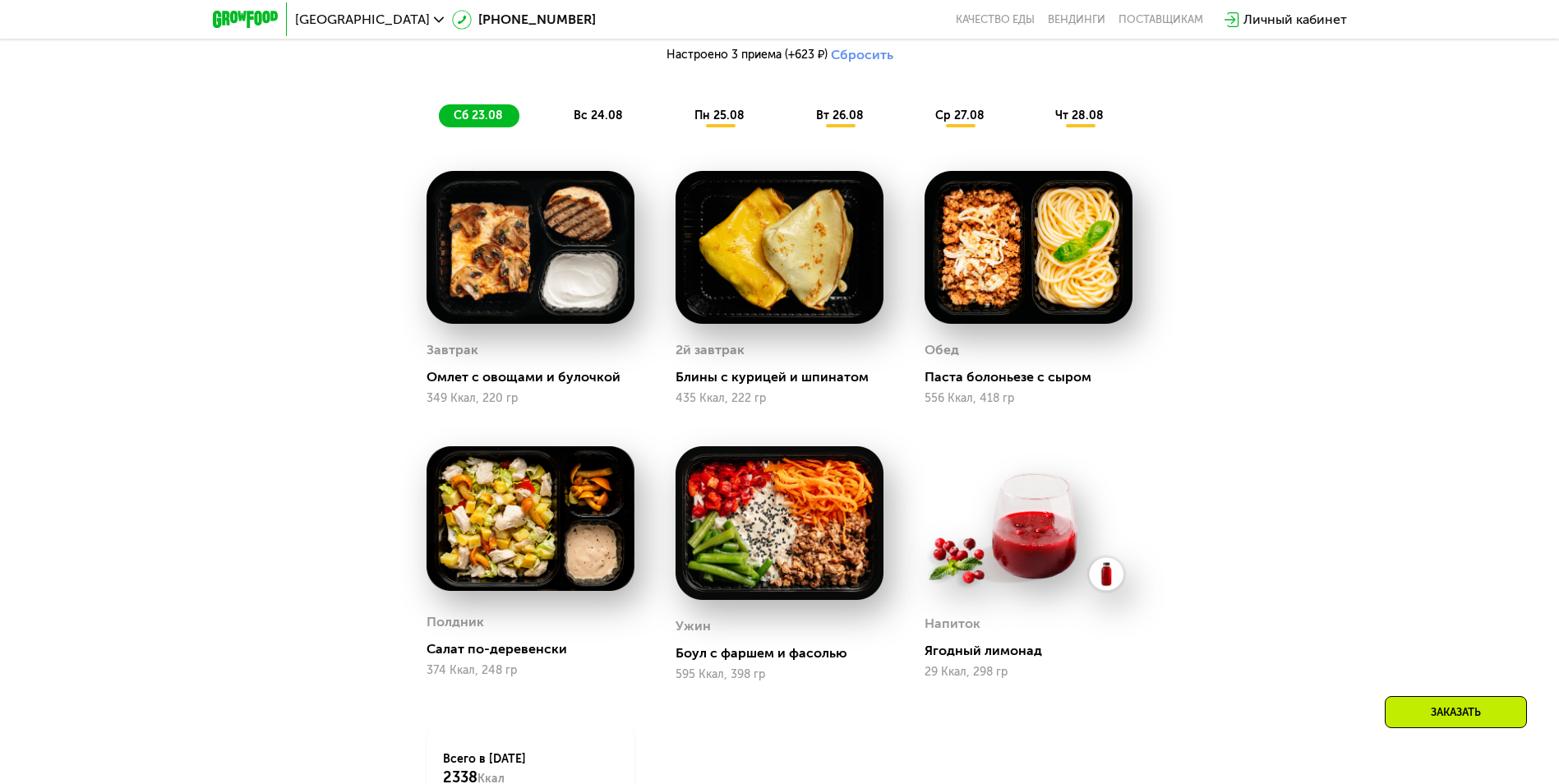
click at [618, 114] on span "вс 24.08" at bounding box center [599, 116] width 50 height 14
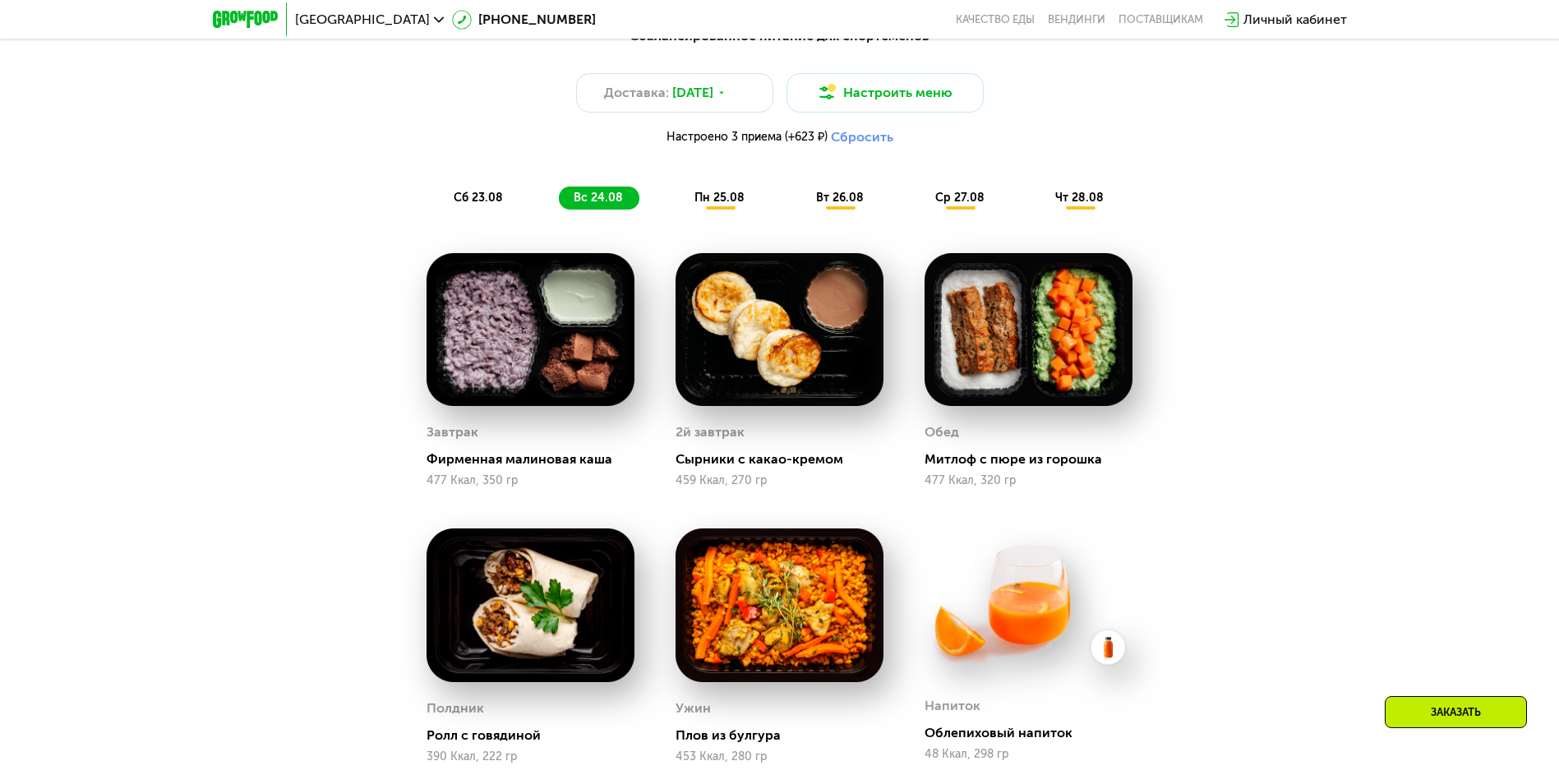
scroll to position [903, 0]
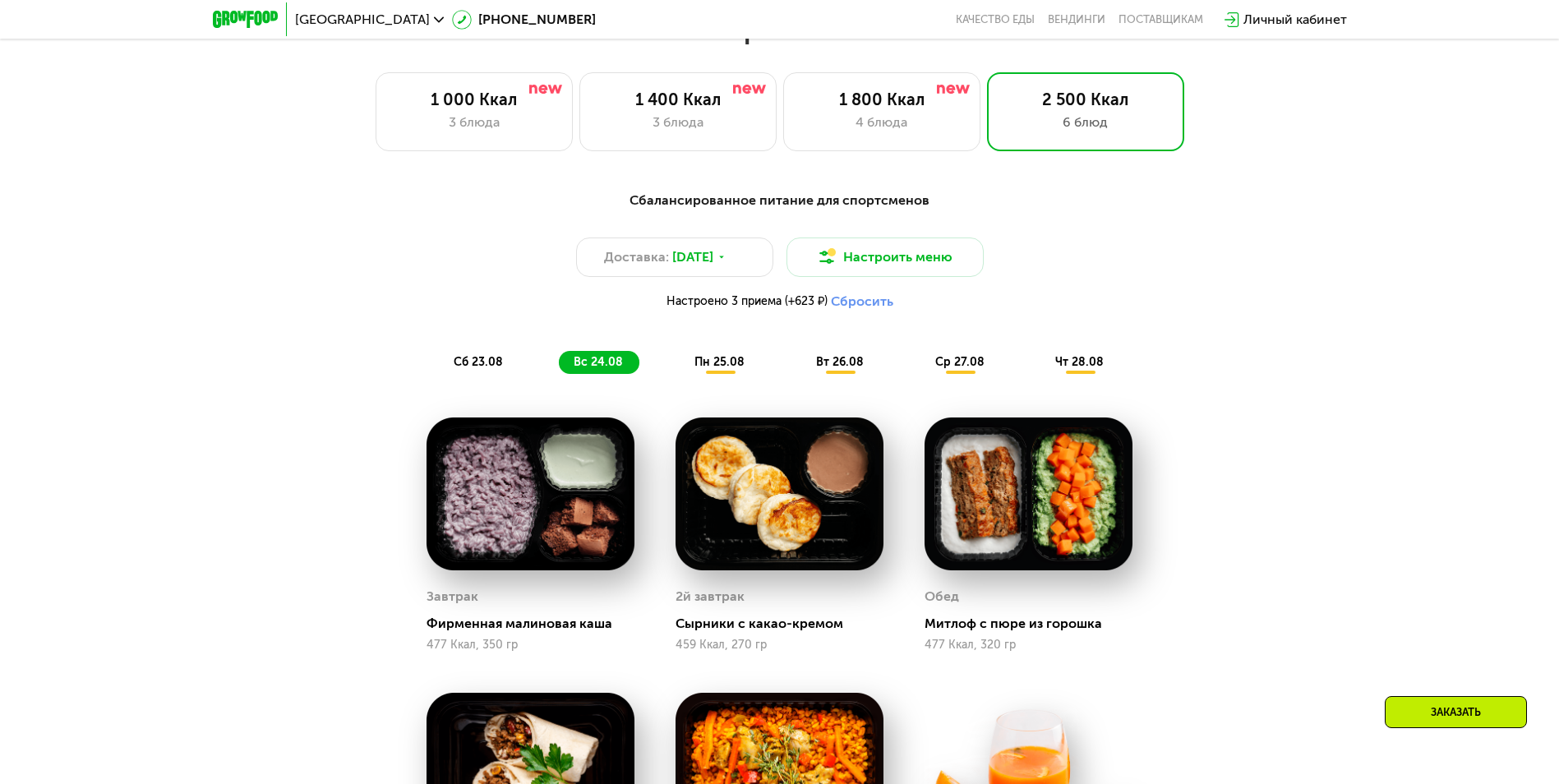
click at [744, 353] on div "Сбалансированное питание для спортсменов Доставка: [DATE] Настроить меню Настро…" at bounding box center [780, 282] width 973 height 183
click at [801, 355] on div "пн 25.08" at bounding box center [840, 362] width 79 height 23
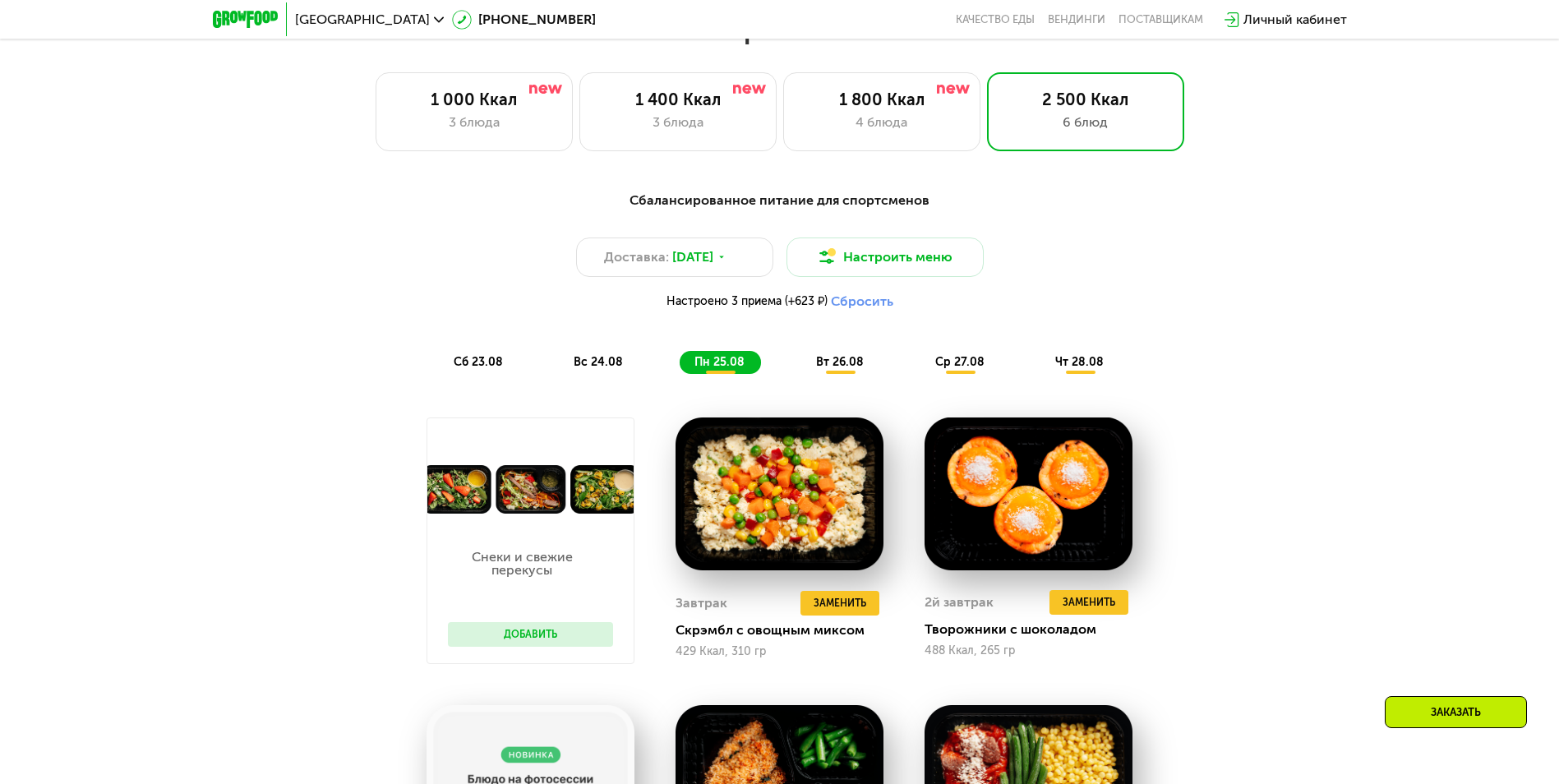
click at [741, 361] on span "пн 25.08" at bounding box center [719, 362] width 50 height 14
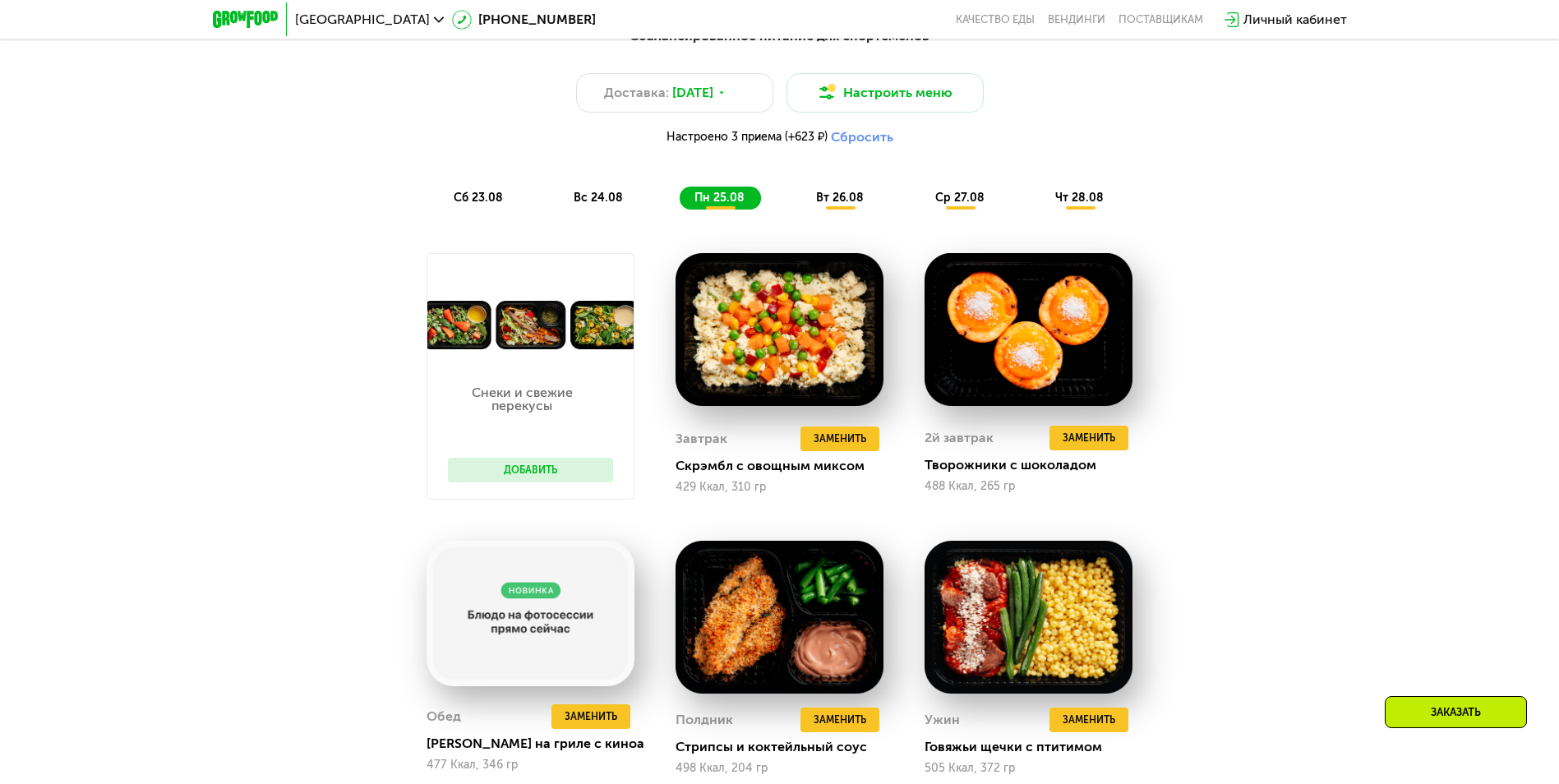
click at [602, 472] on button "Добавить" at bounding box center [531, 470] width 165 height 25
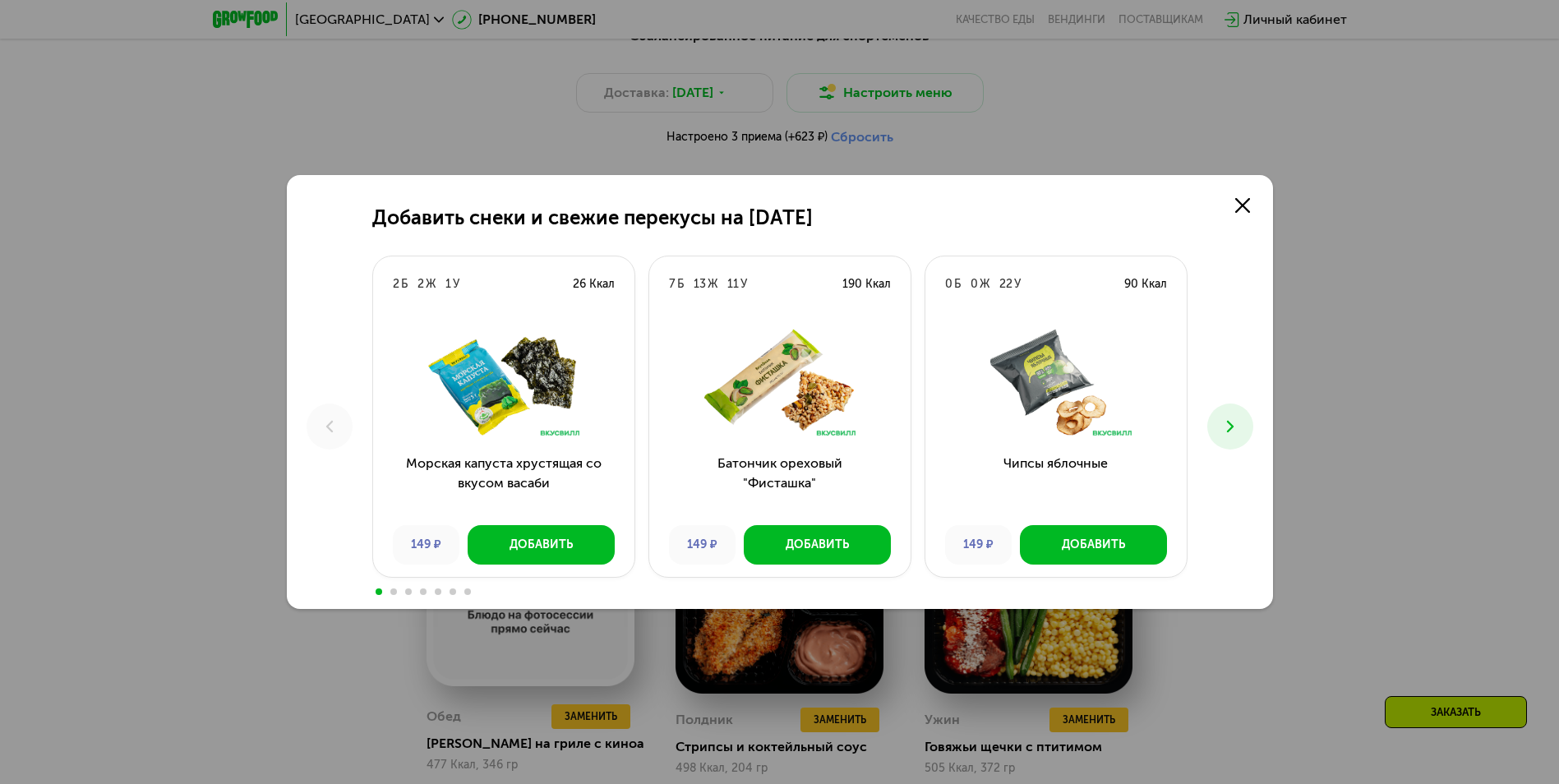
click at [1249, 422] on button at bounding box center [1230, 426] width 46 height 46
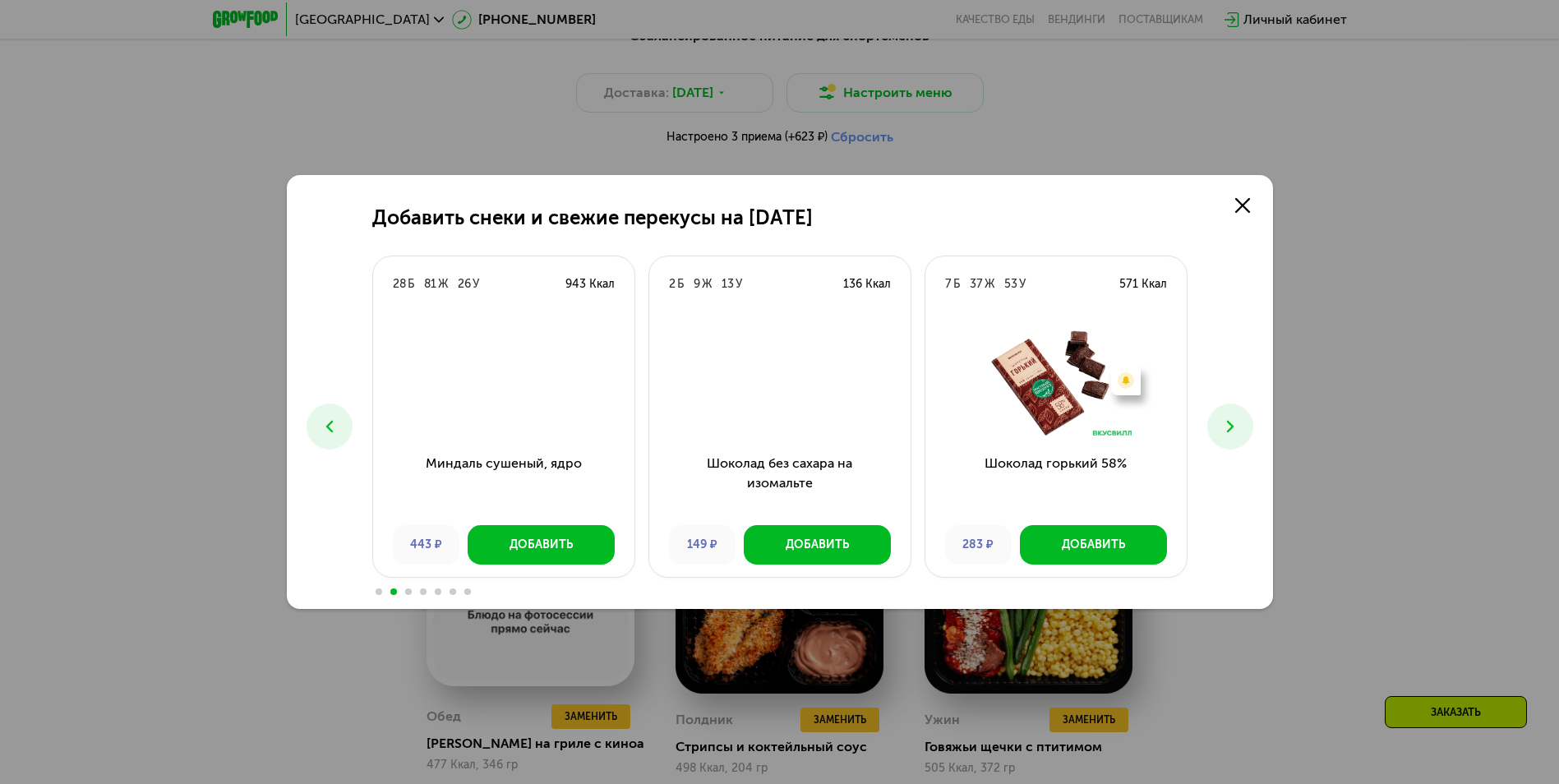
click at [1243, 423] on button at bounding box center [1230, 426] width 46 height 46
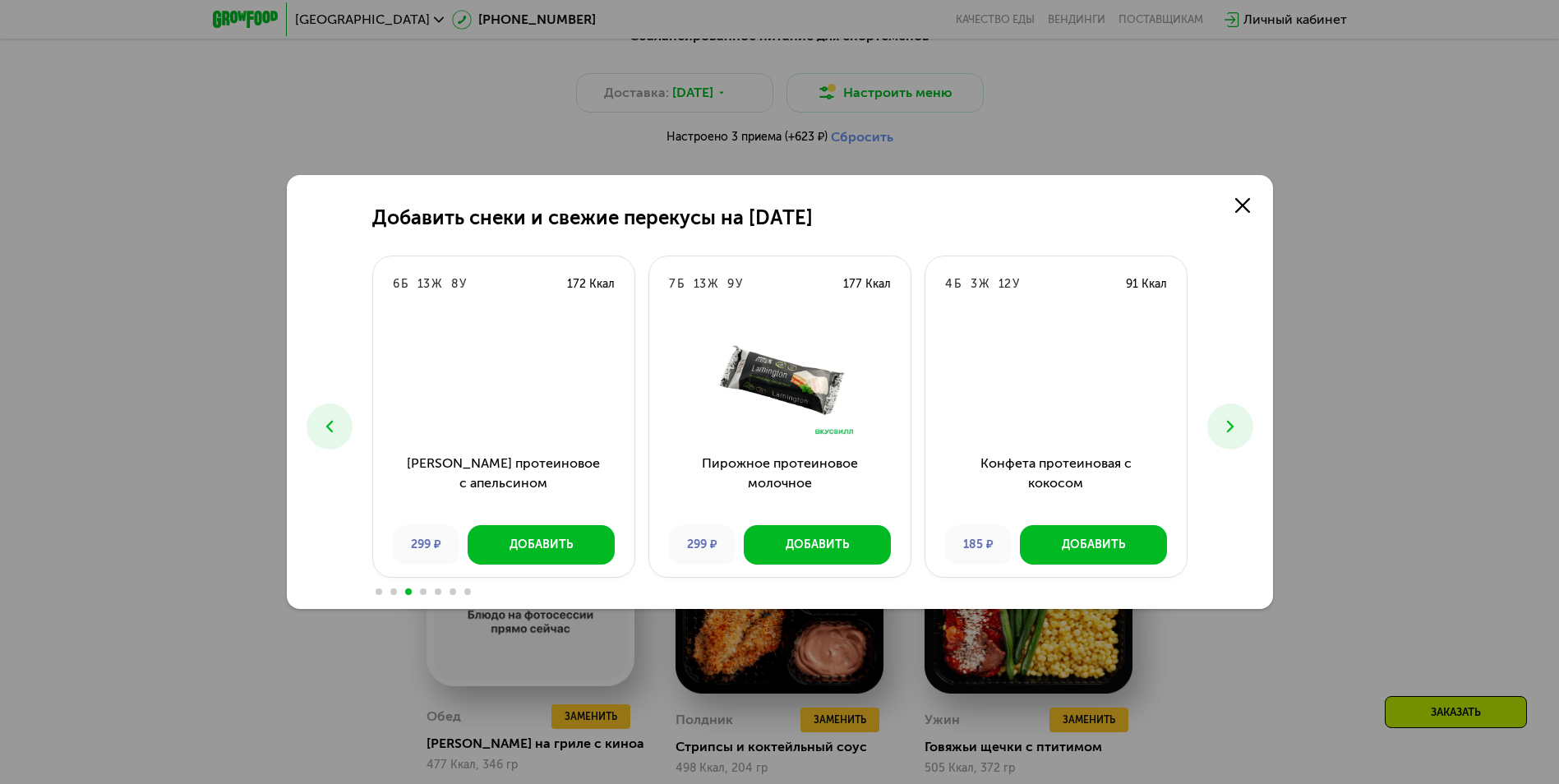
click at [1243, 423] on button at bounding box center [1230, 426] width 46 height 46
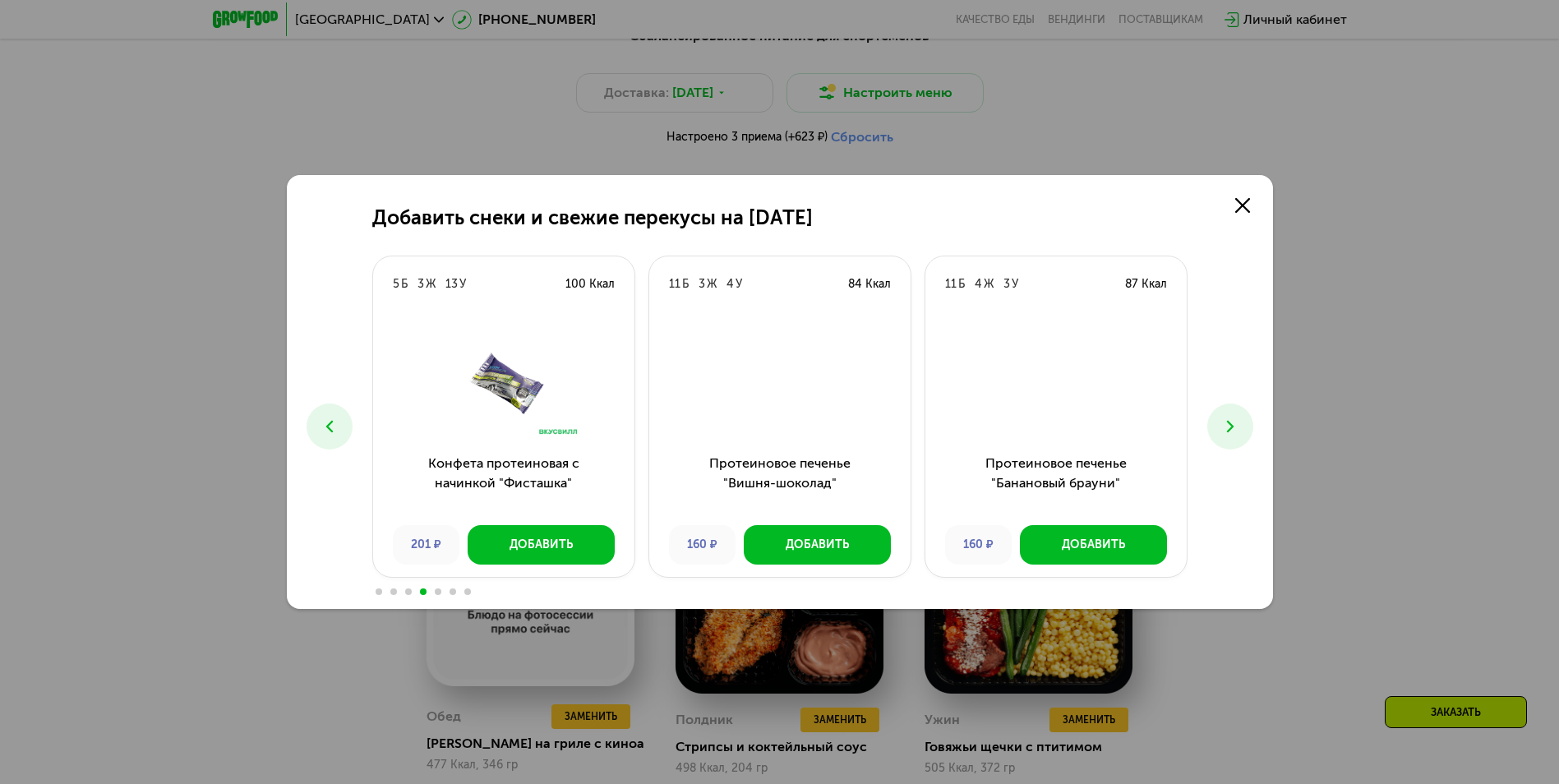
click at [1243, 423] on button at bounding box center [1230, 426] width 46 height 46
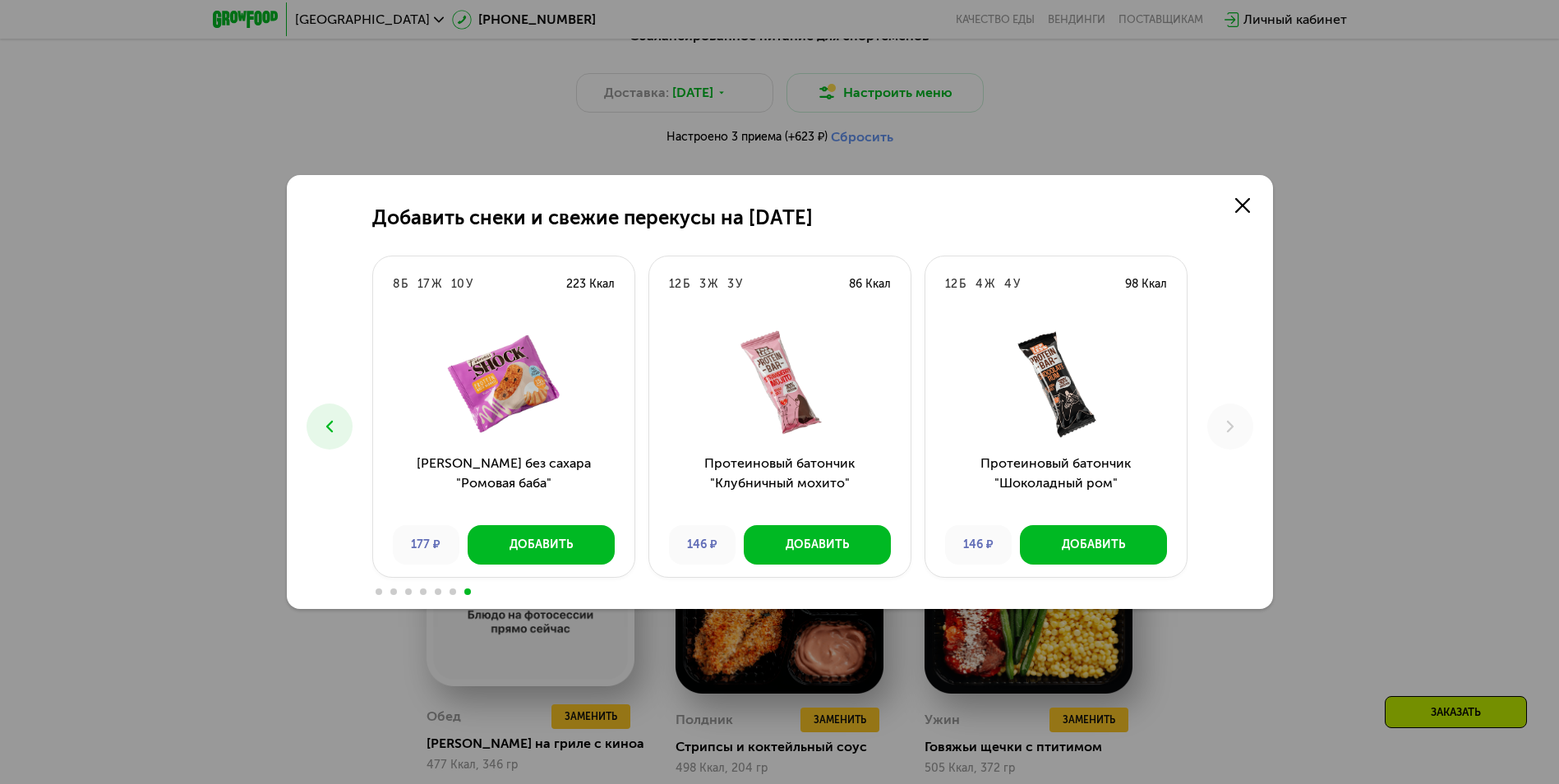
click at [1303, 364] on div "Добавить снеки и свежие перекусы на [DATE] 2 Б 2 Ж 1 У 26 Ккал Морская капуста …" at bounding box center [779, 392] width 1559 height 784
click at [1232, 203] on link at bounding box center [1242, 205] width 33 height 33
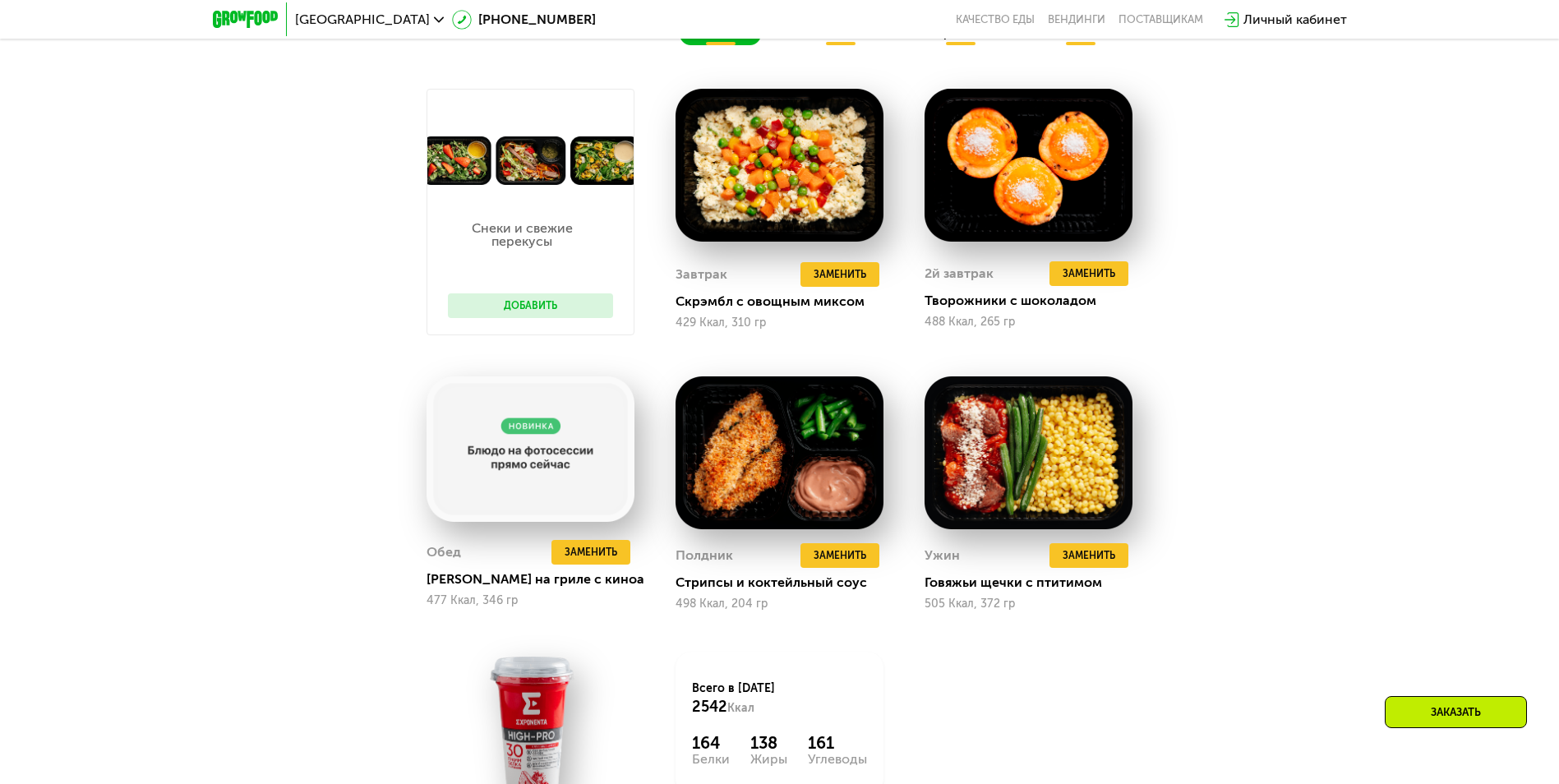
scroll to position [1150, 0]
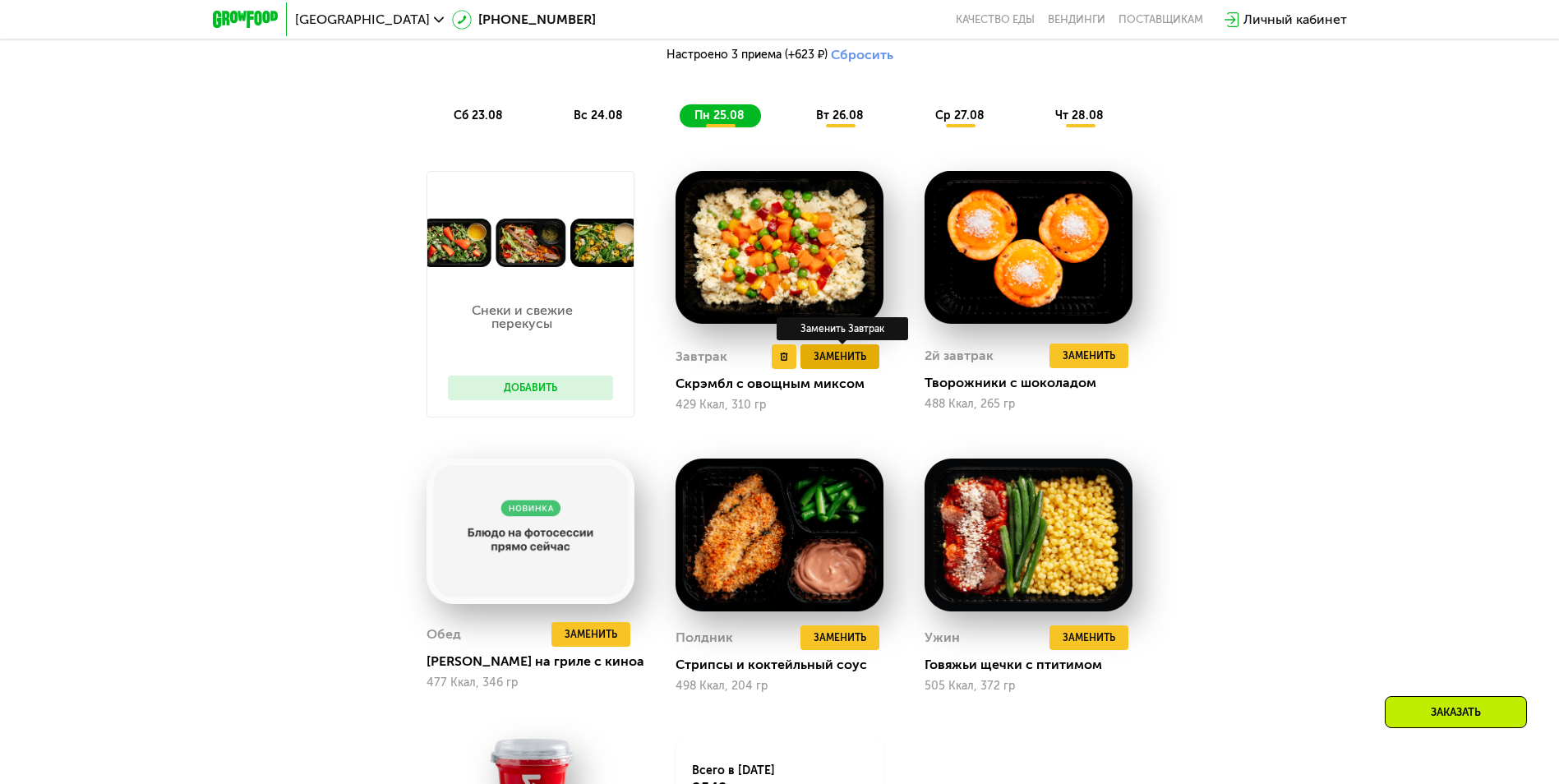
click at [834, 362] on span "Заменить" at bounding box center [839, 356] width 52 height 17
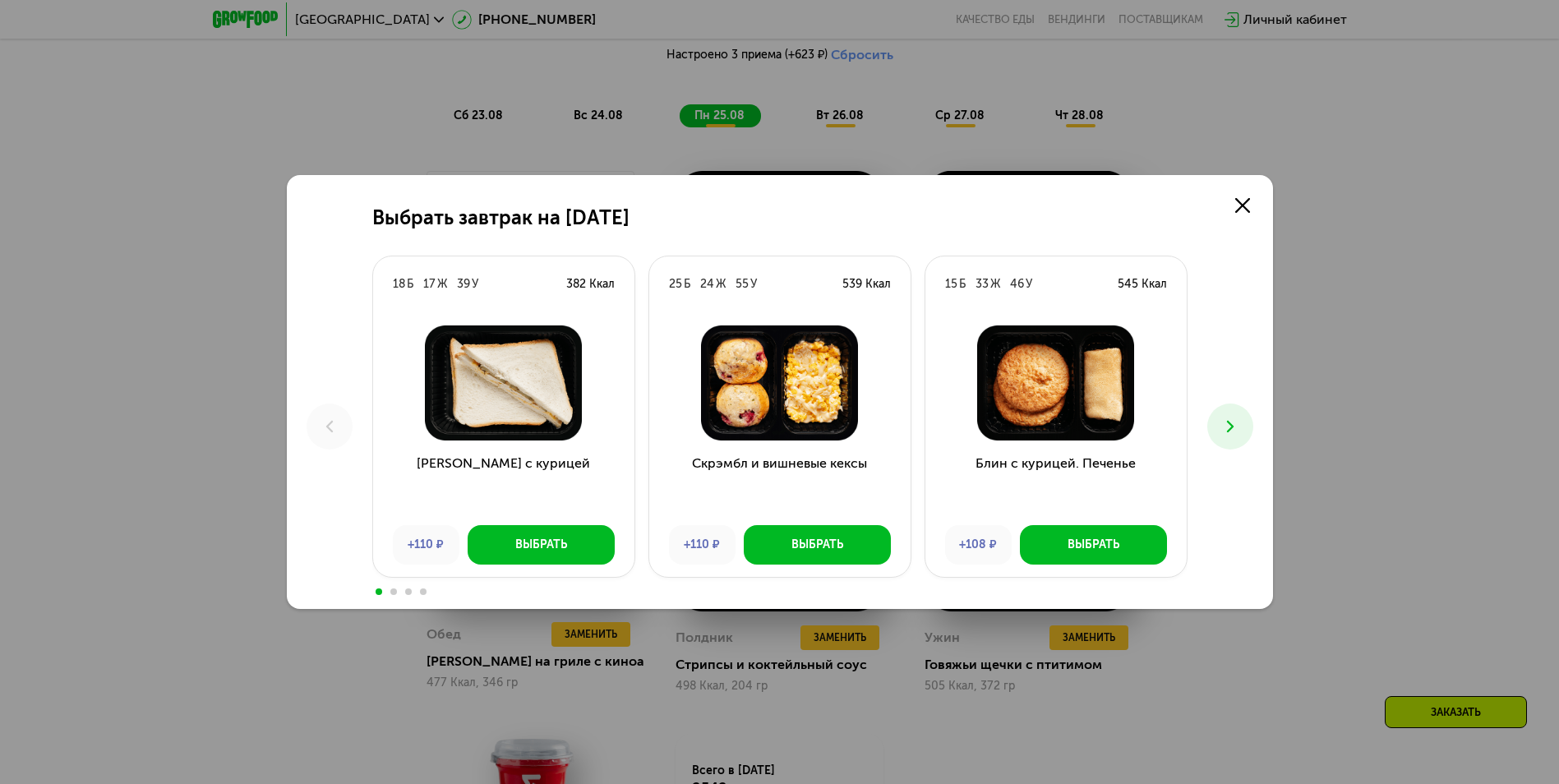
click at [1215, 426] on button at bounding box center [1230, 426] width 46 height 46
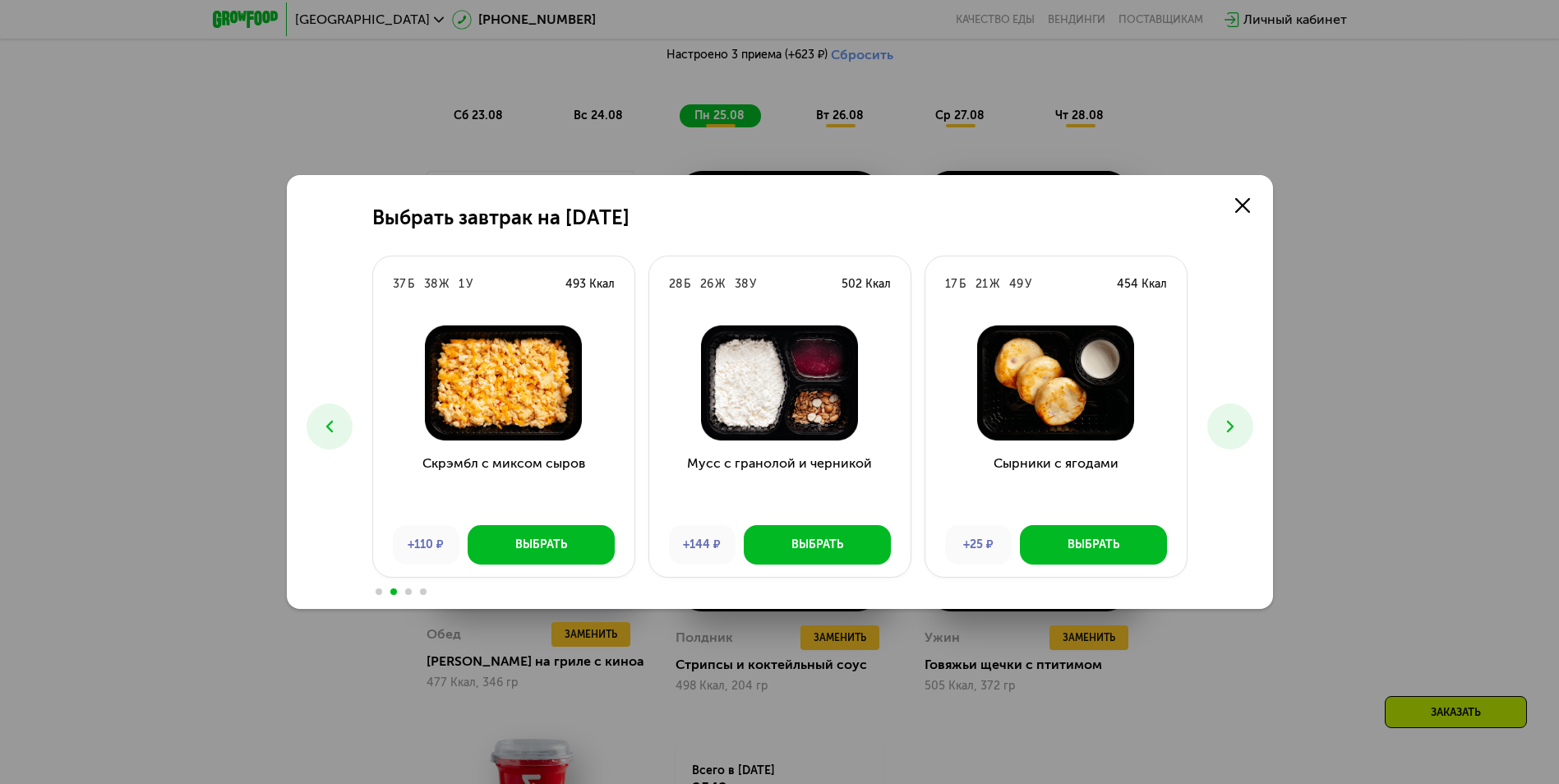
click at [1226, 425] on icon at bounding box center [1230, 426] width 19 height 19
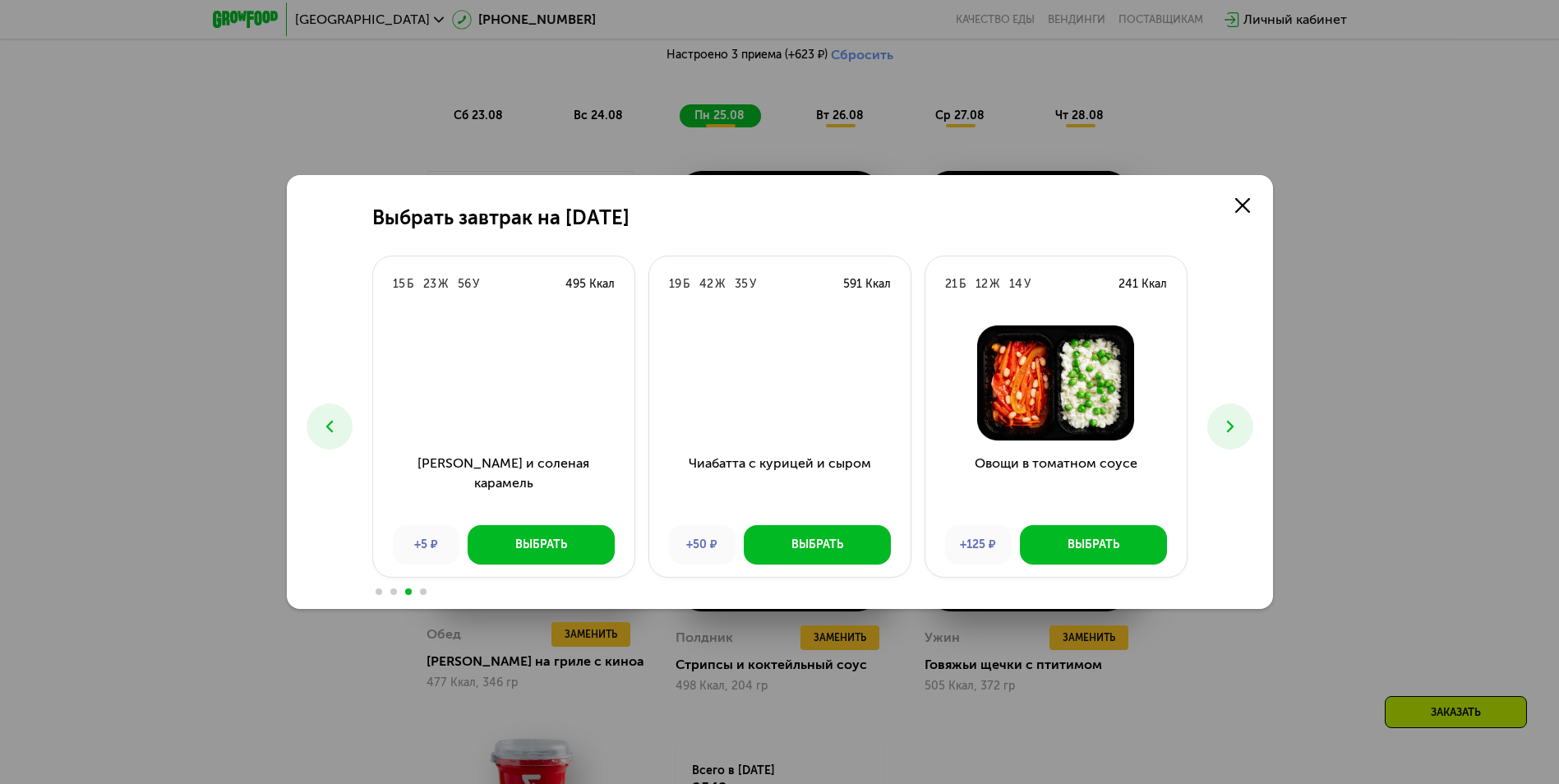
click at [1226, 425] on icon at bounding box center [1230, 426] width 19 height 19
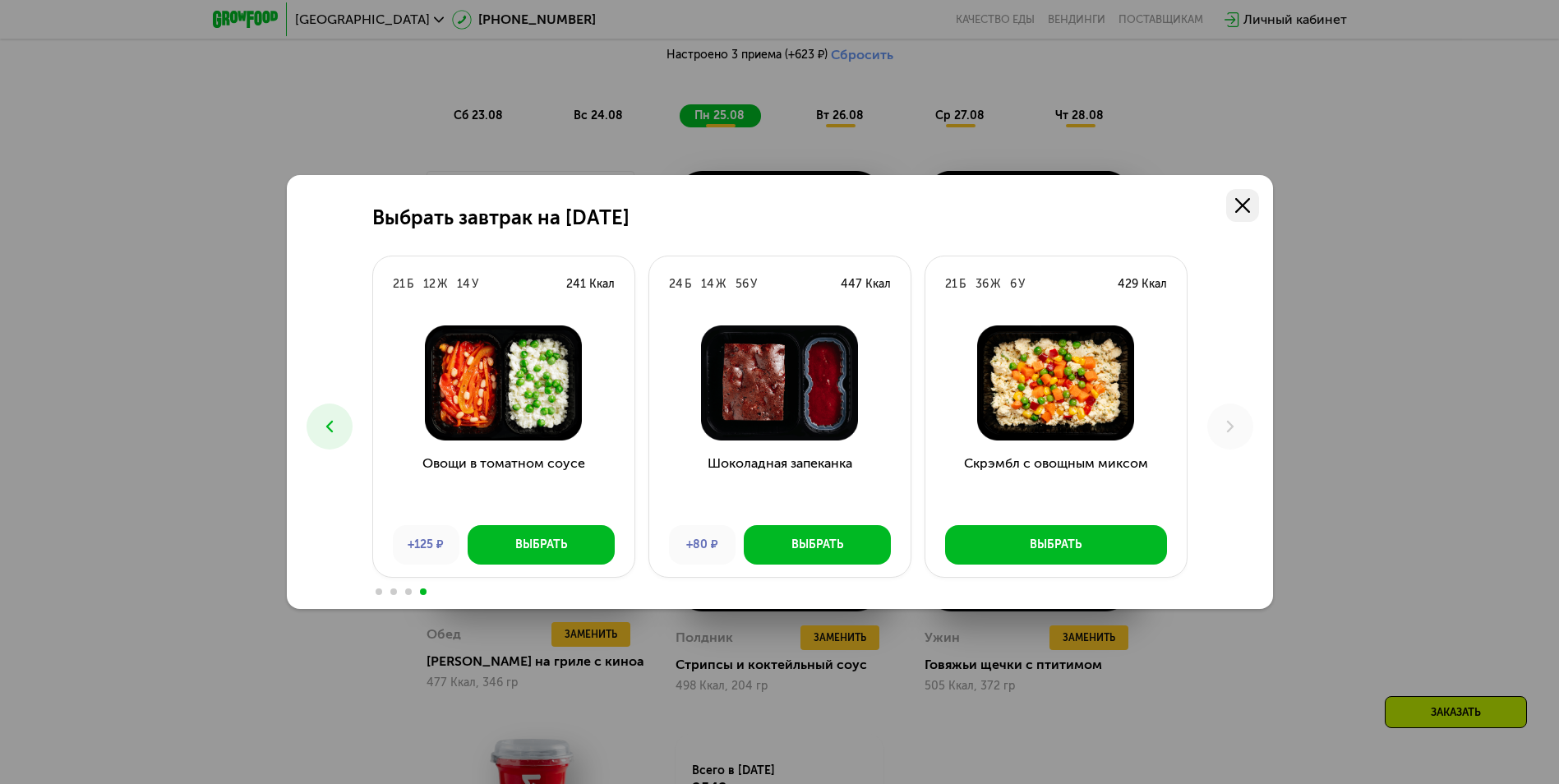
click at [1240, 203] on use at bounding box center [1242, 205] width 15 height 15
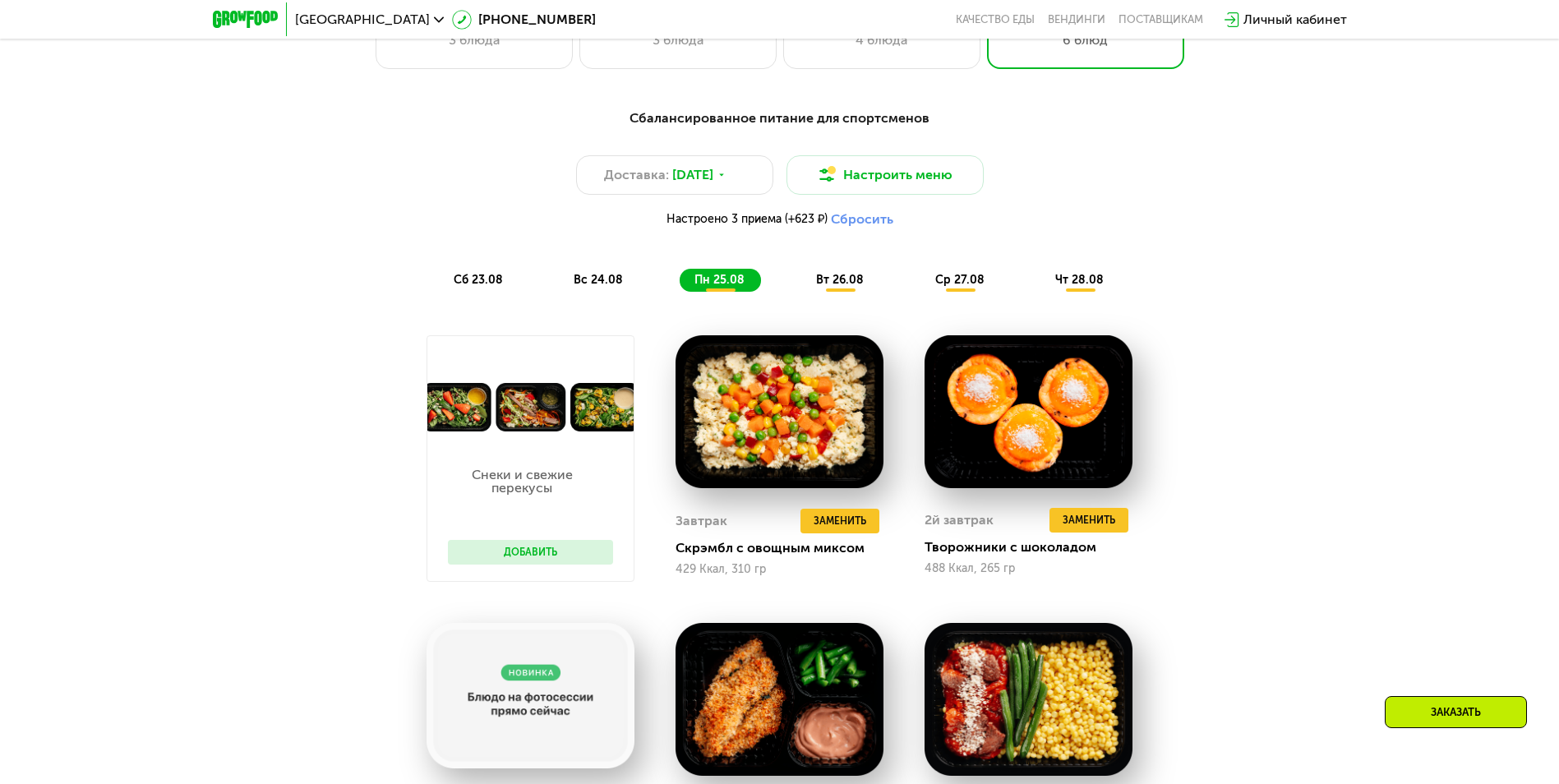
scroll to position [575, 0]
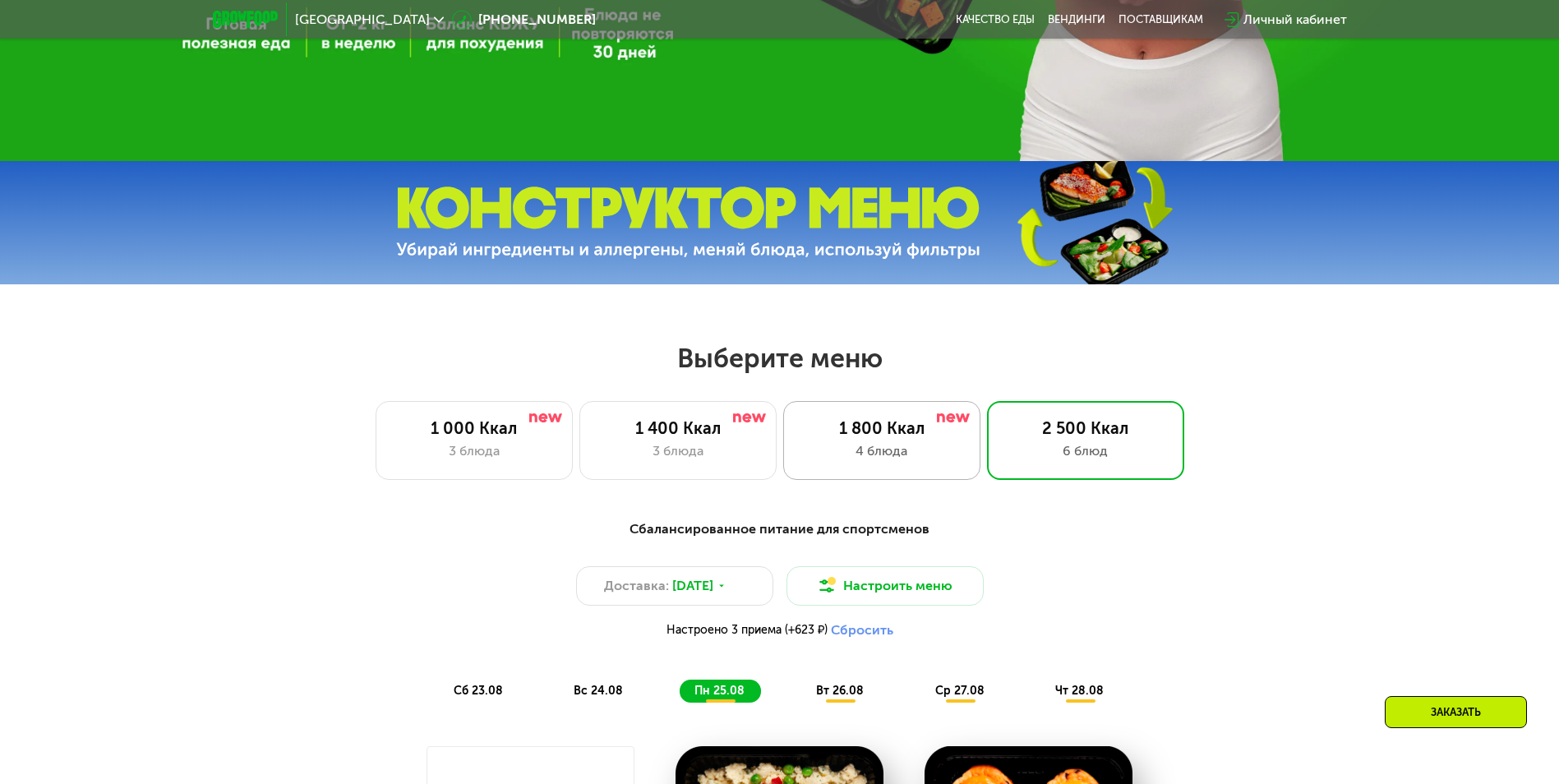
click at [852, 452] on div "4 блюда" at bounding box center [882, 451] width 163 height 19
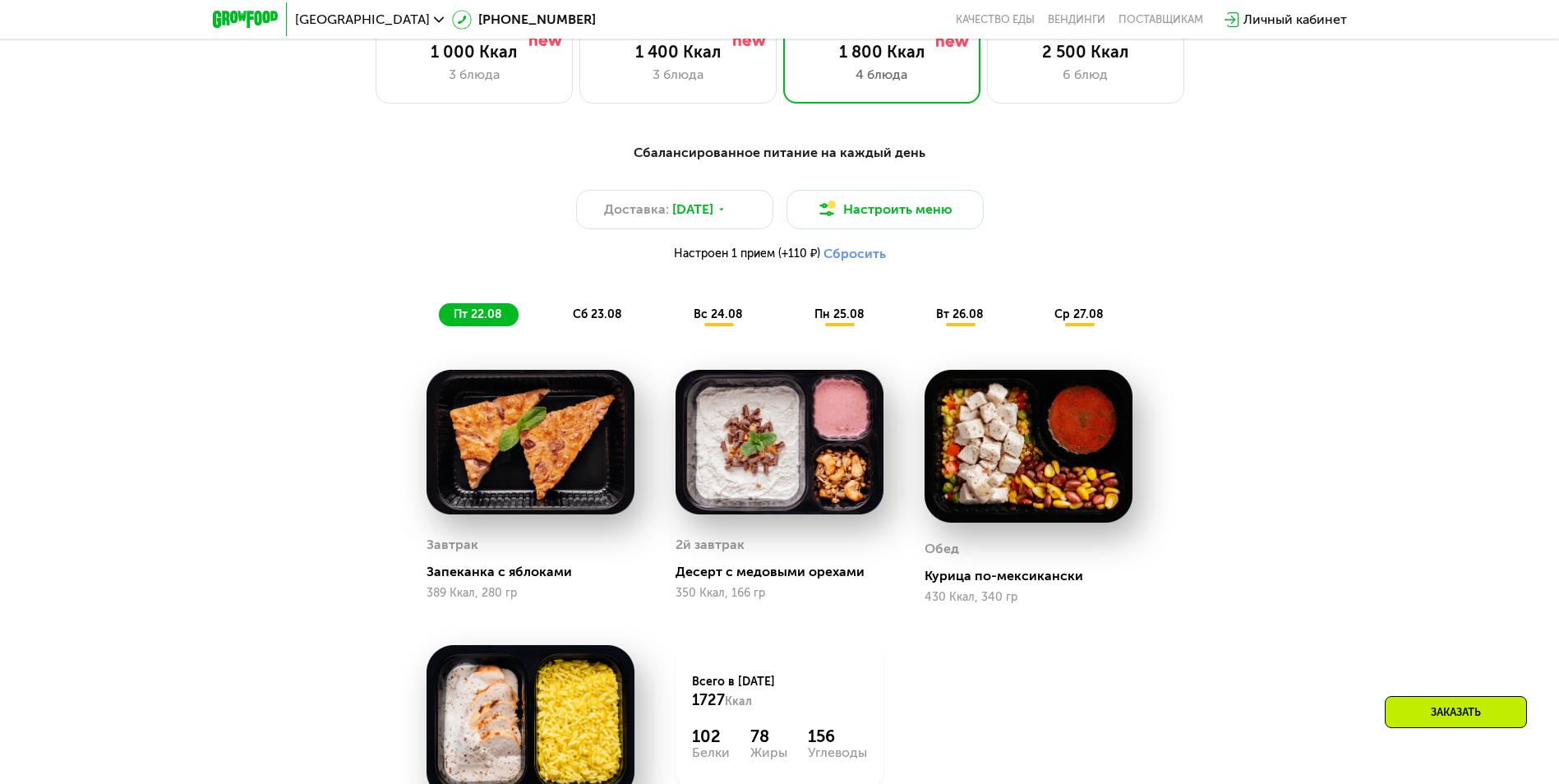
scroll to position [541, 0]
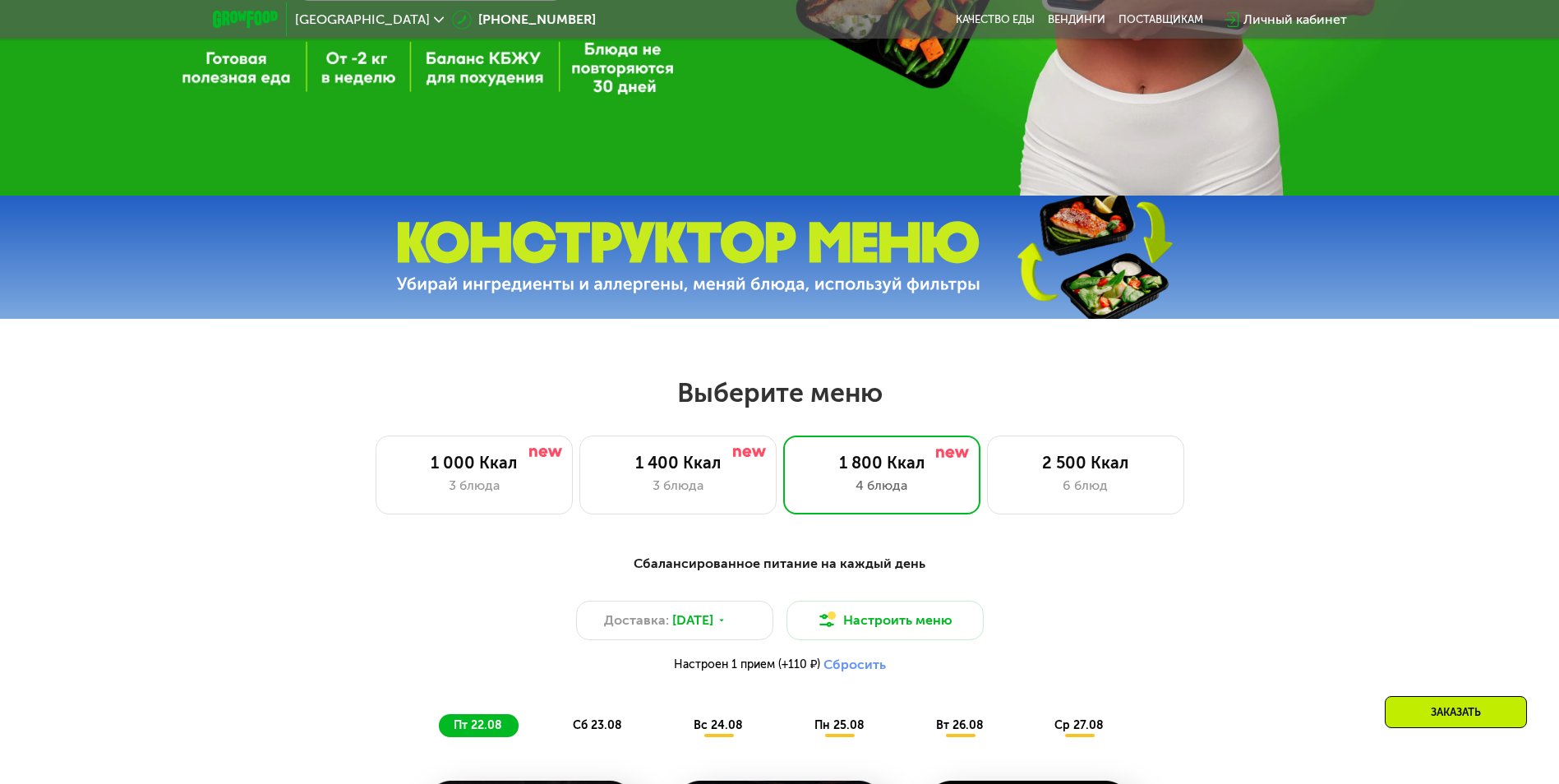
click at [507, 481] on div "3 блюда" at bounding box center [474, 485] width 163 height 19
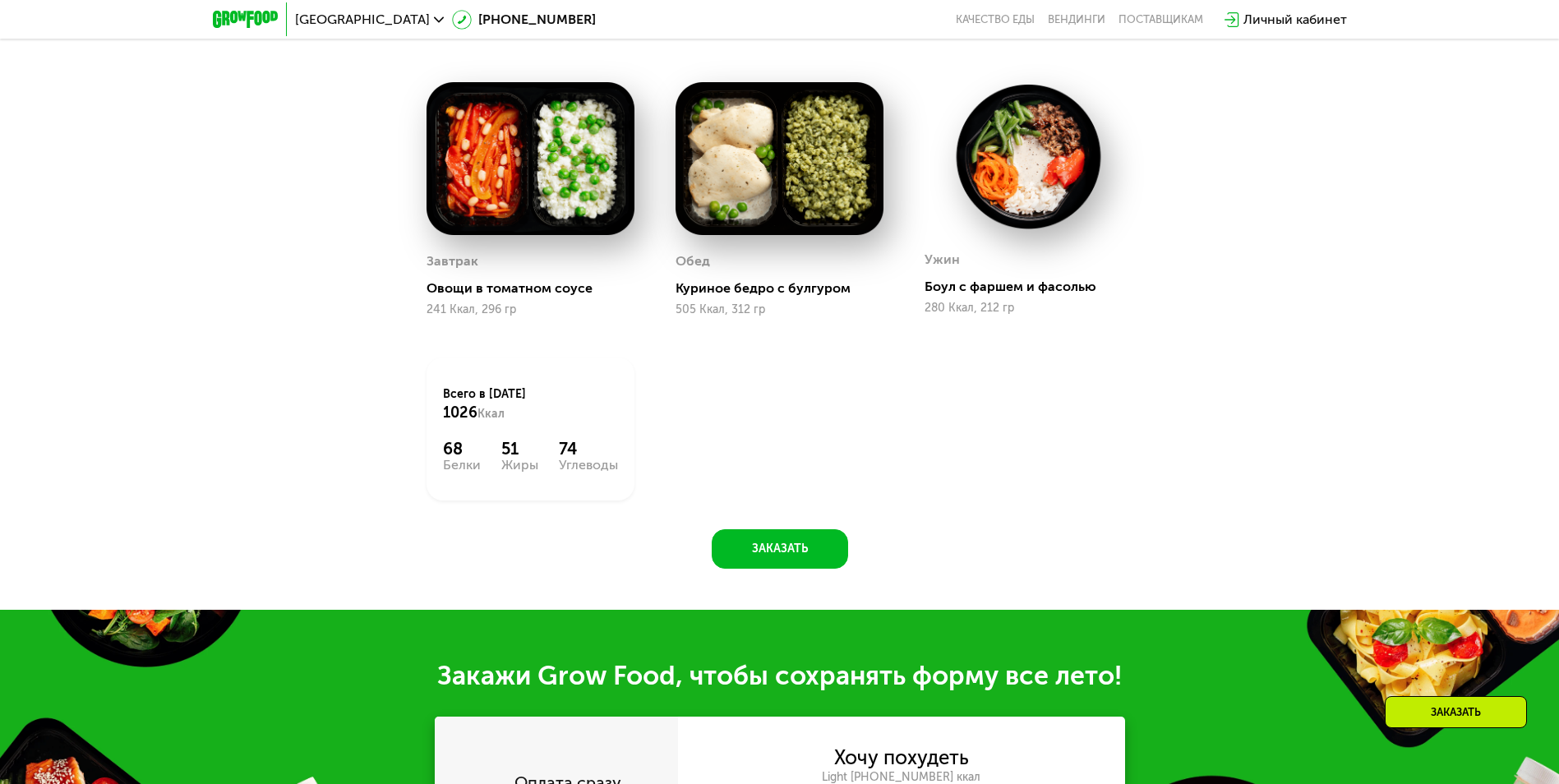
scroll to position [1115, 0]
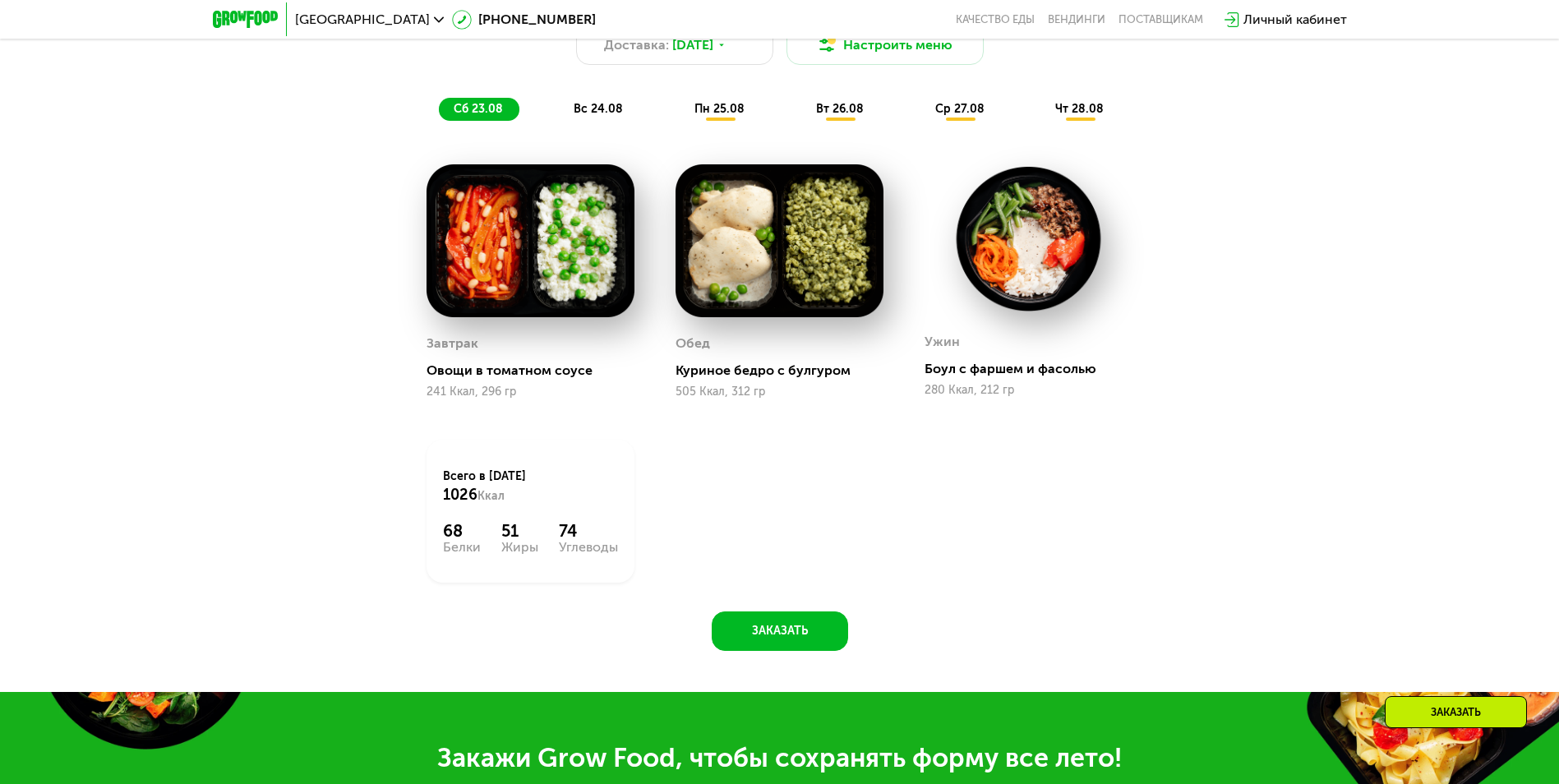
click at [603, 116] on span "вс 24.08" at bounding box center [599, 109] width 50 height 14
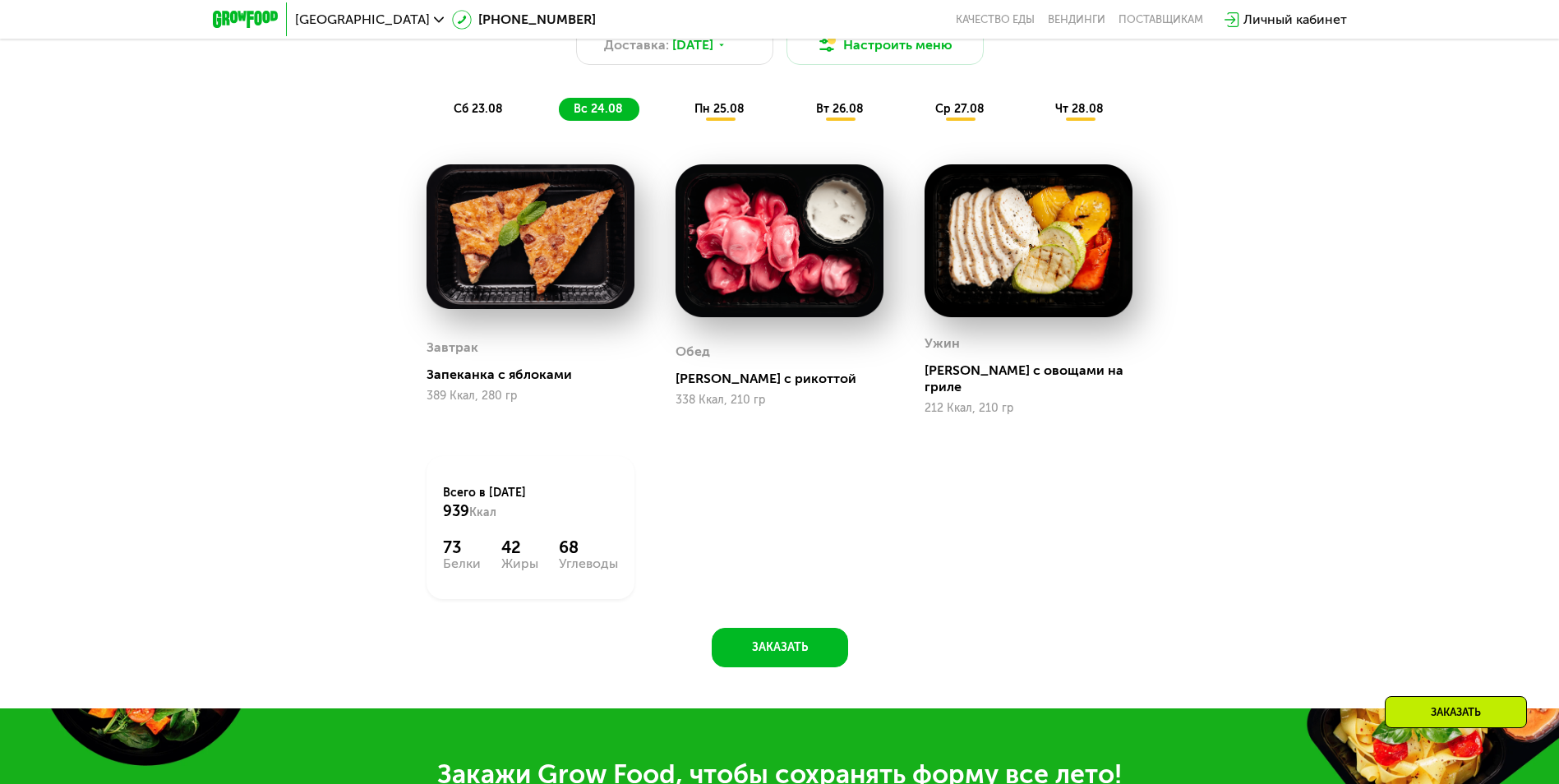
click at [698, 116] on span "пн 25.08" at bounding box center [719, 109] width 50 height 14
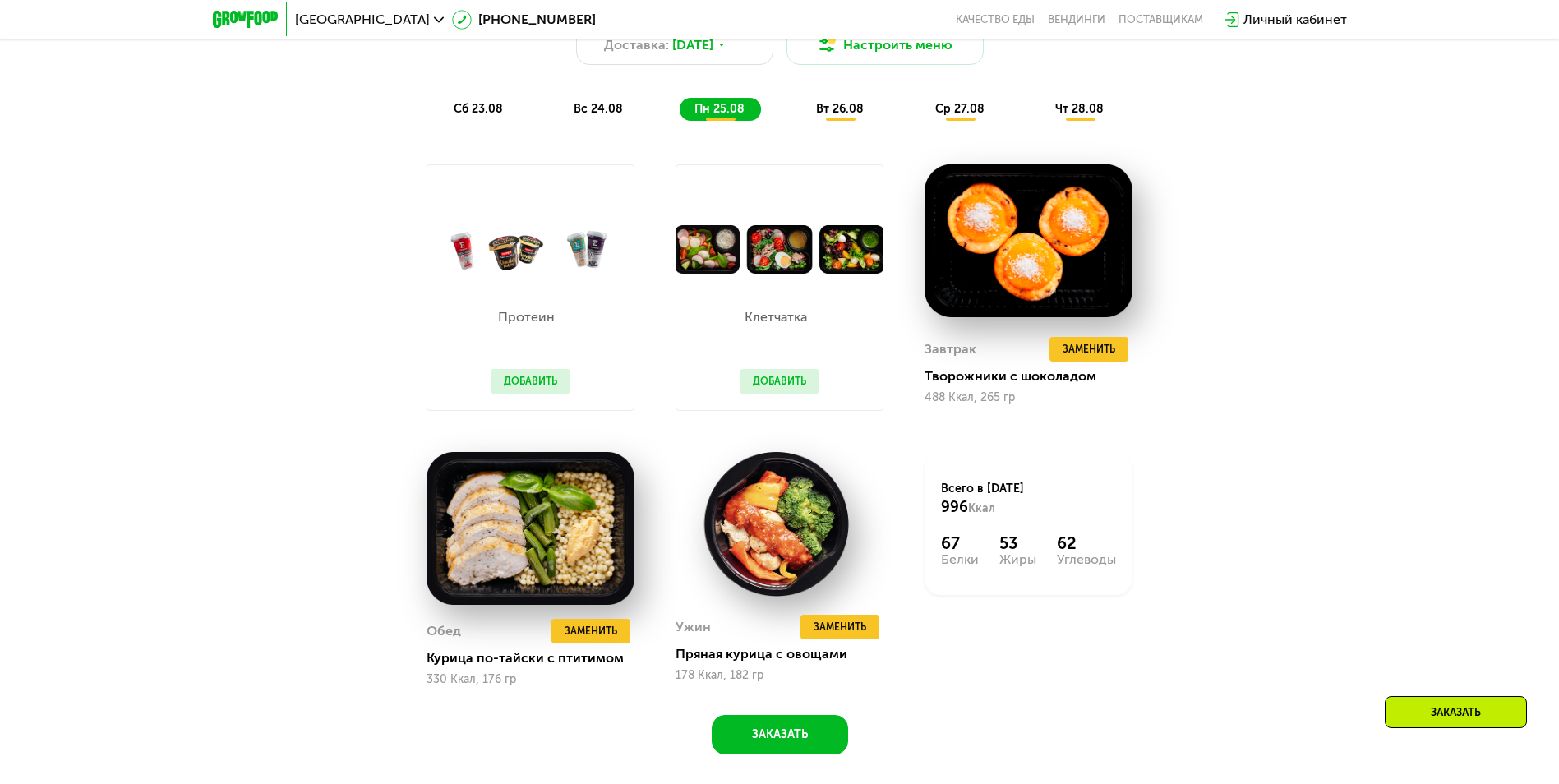
click at [921, 121] on div "вт 26.08" at bounding box center [960, 110] width 80 height 23
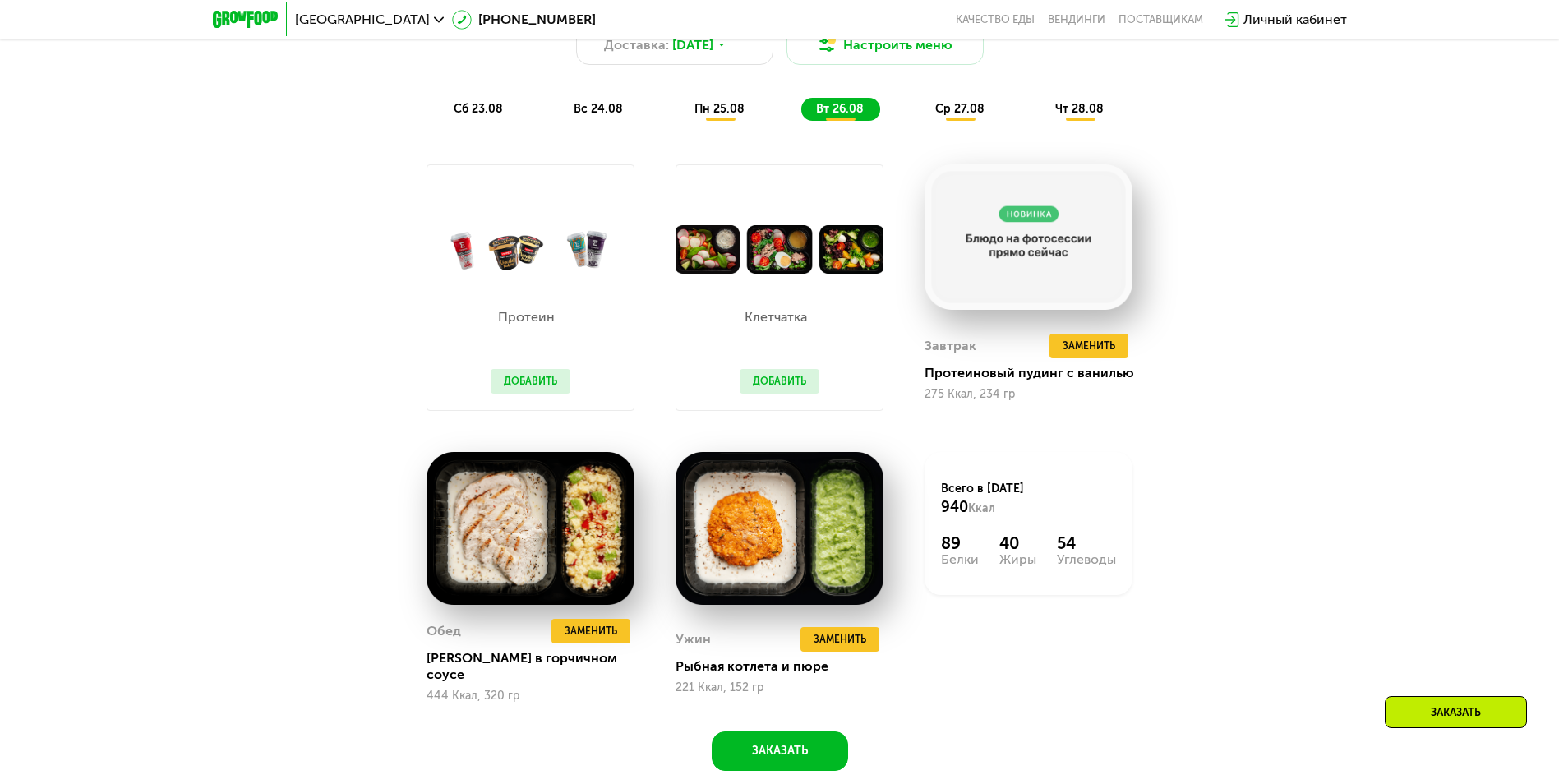
click at [1041, 118] on div "ср 27.08" at bounding box center [1081, 110] width 80 height 23
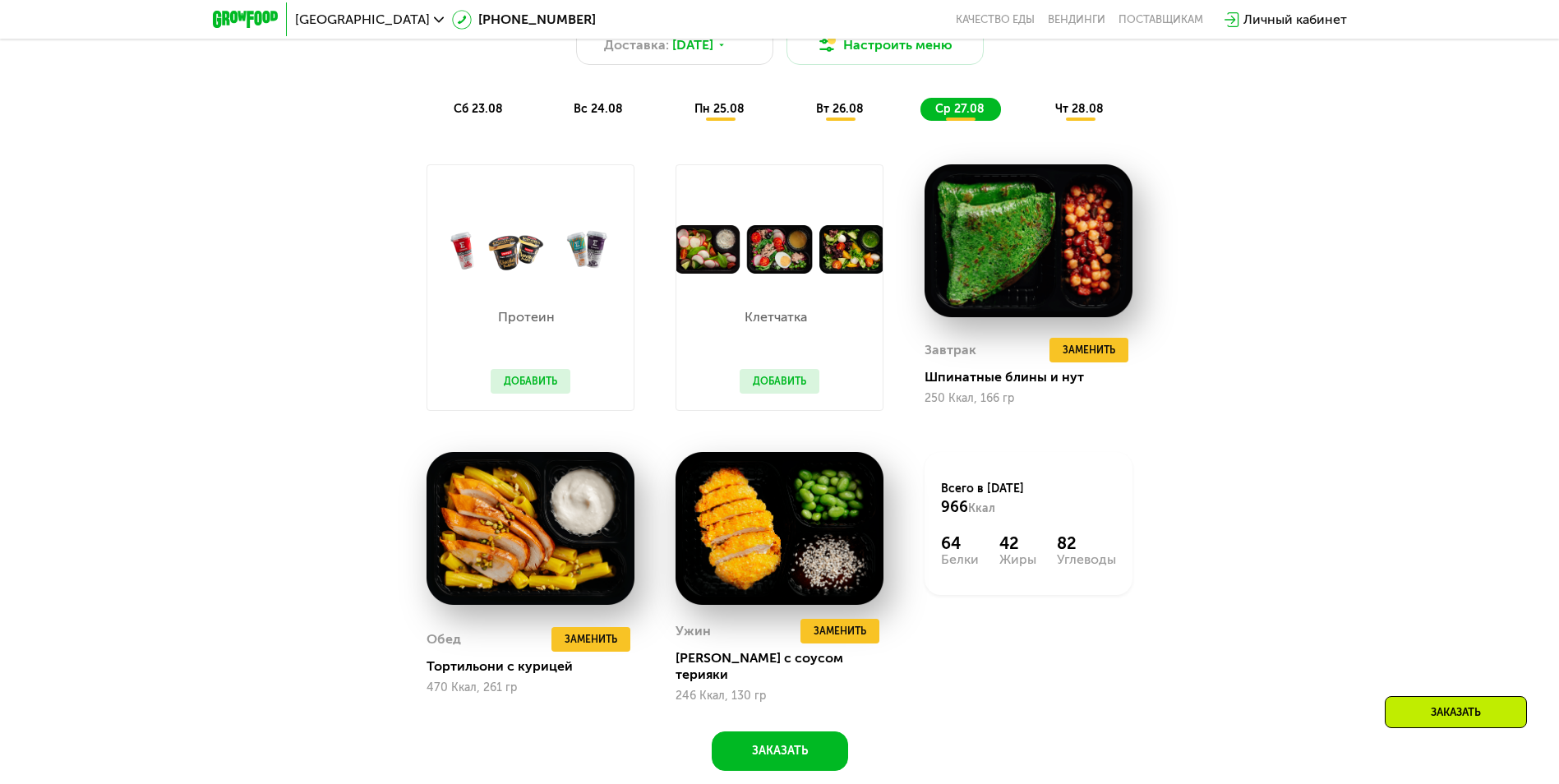
click at [1091, 111] on span "чт 28.08" at bounding box center [1079, 109] width 49 height 14
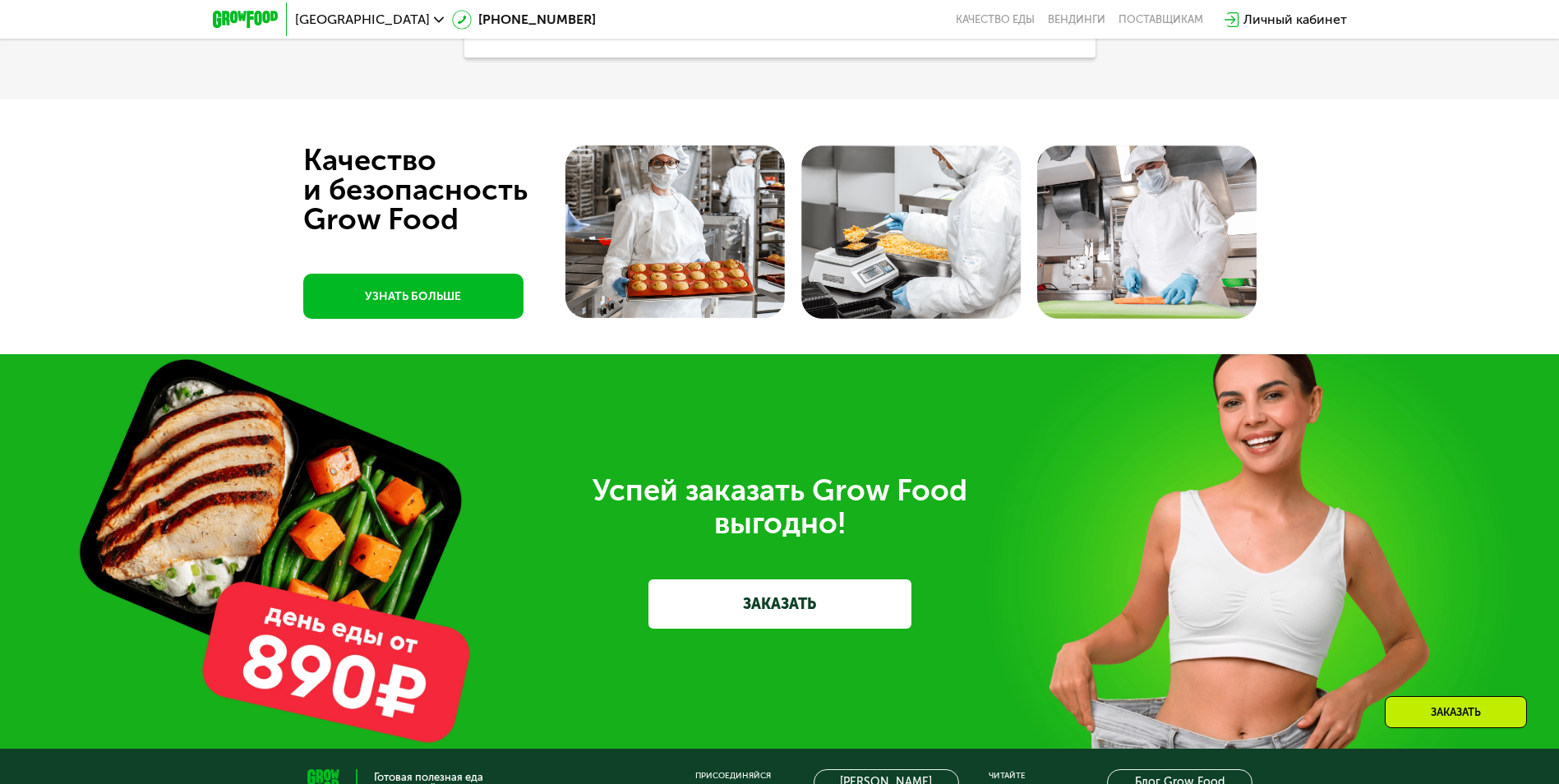
scroll to position [5492, 0]
